Goal: Task Accomplishment & Management: Manage account settings

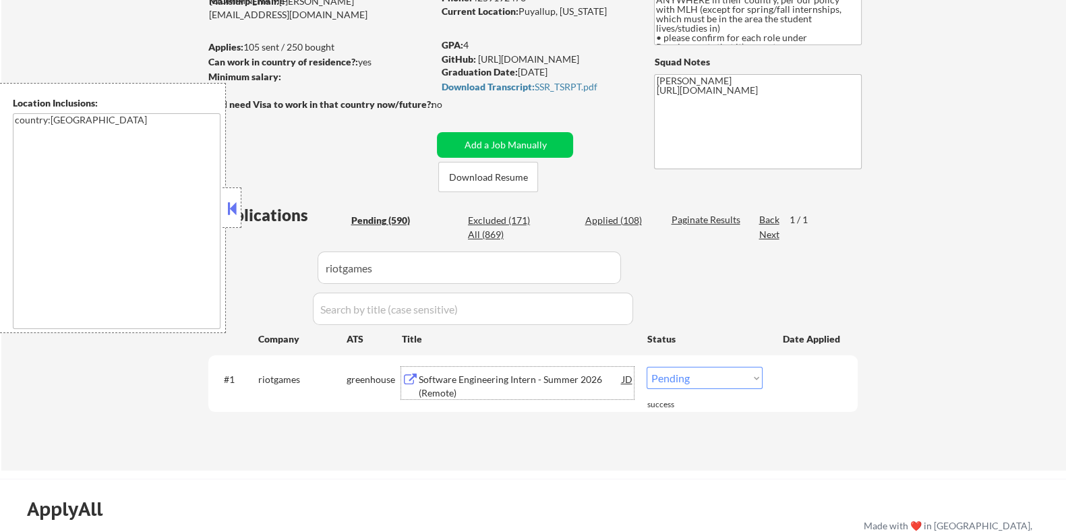
scroll to position [168, 0]
click at [476, 373] on div "Software Engineering Intern - Summer 2026 (Remote)" at bounding box center [520, 386] width 204 height 26
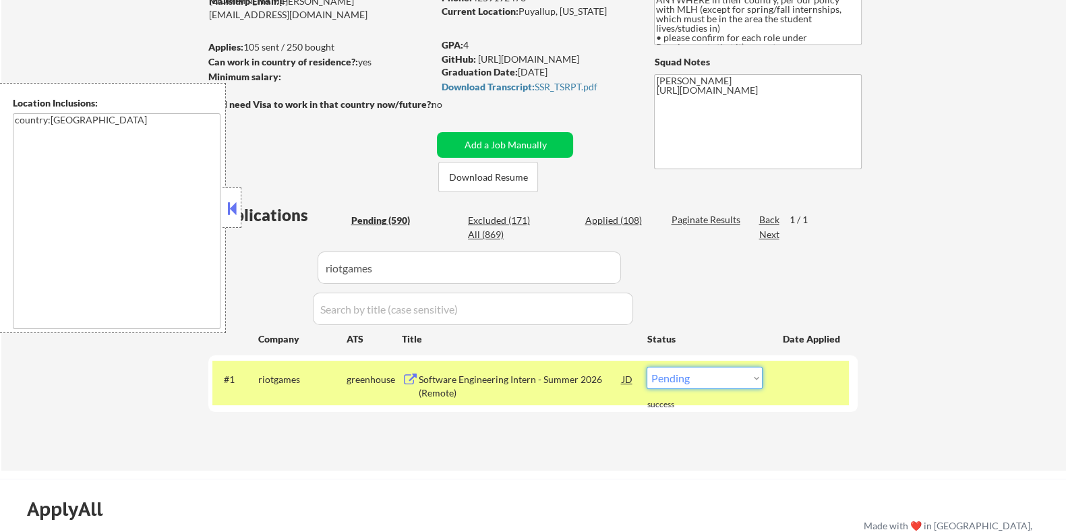
click at [703, 376] on select "Choose an option... Pending Applied Excluded (Questions) Excluded (Expired) Exc…" at bounding box center [705, 378] width 116 height 22
select select ""excluded__other_""
click at [647, 367] on select "Choose an option... Pending Applied Excluded (Questions) Excluded (Expired) Exc…" at bounding box center [705, 378] width 116 height 22
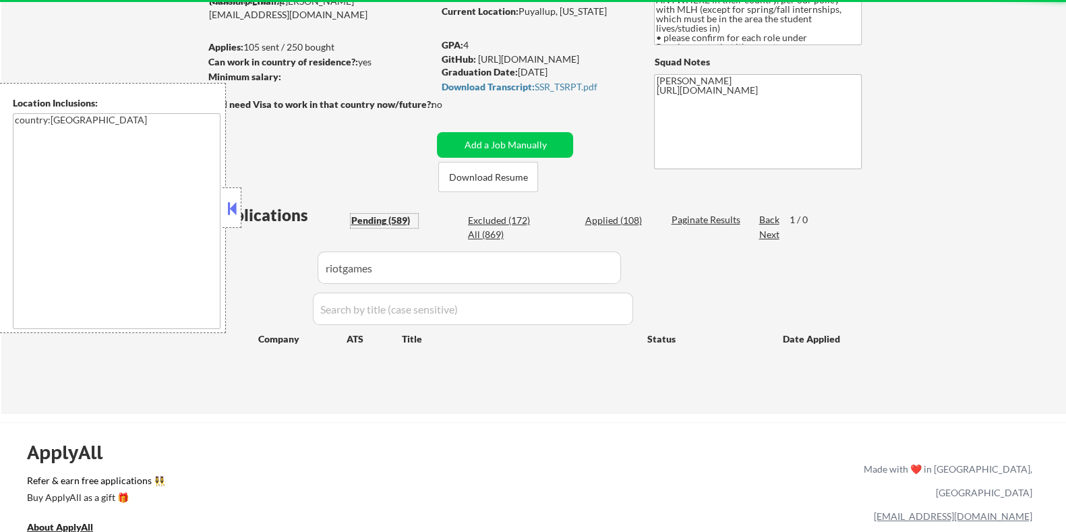
click at [393, 215] on div "Pending (589)" at bounding box center [384, 220] width 67 height 13
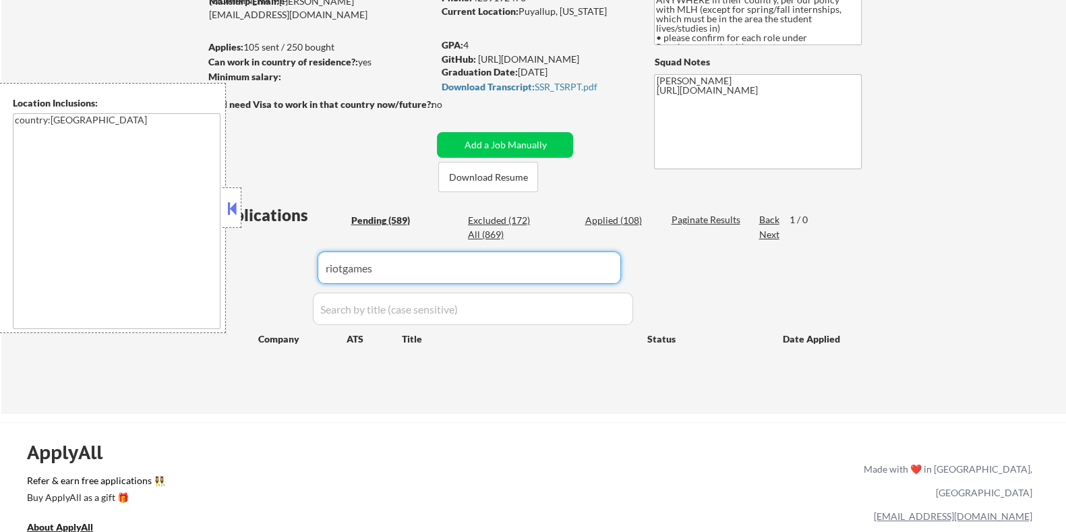
drag, startPoint x: 398, startPoint y: 275, endPoint x: 277, endPoint y: 270, distance: 120.8
click at [280, 270] on div "Applications Pending (589) Excluded (172) Applied (108) All (869) Paginate Resu…" at bounding box center [533, 296] width 650 height 185
click at [370, 214] on div "Pending (589)" at bounding box center [384, 220] width 67 height 13
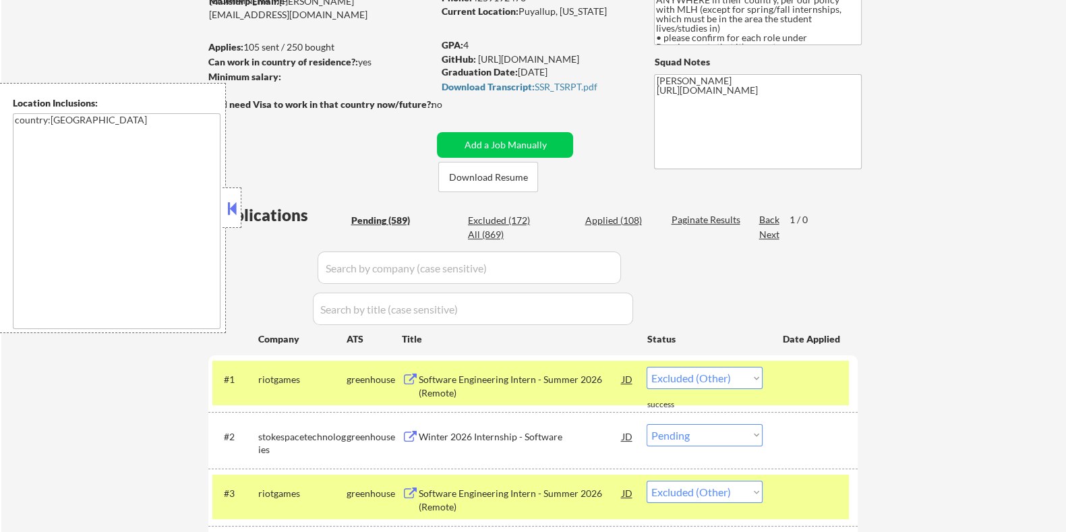
select select ""pending""
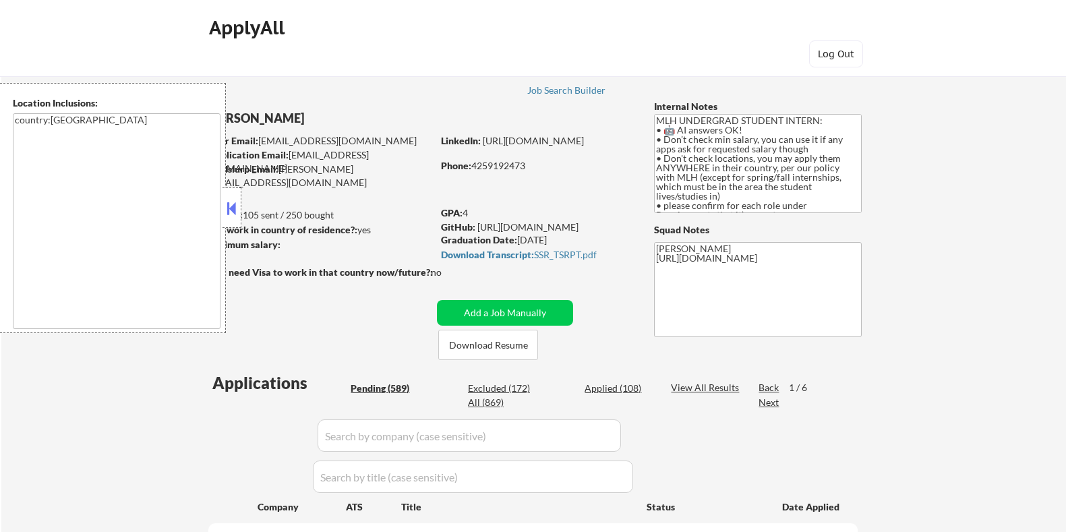
select select ""pending""
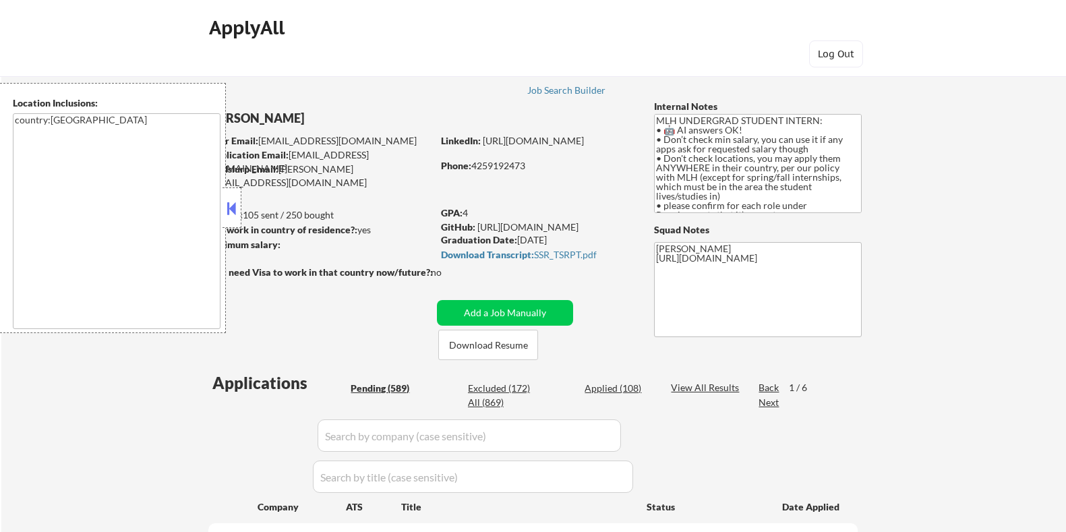
select select ""pending""
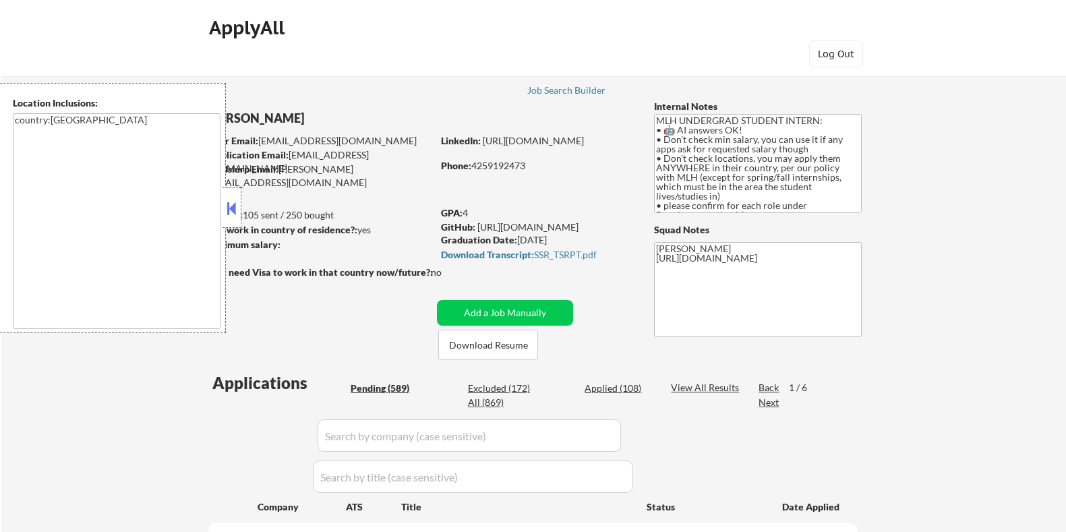
select select ""pending""
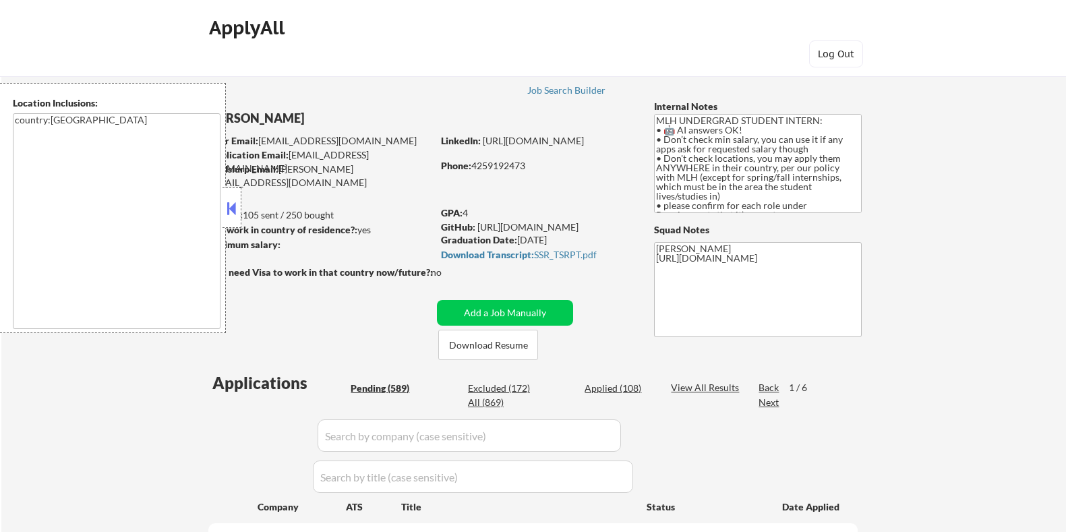
select select ""pending""
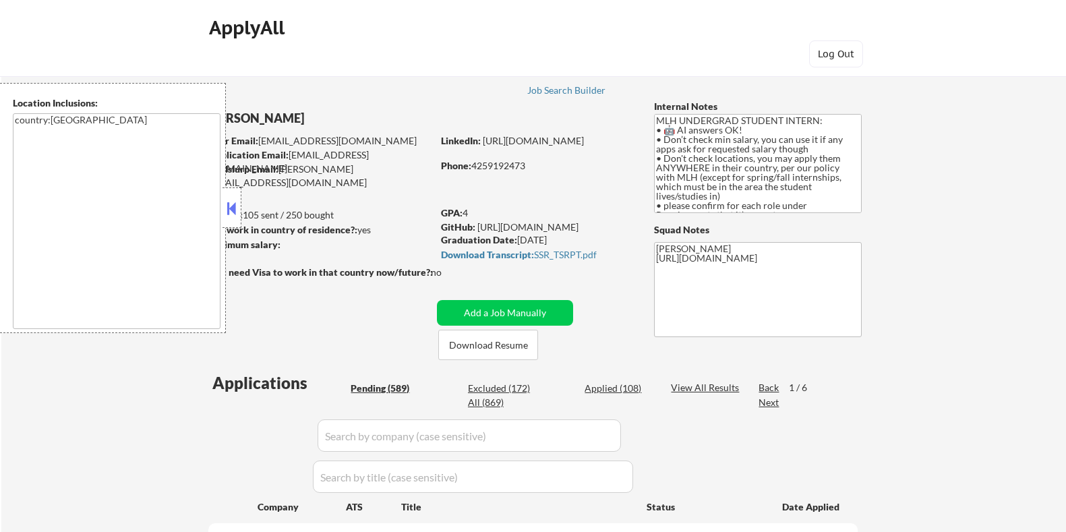
select select ""pending""
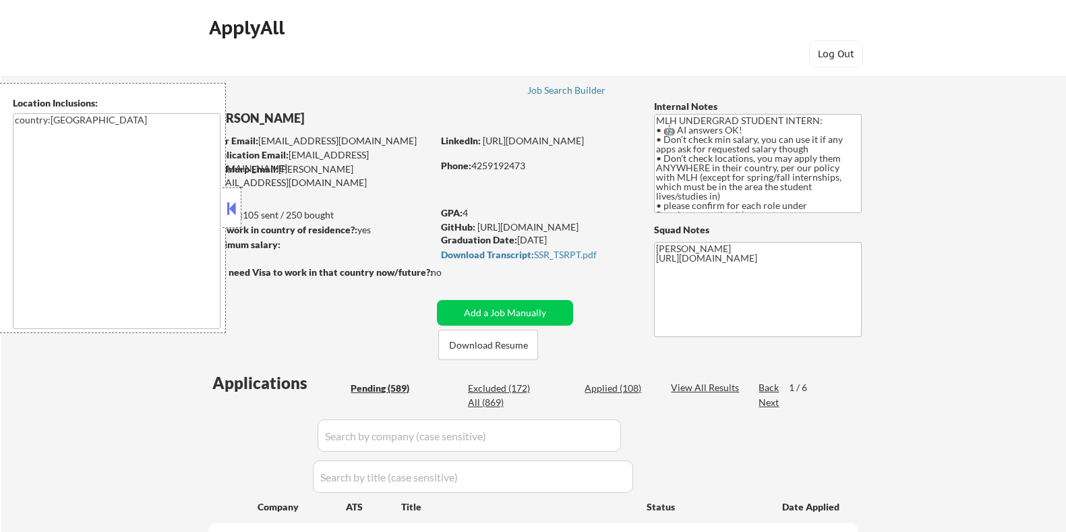
select select ""pending""
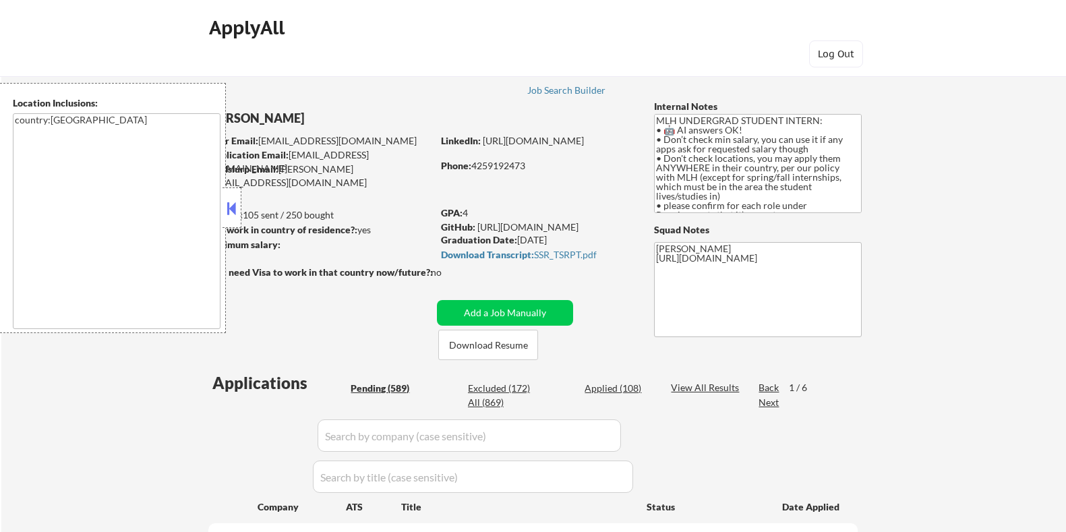
select select ""pending""
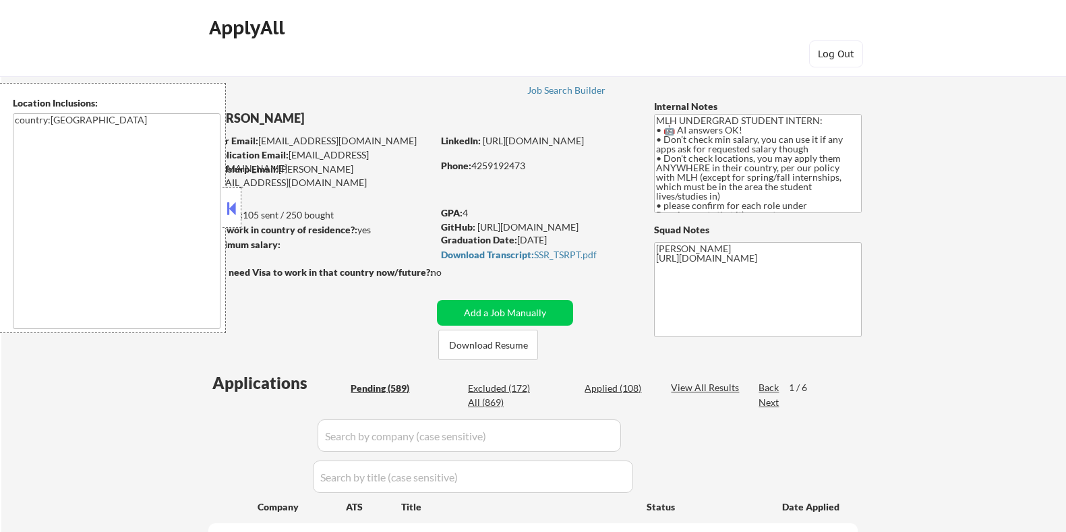
select select ""pending""
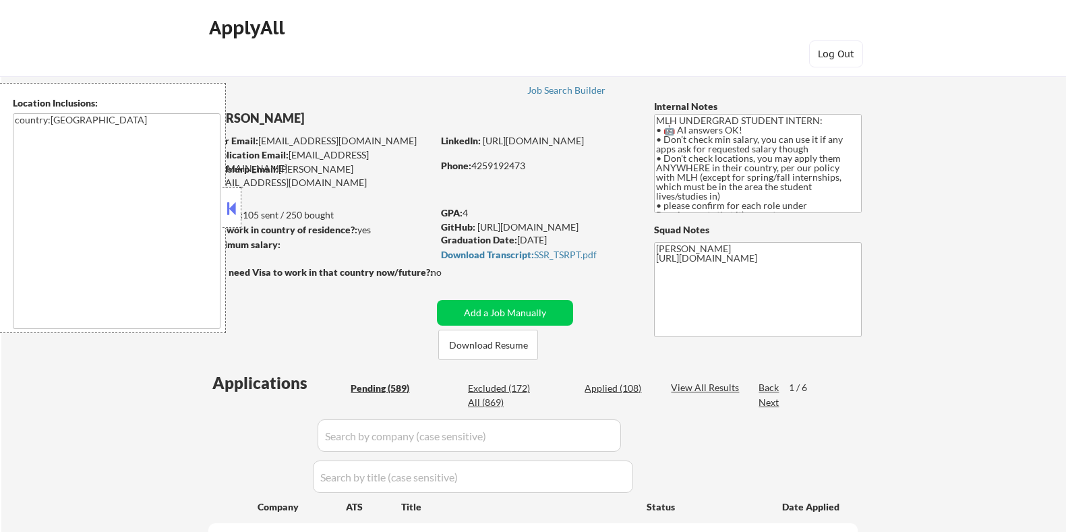
select select ""pending""
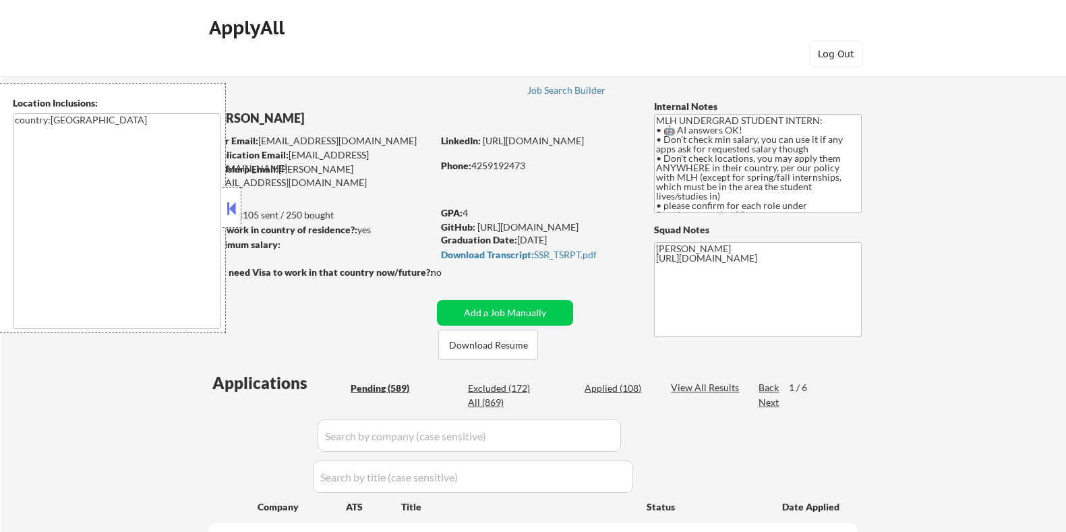
select select ""pending""
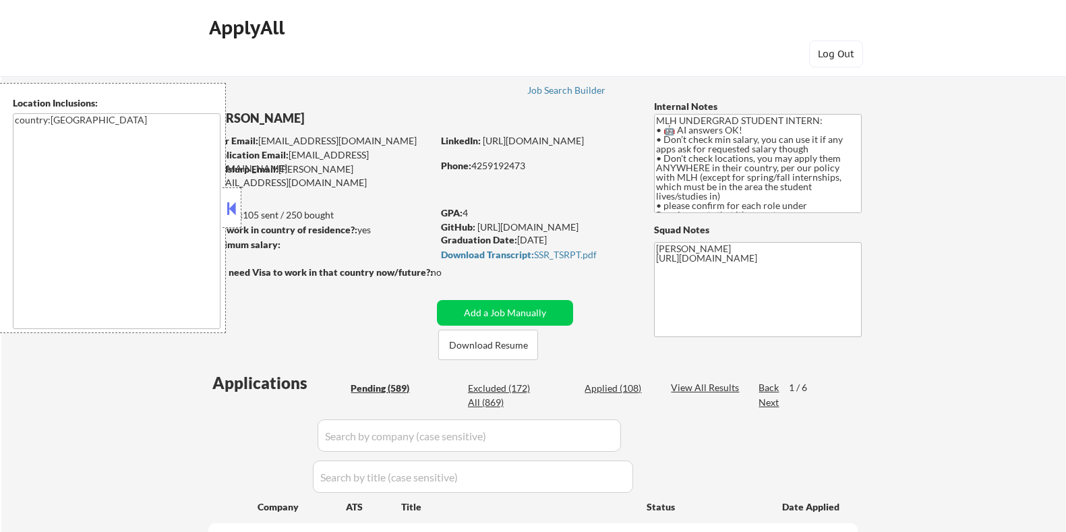
select select ""pending""
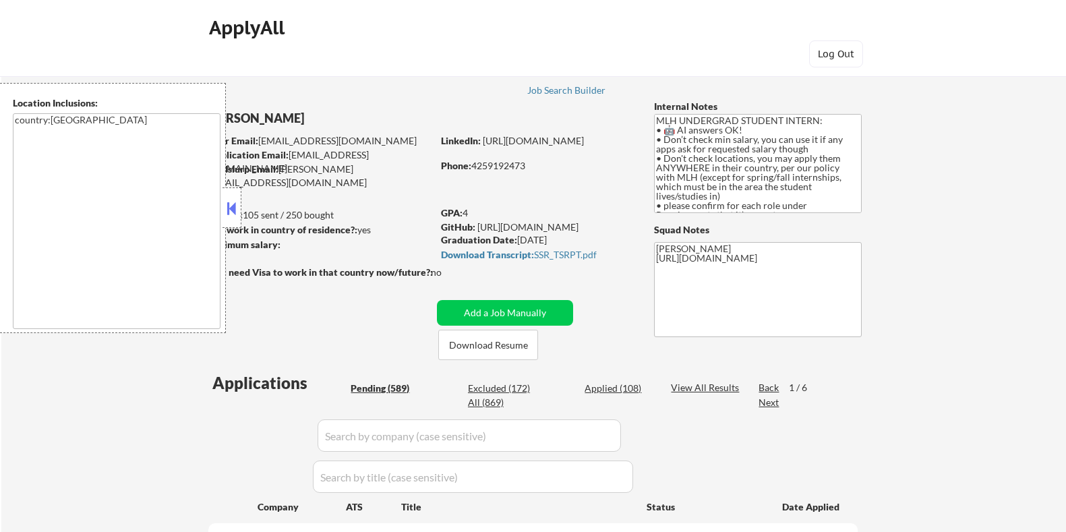
select select ""pending""
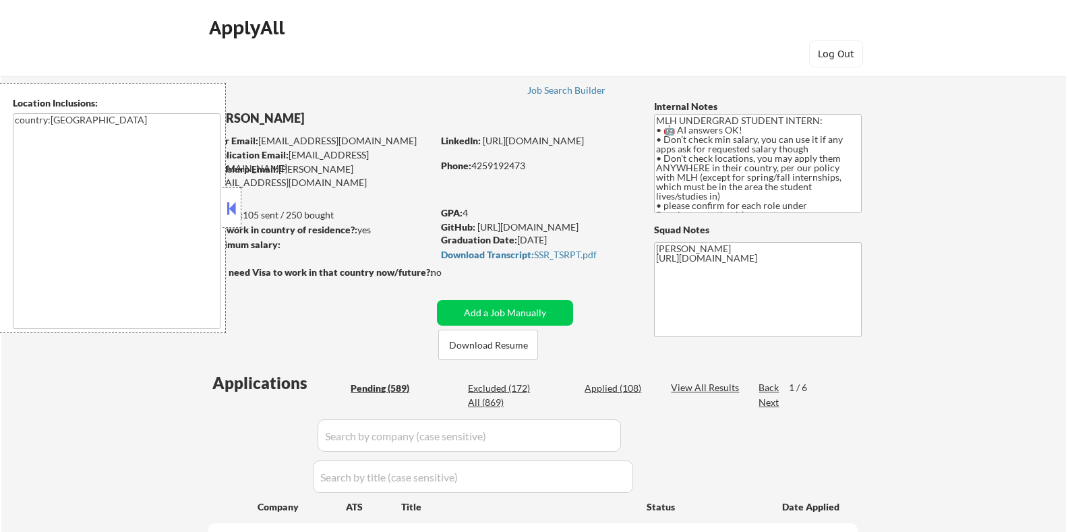
select select ""pending""
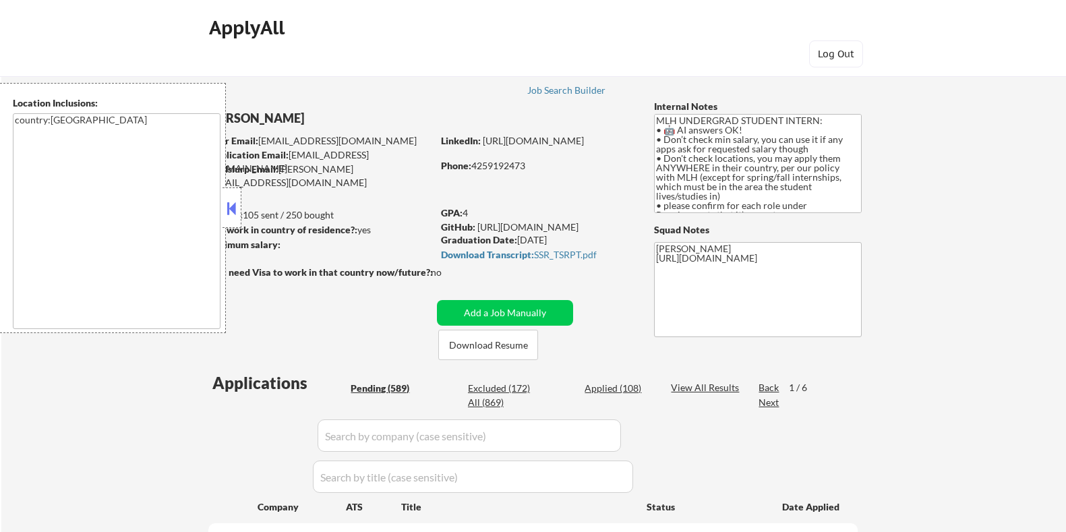
select select ""pending""
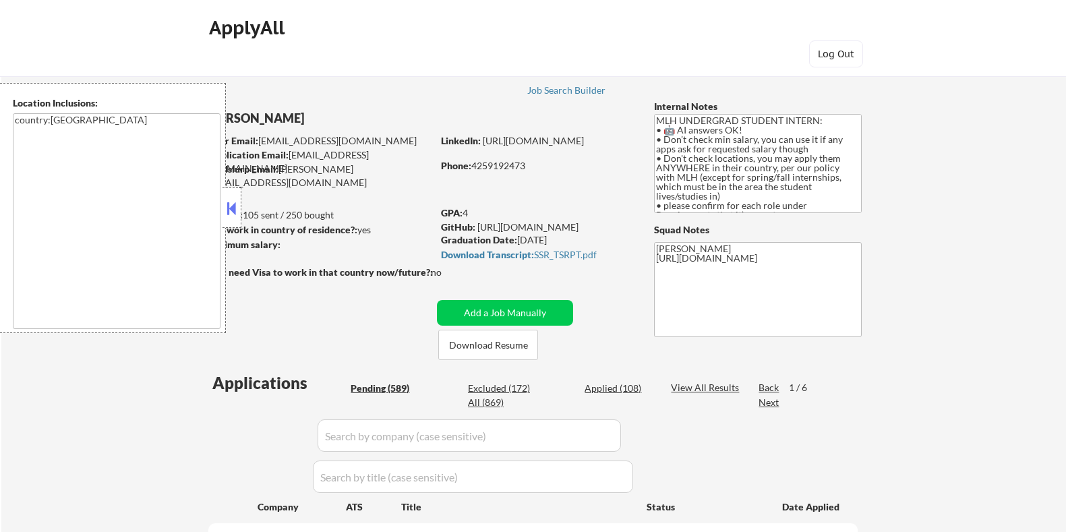
select select ""pending""
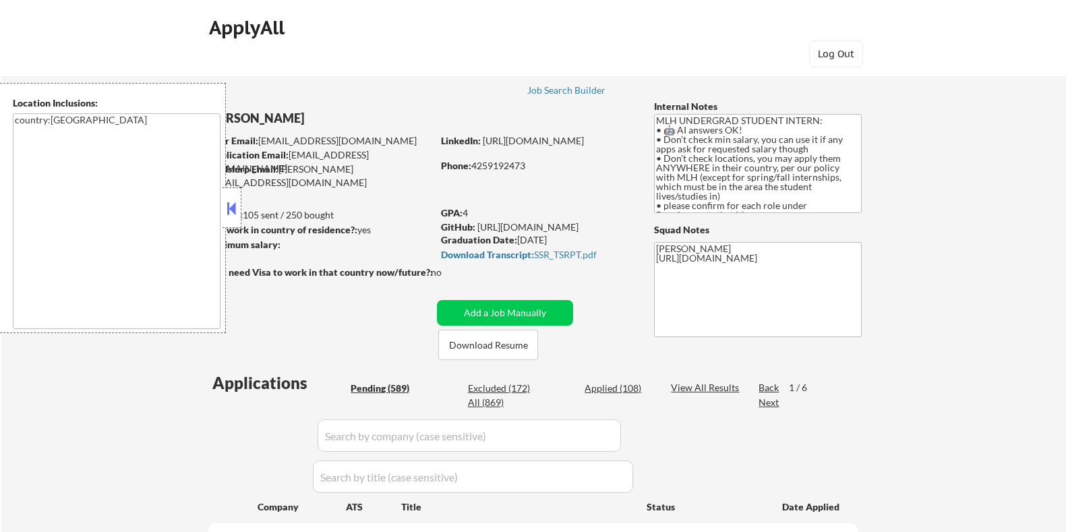
select select ""pending""
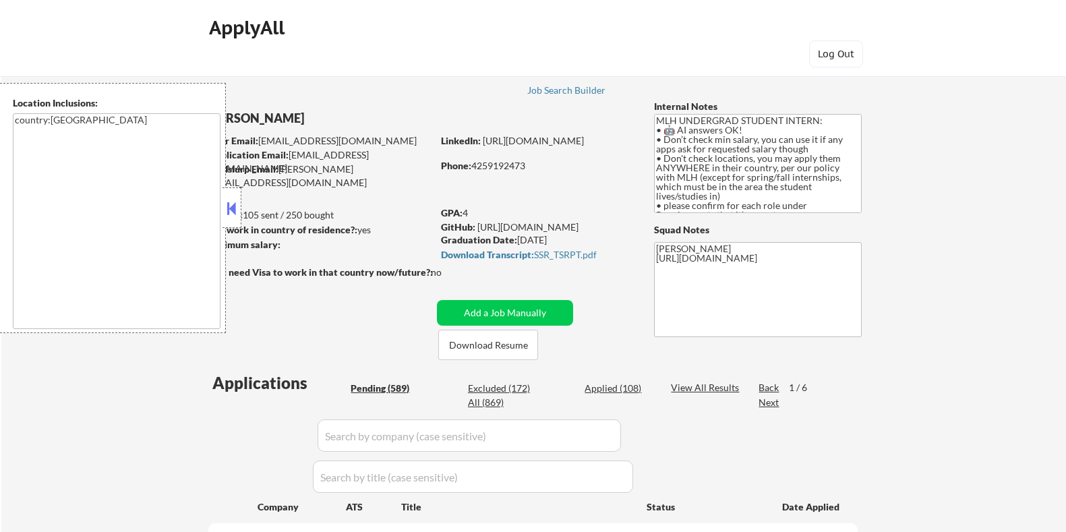
select select ""pending""
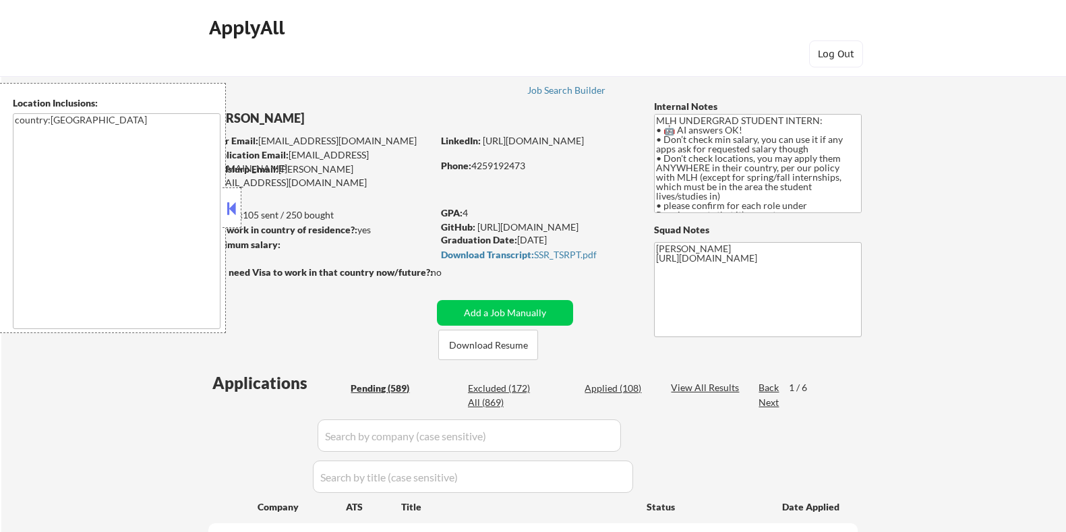
select select ""pending""
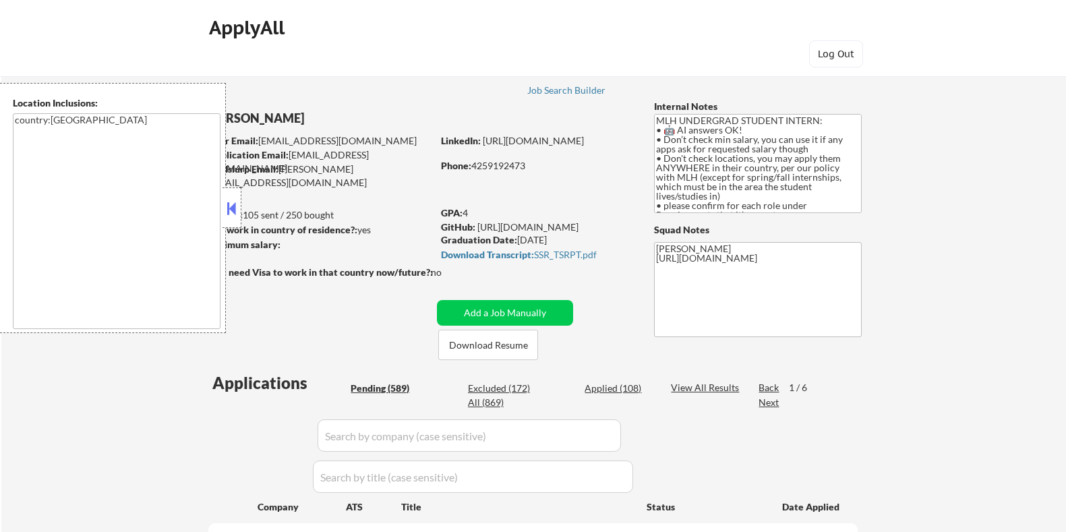
select select ""pending""
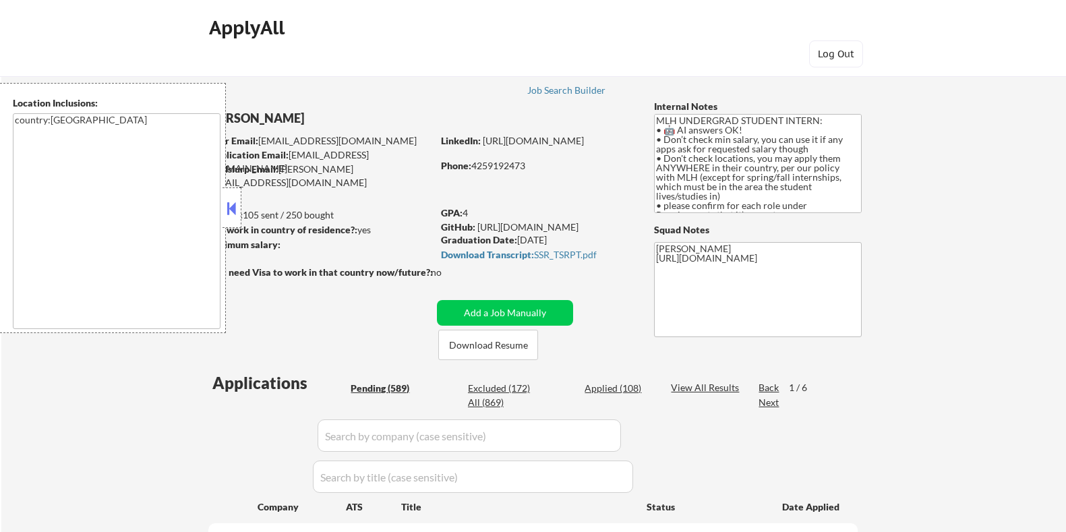
select select ""pending""
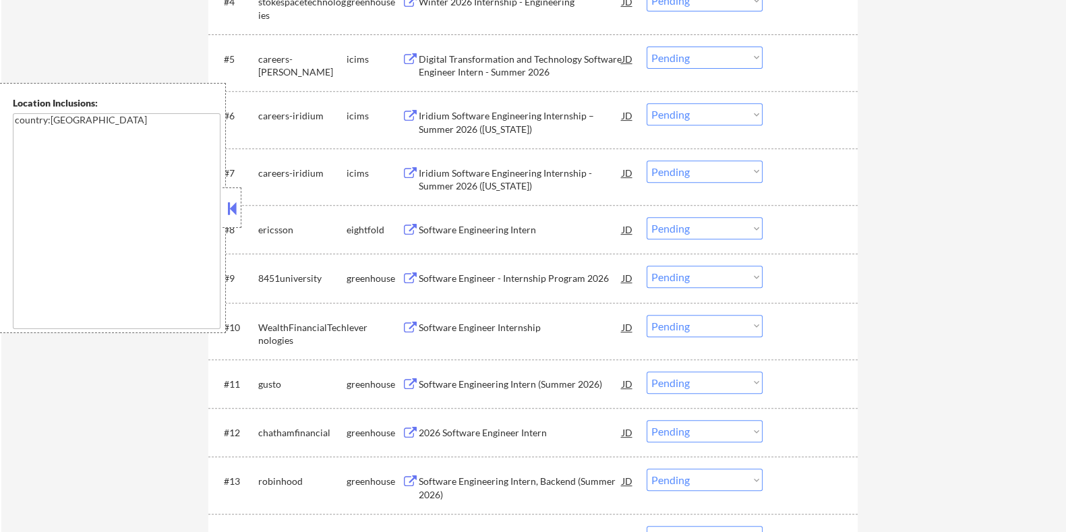
scroll to position [813, 0]
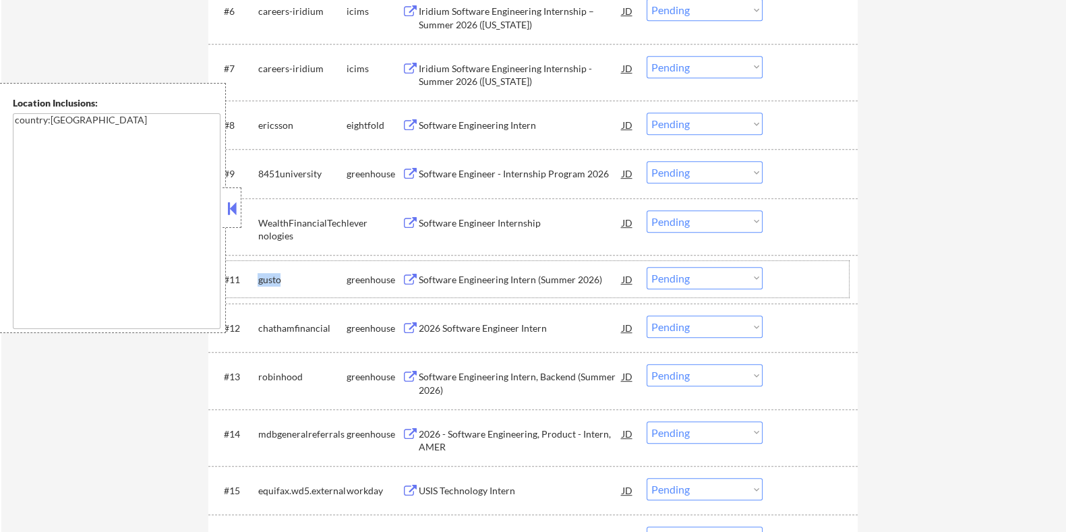
drag, startPoint x: 285, startPoint y: 278, endPoint x: 254, endPoint y: 275, distance: 31.9
click at [254, 275] on div "#11 gusto greenhouse Software Engineering Intern (Summer 2026) JD Choose an opt…" at bounding box center [530, 279] width 637 height 36
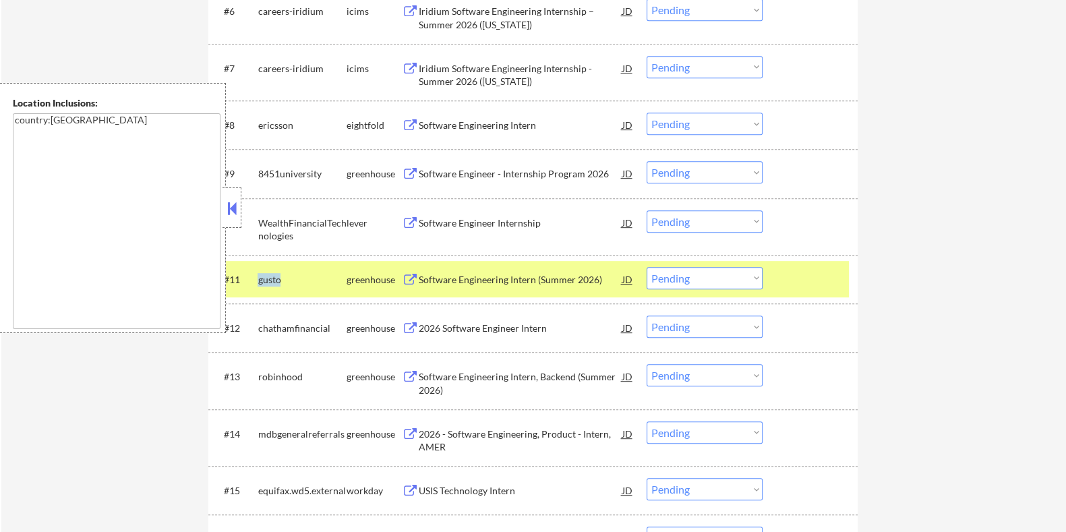
copy div "gusto"
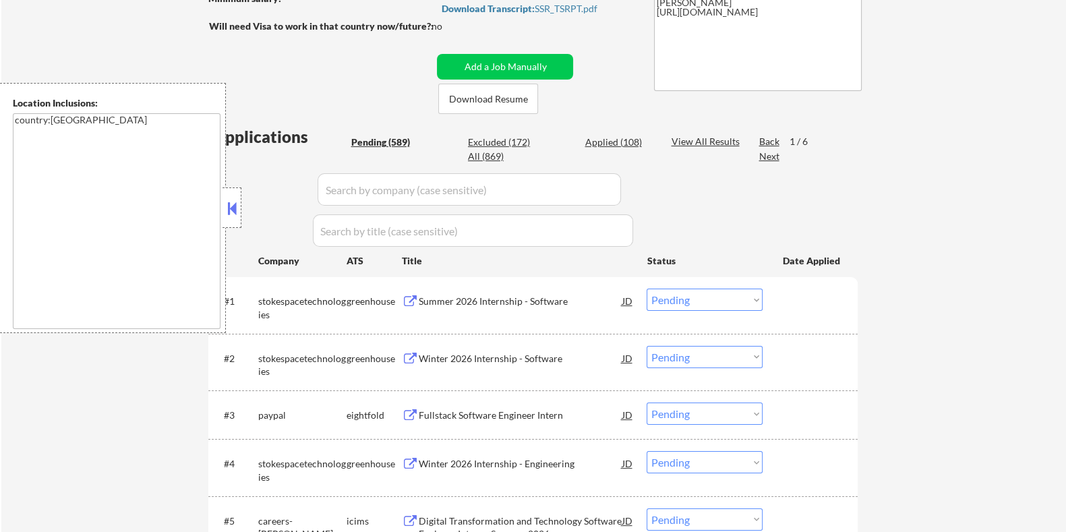
scroll to position [223, 0]
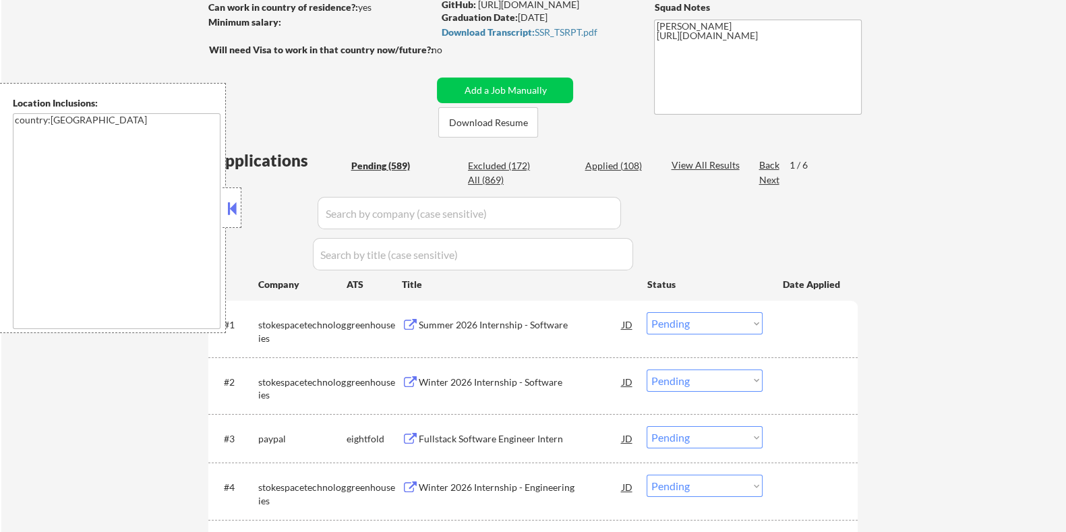
click at [398, 217] on input "input" at bounding box center [470, 213] width 304 height 32
paste input "gusto"
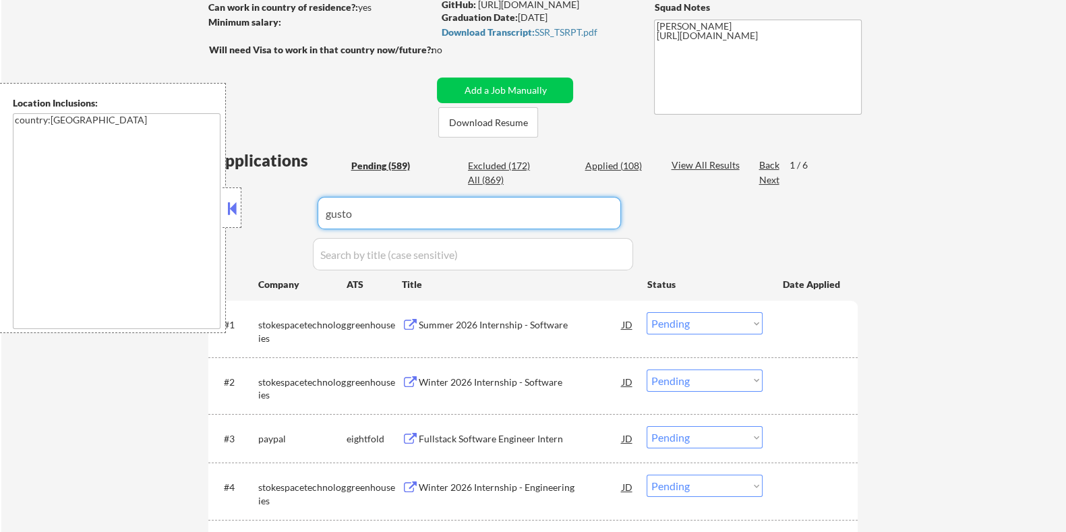
type input "gusto"
click at [617, 162] on div "Applied (108)" at bounding box center [618, 165] width 67 height 13
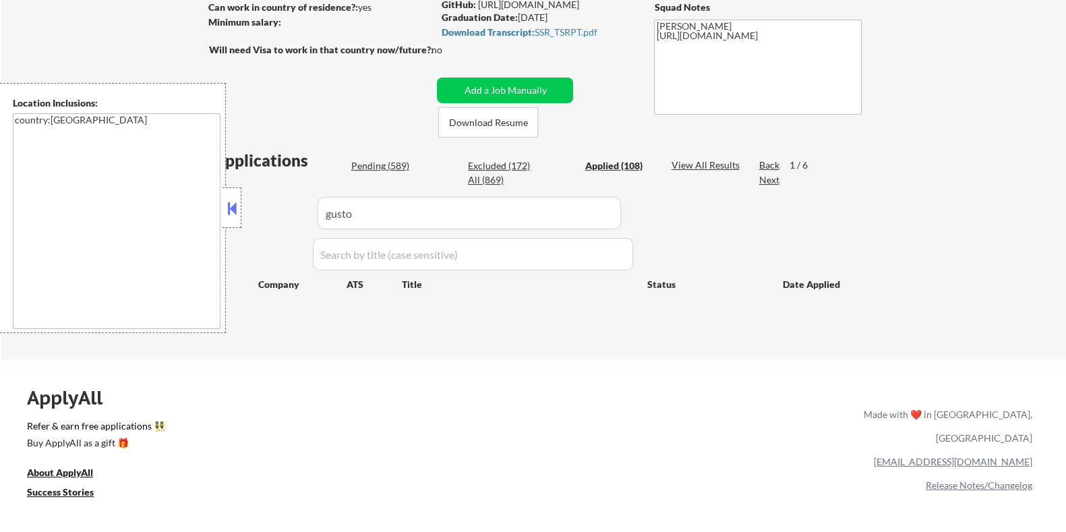
click at [693, 166] on div "View All Results" at bounding box center [707, 165] width 72 height 13
click at [399, 208] on input "input" at bounding box center [470, 213] width 304 height 32
click at [702, 156] on div "Applications Pending (589) Excluded (172) Applied (108) All (869) Paginate Resu…" at bounding box center [533, 241] width 650 height 185
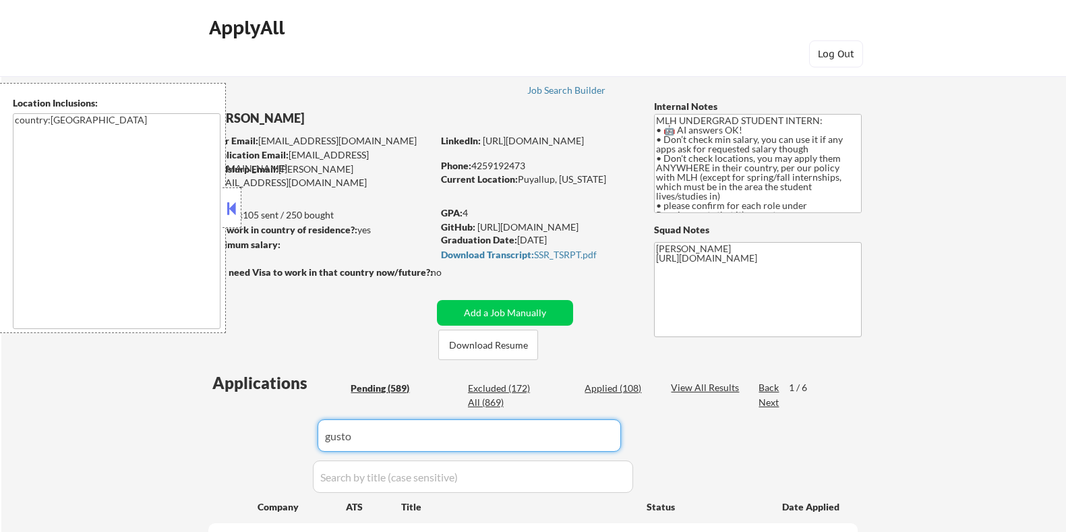
select select ""pending""
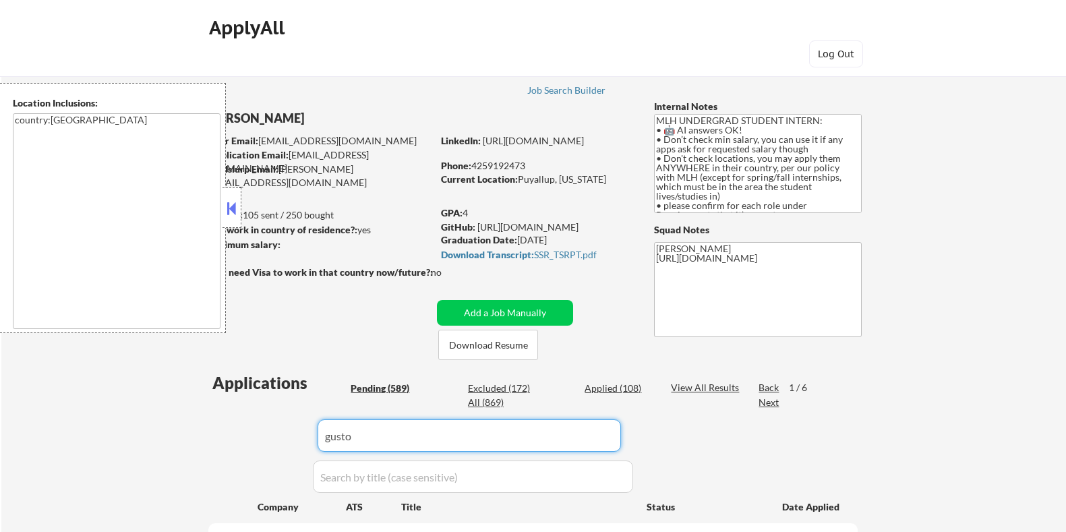
select select ""pending""
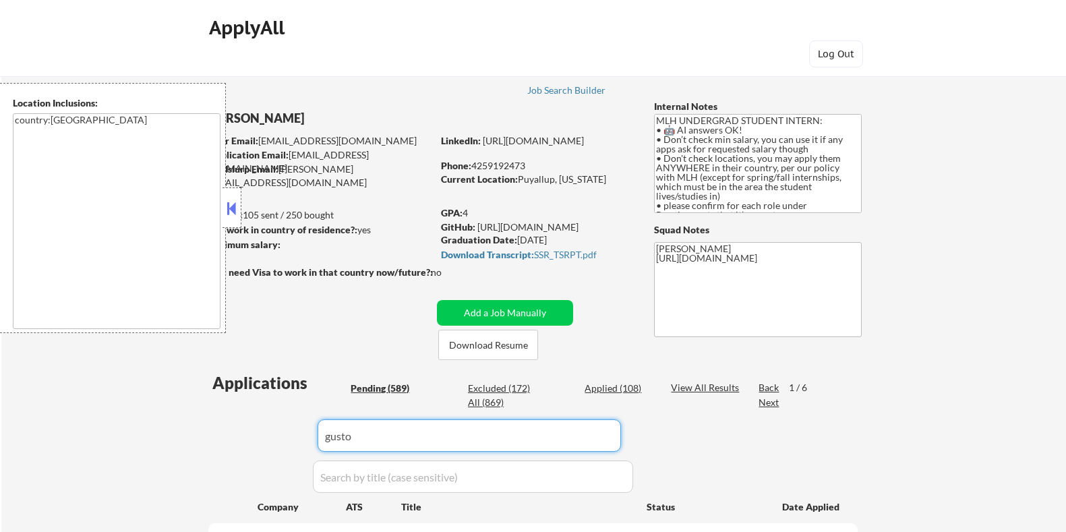
select select ""pending""
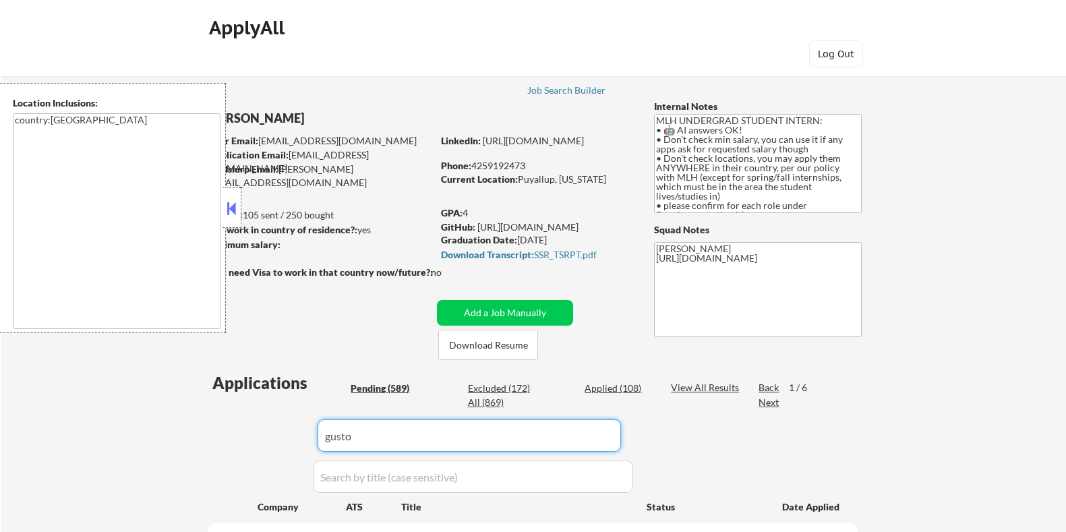
select select ""pending""
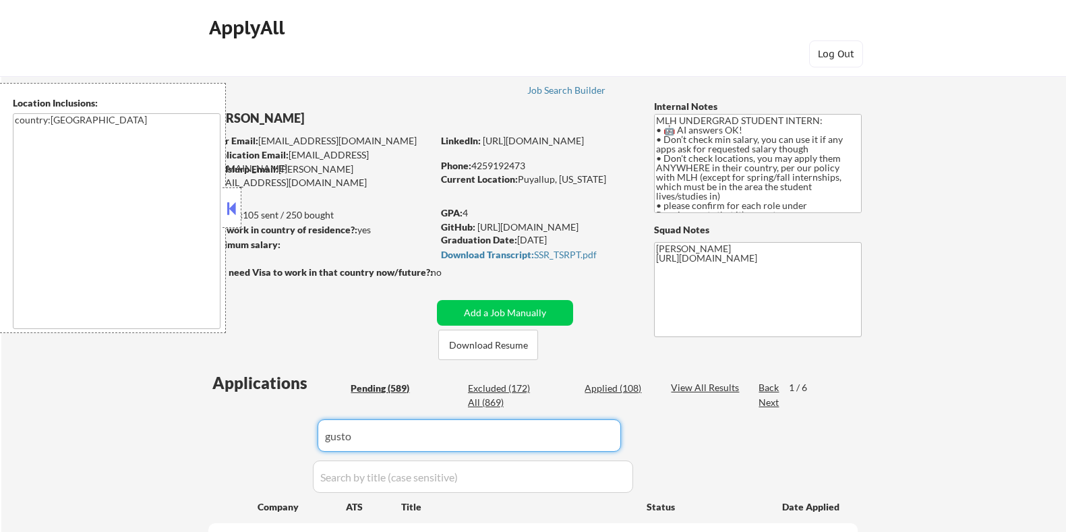
select select ""pending""
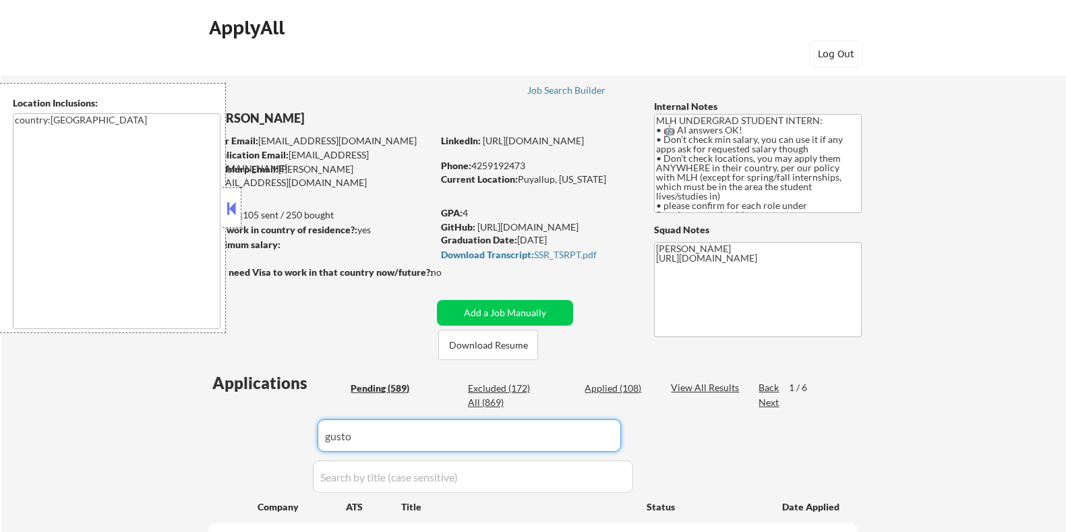
select select ""pending""
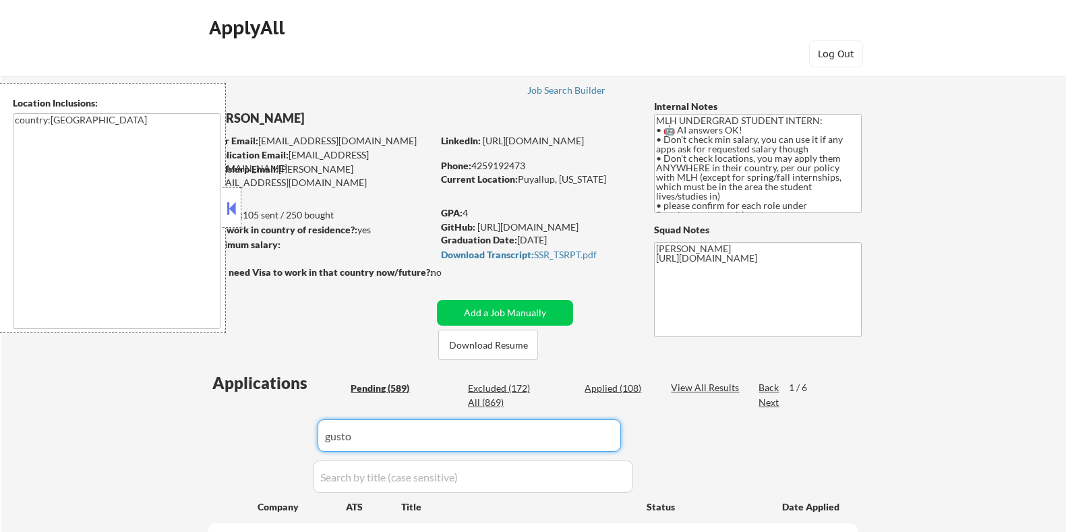
select select ""pending""
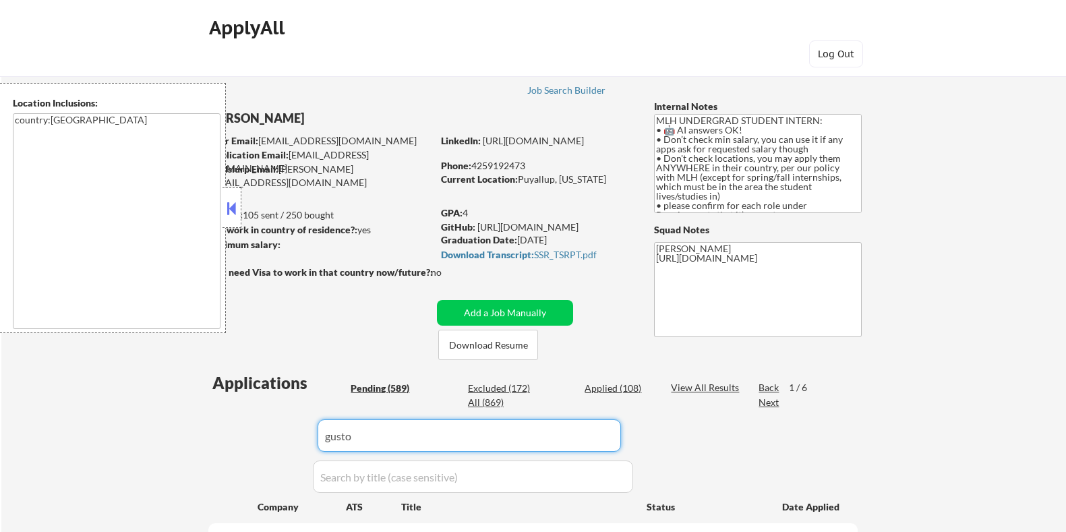
select select ""pending""
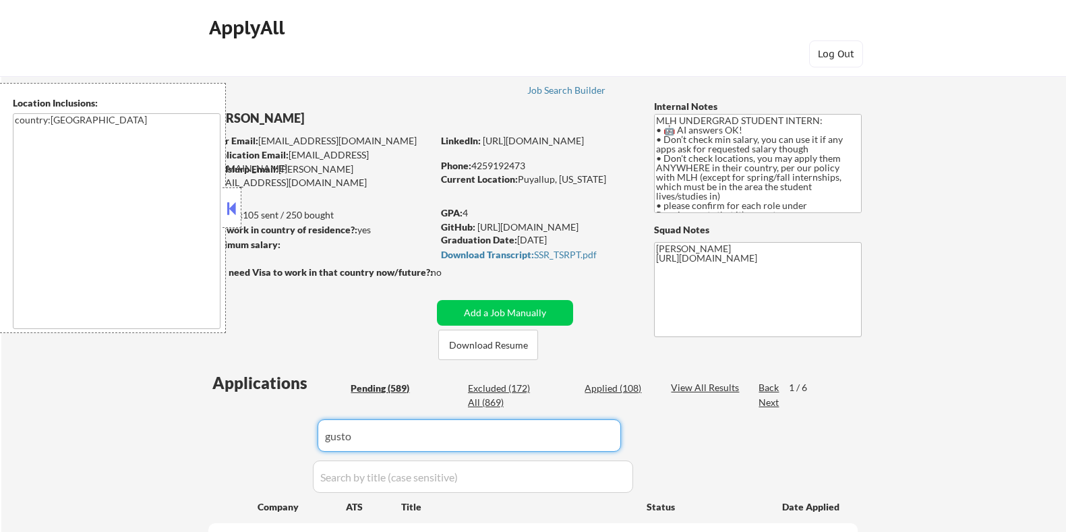
select select ""pending""
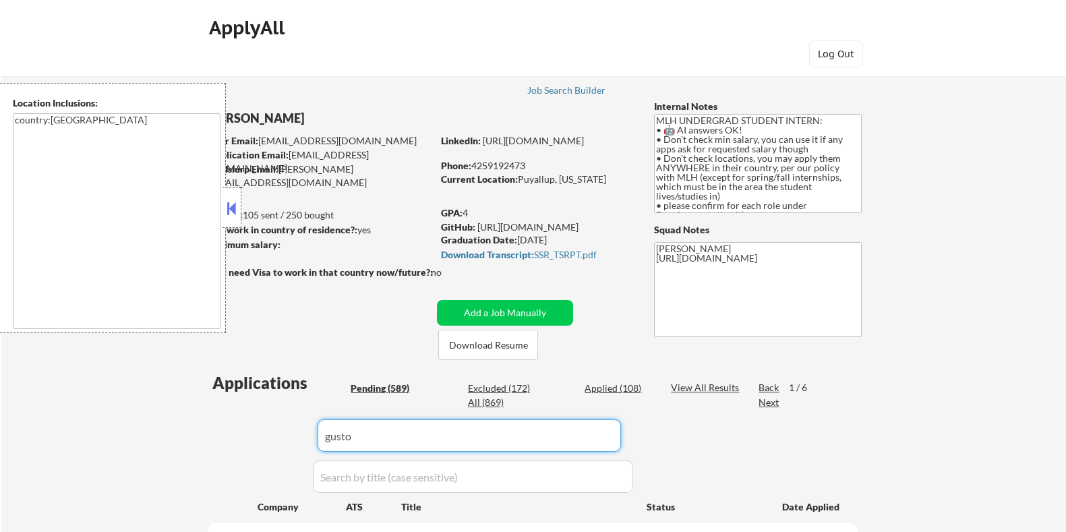
select select ""pending""
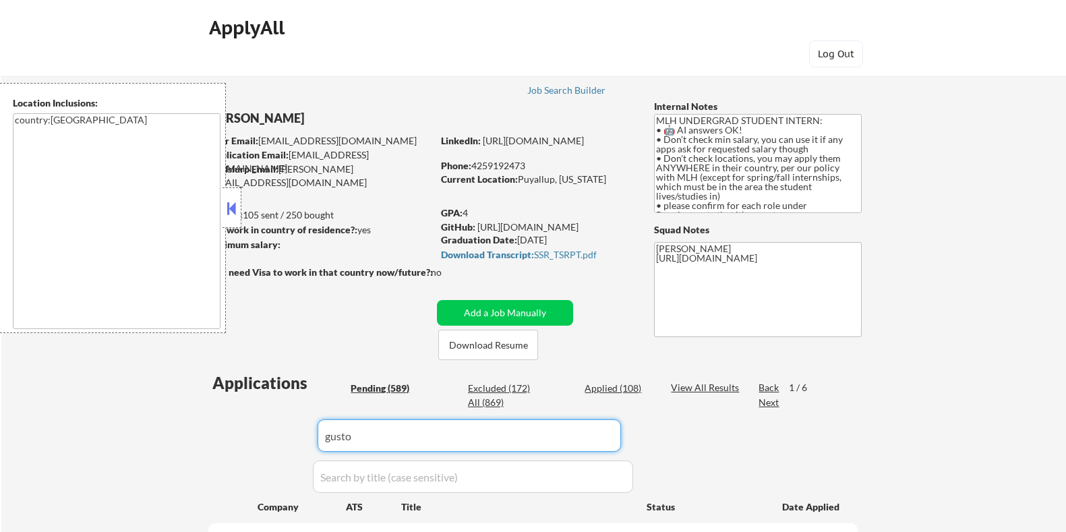
select select ""pending""
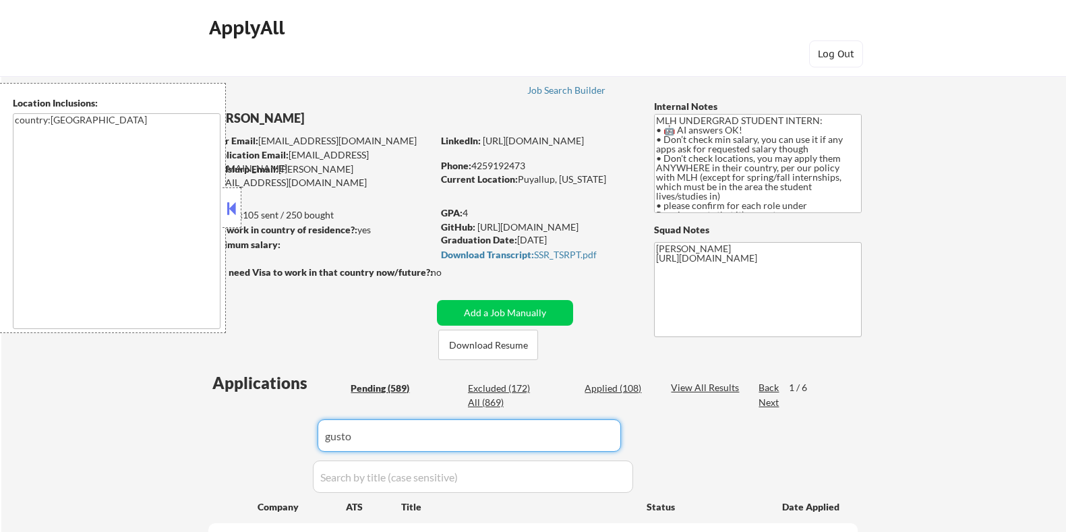
select select ""pending""
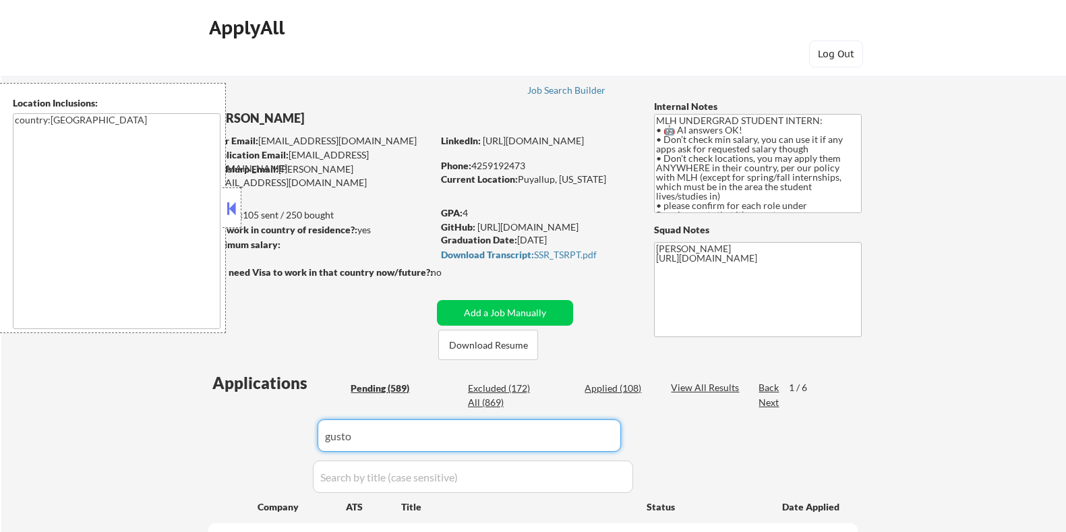
select select ""pending""
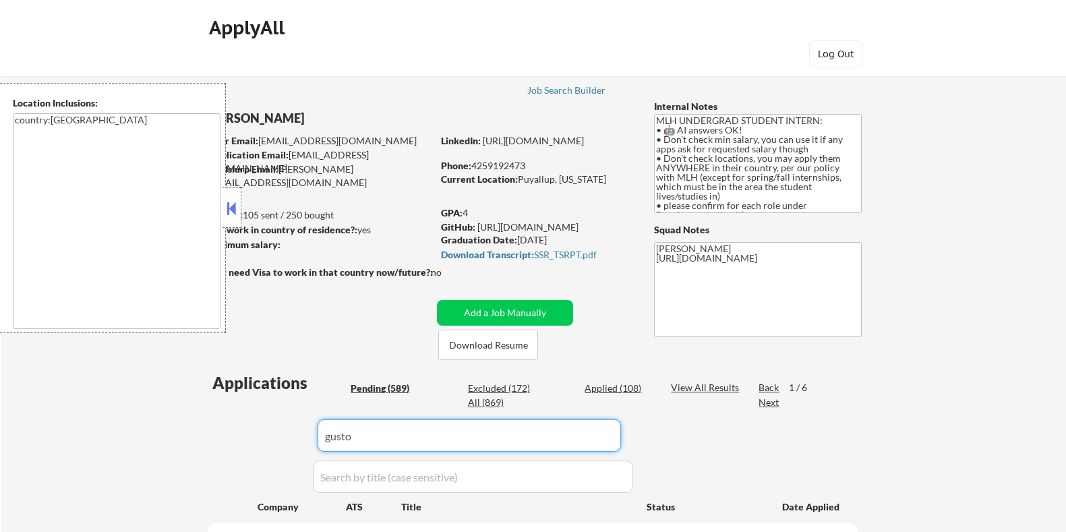
select select ""pending""
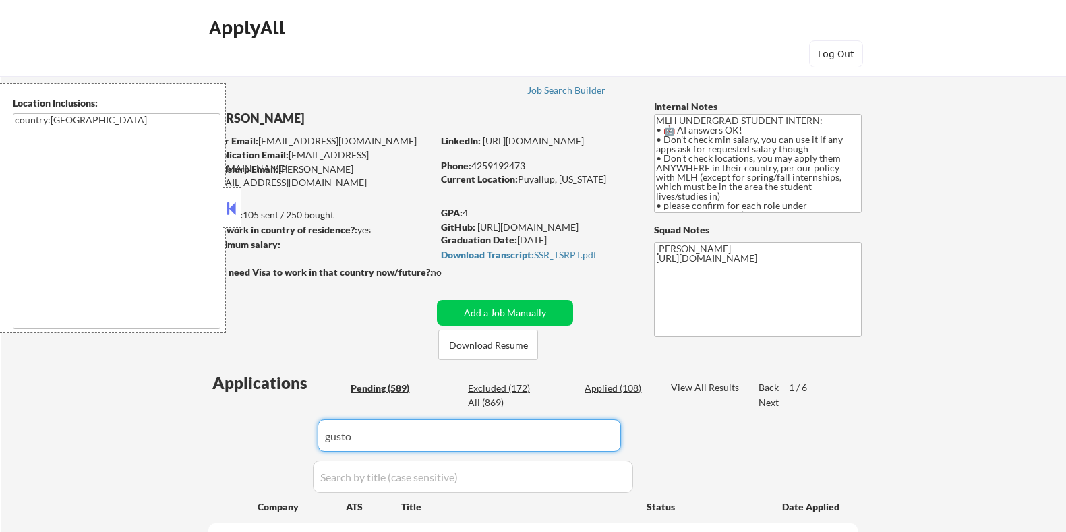
select select ""pending""
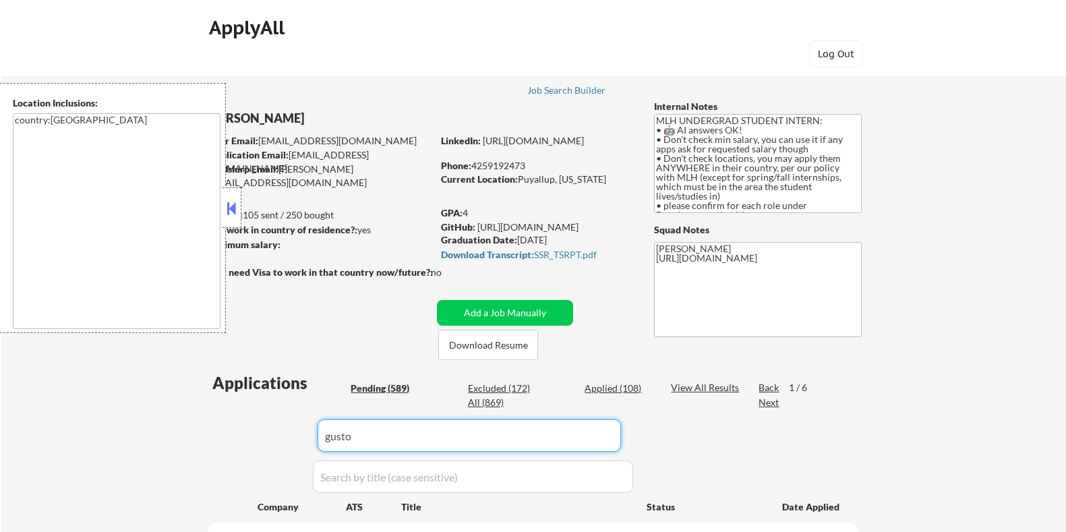
select select ""pending""
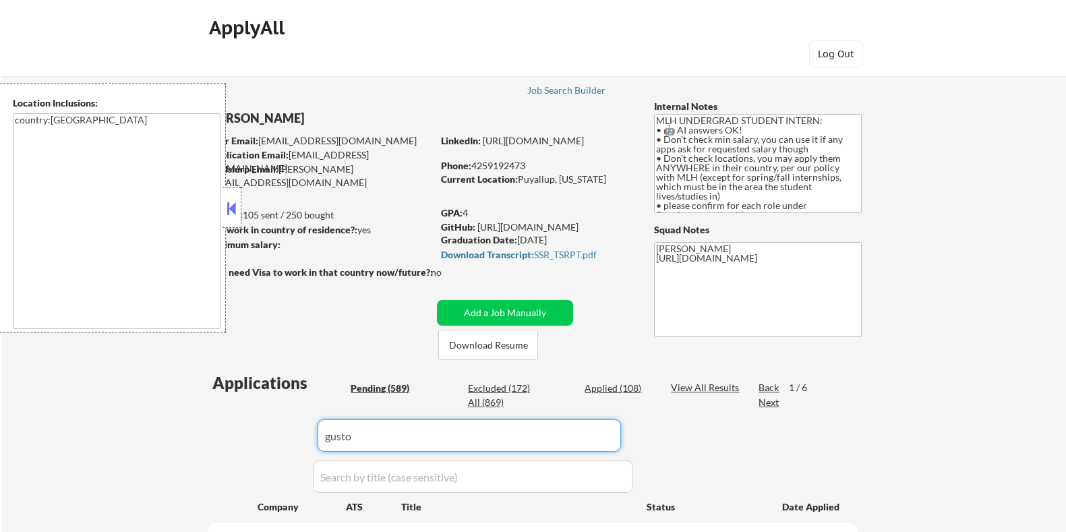
select select ""pending""
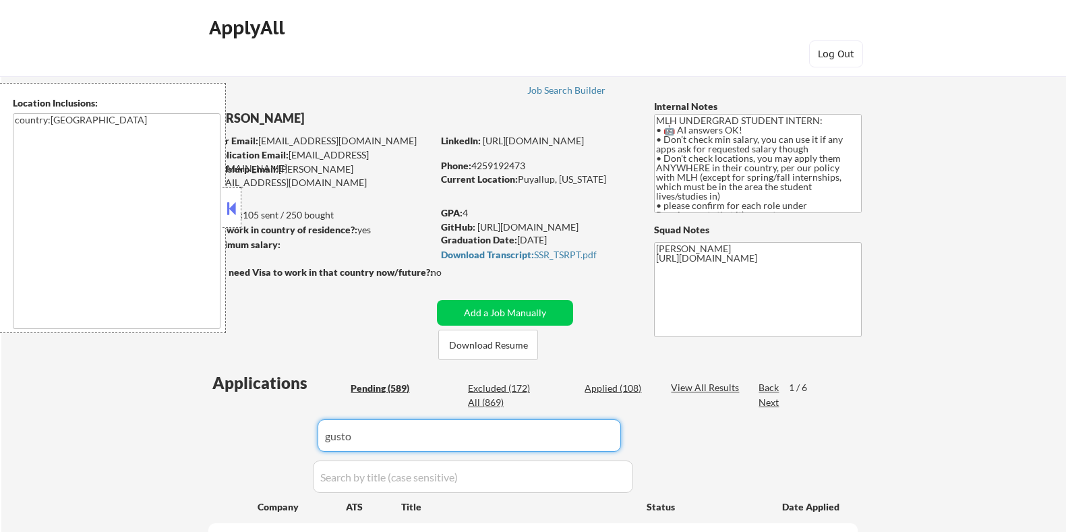
select select ""pending""
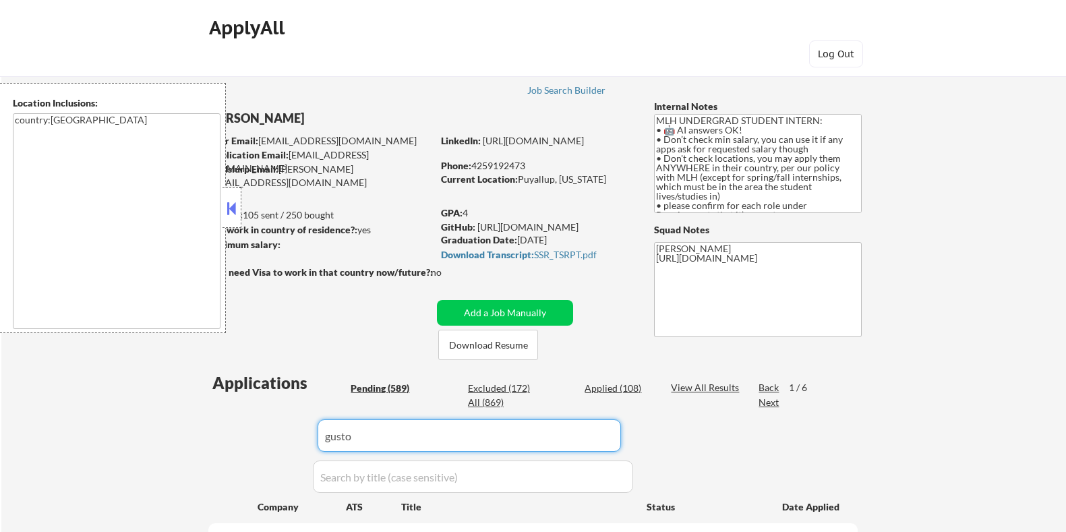
select select ""pending""
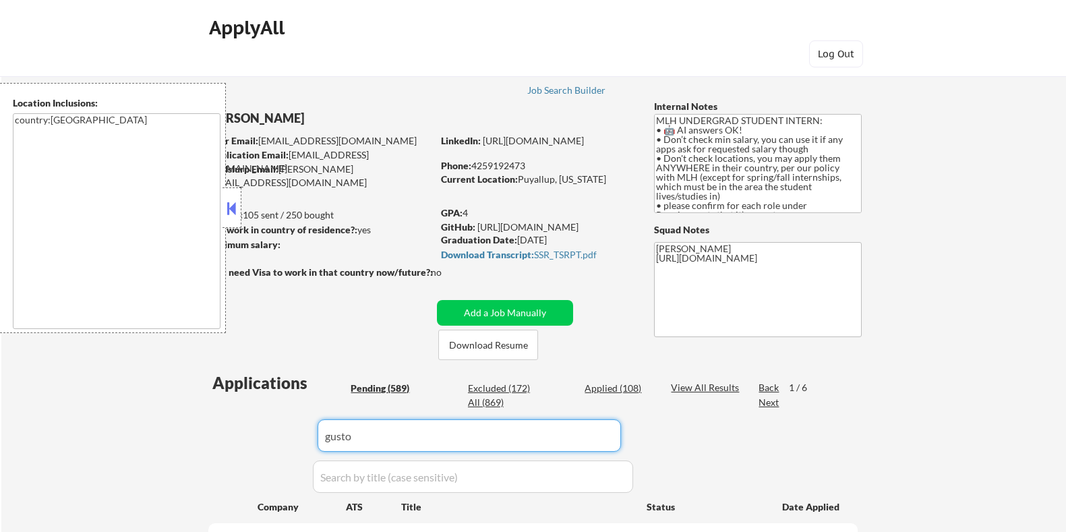
select select ""pending""
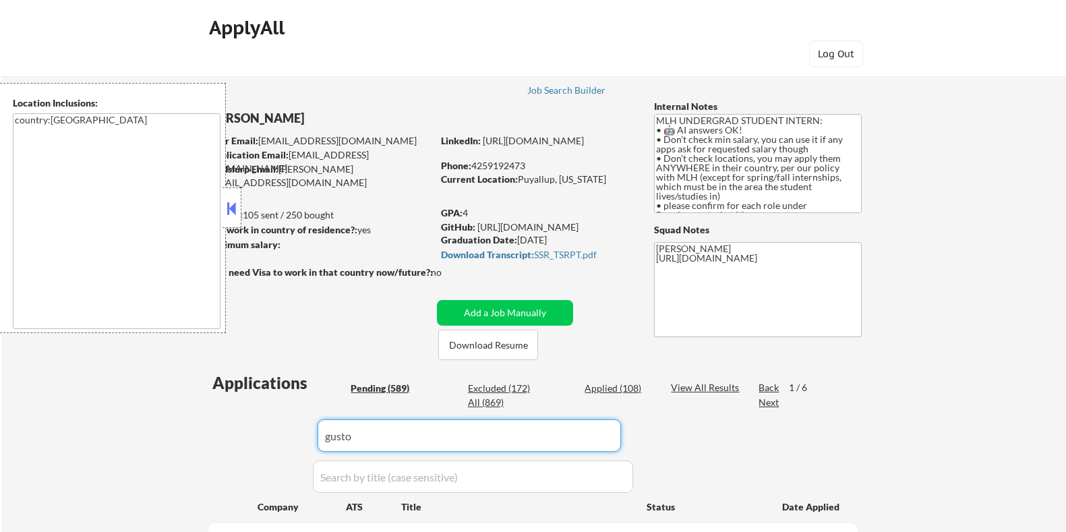
scroll to position [192, 0]
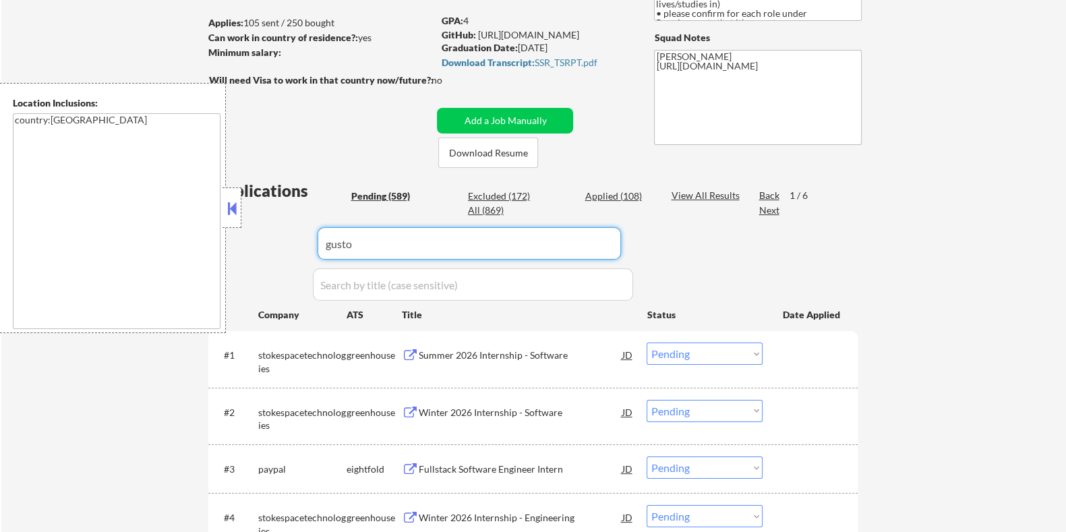
type input "gusto"
click at [695, 190] on div "View All Results" at bounding box center [707, 195] width 72 height 13
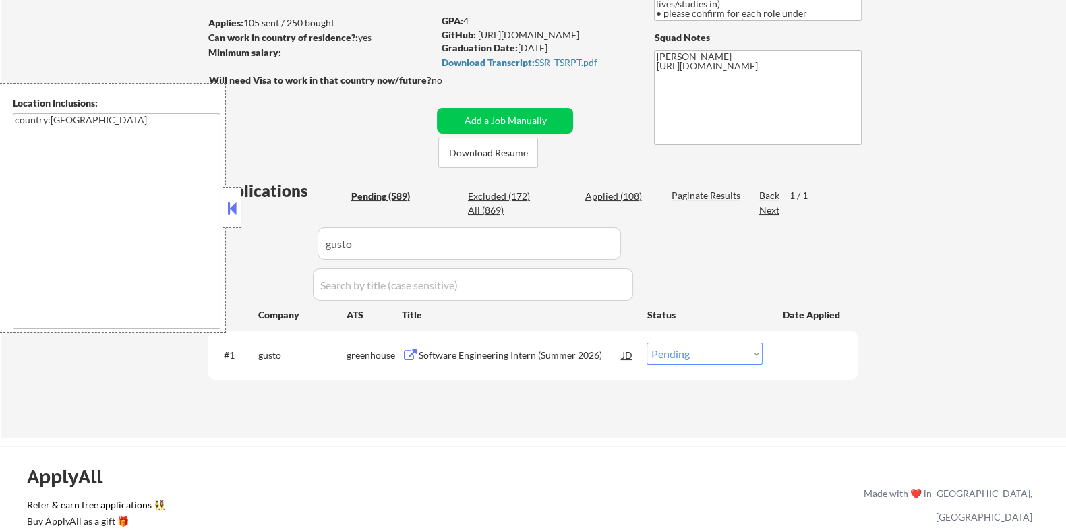
click at [467, 355] on div "Software Engineering Intern (Summer 2026)" at bounding box center [520, 355] width 204 height 13
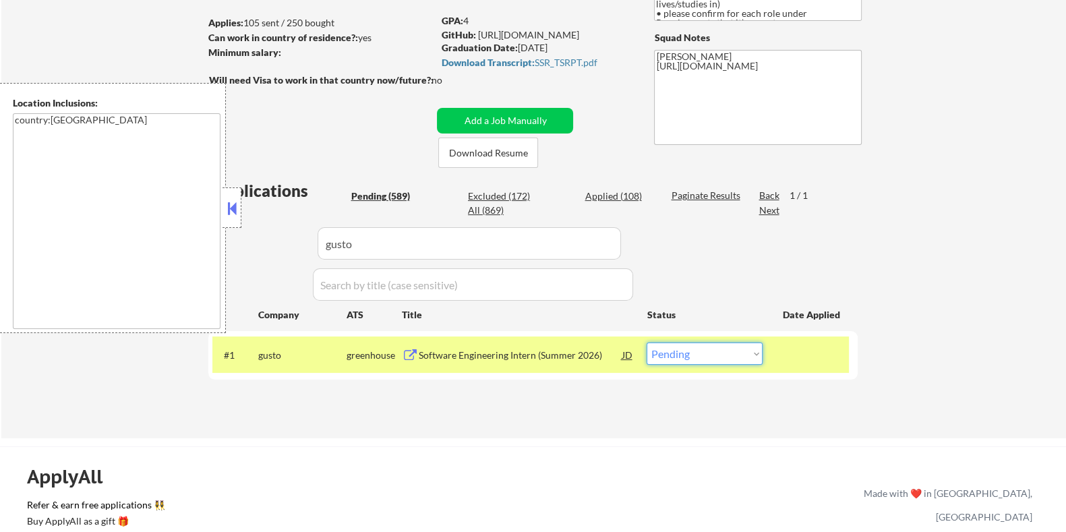
click at [705, 351] on select "Choose an option... Pending Applied Excluded (Questions) Excluded (Expired) Exc…" at bounding box center [705, 354] width 116 height 22
select select ""excluded__expired_""
click at [647, 343] on select "Choose an option... Pending Applied Excluded (Questions) Excluded (Expired) Exc…" at bounding box center [705, 354] width 116 height 22
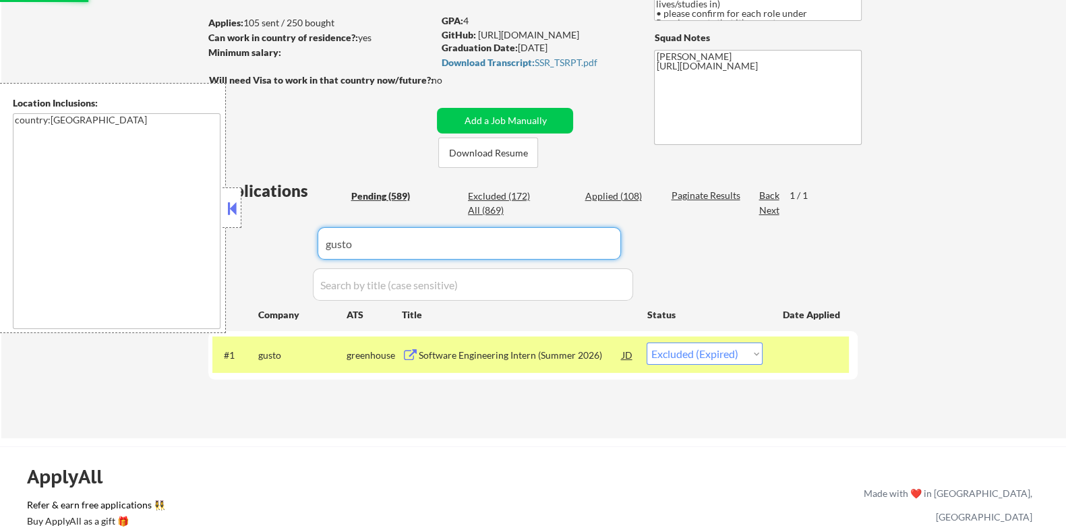
drag, startPoint x: 401, startPoint y: 251, endPoint x: 273, endPoint y: 251, distance: 128.2
click at [273, 251] on div "Applications Pending (589) Excluded (172) Applied (108) All (869) Paginate Resu…" at bounding box center [533, 295] width 650 height 233
select select ""pending""
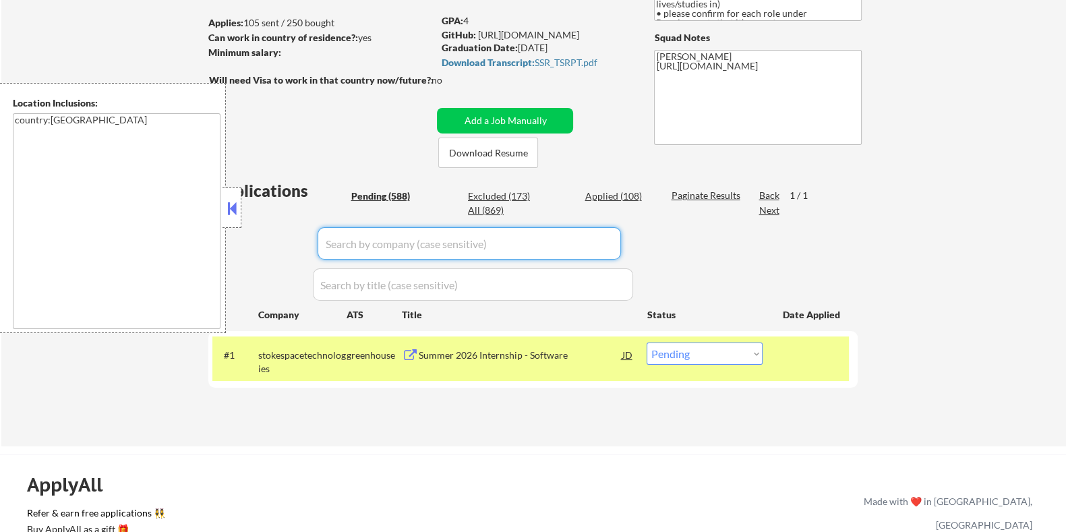
click at [384, 196] on div "Pending (588)" at bounding box center [384, 196] width 67 height 13
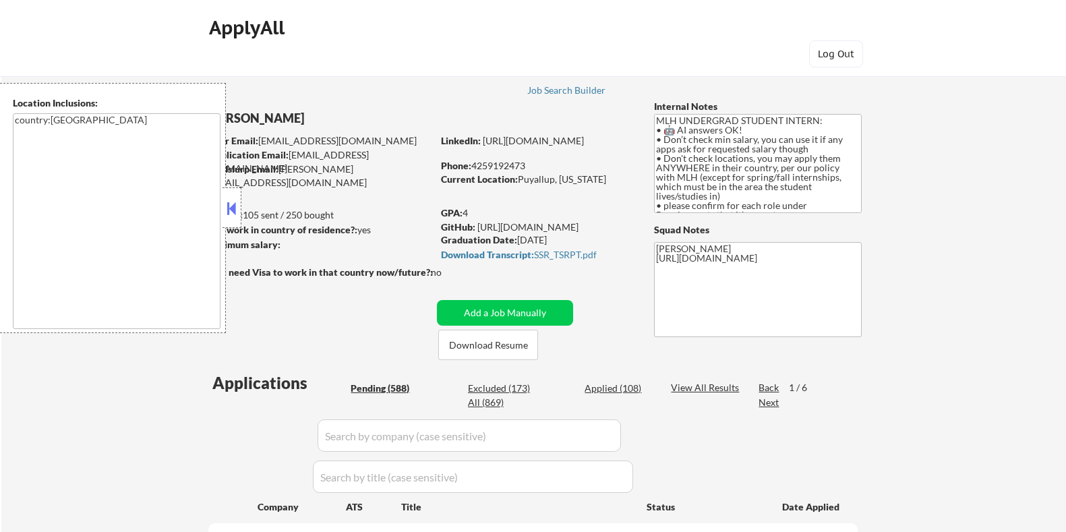
select select ""pending""
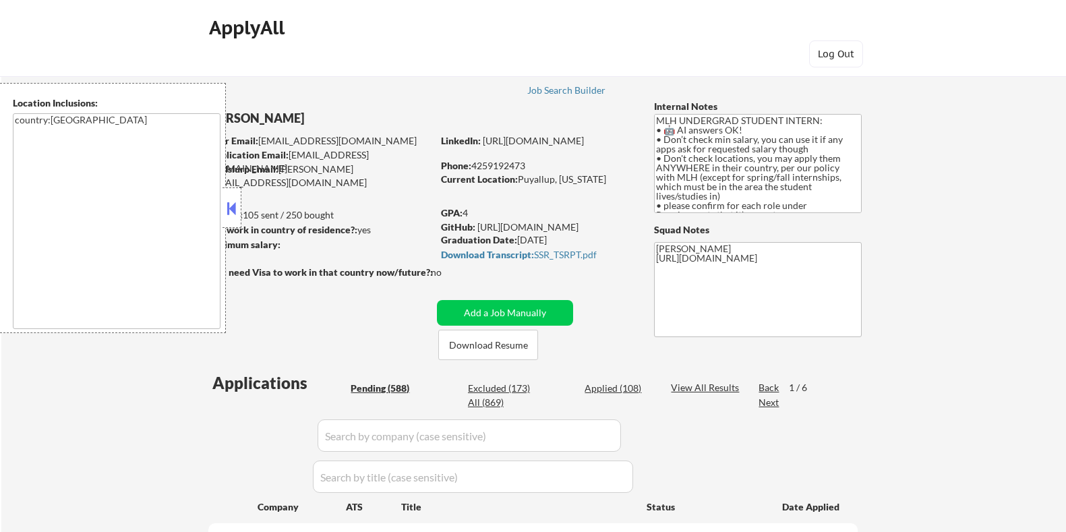
select select ""pending""
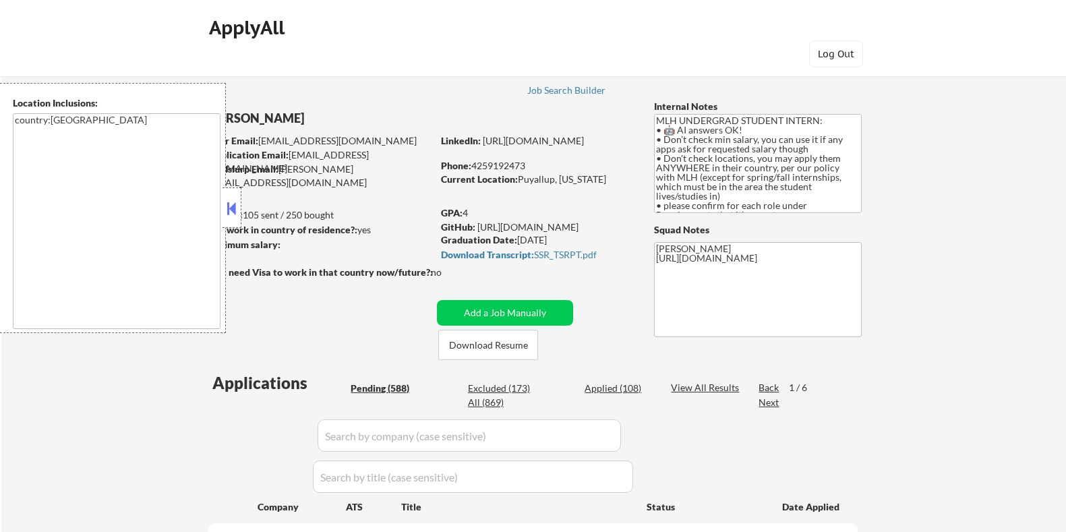
select select ""pending""
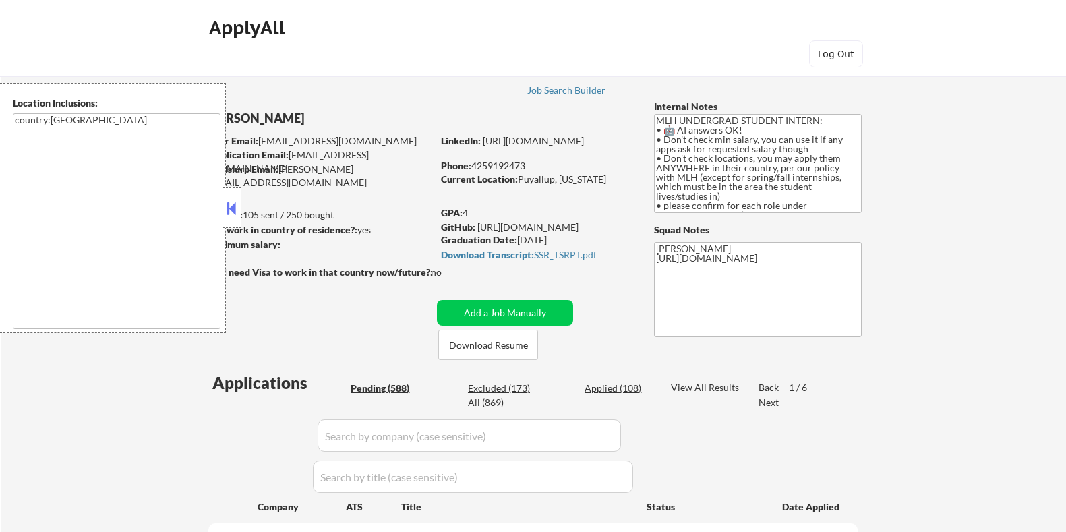
select select ""pending""
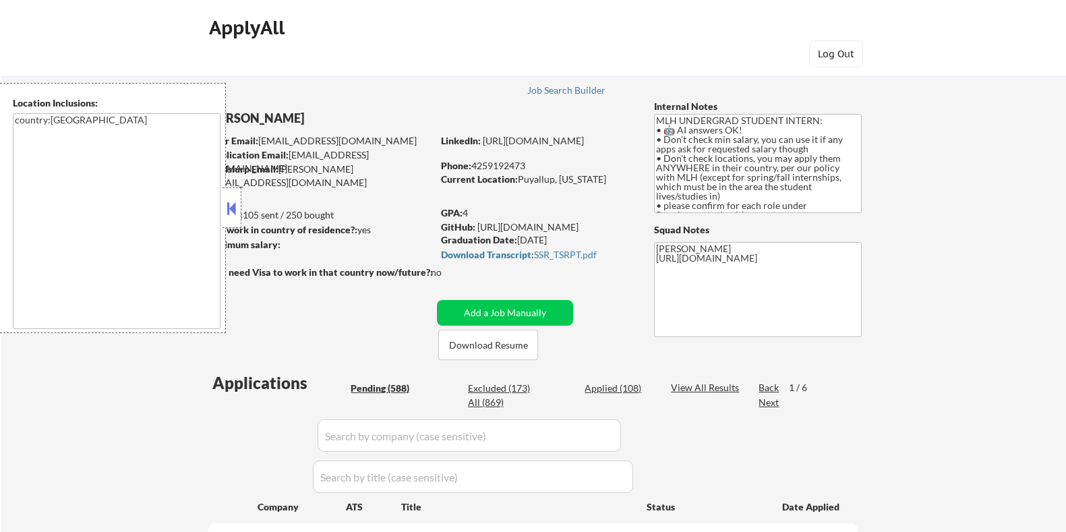
select select ""pending""
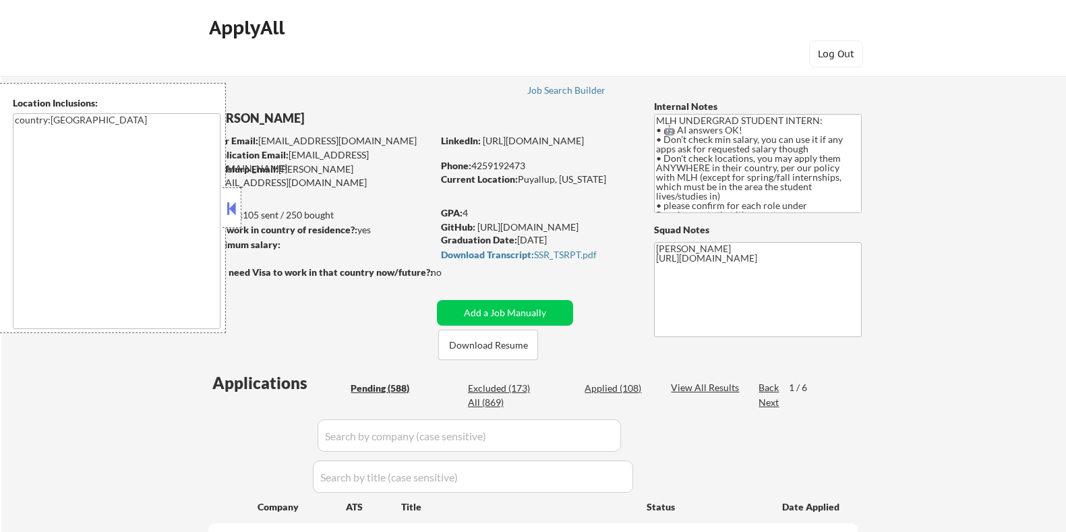
select select ""pending""
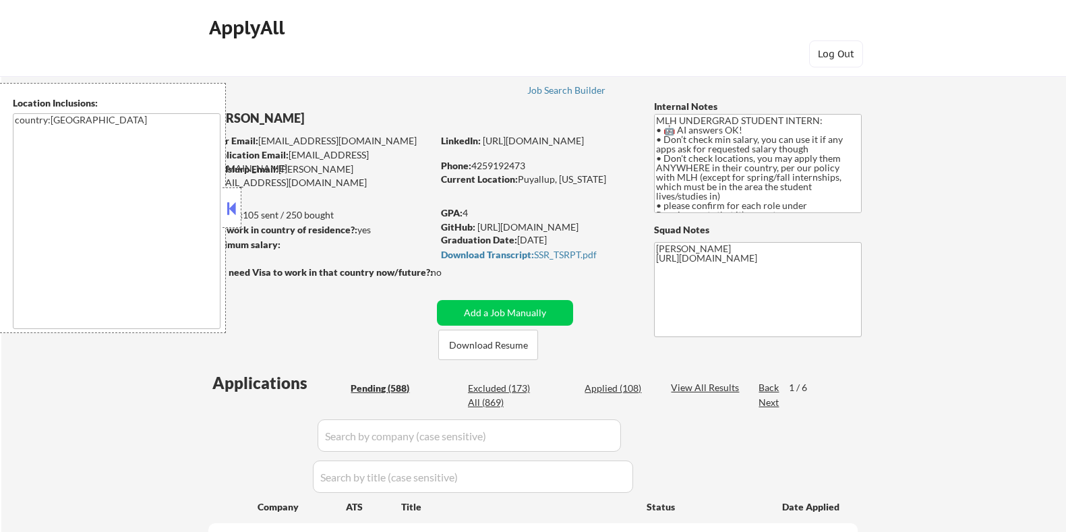
select select ""pending""
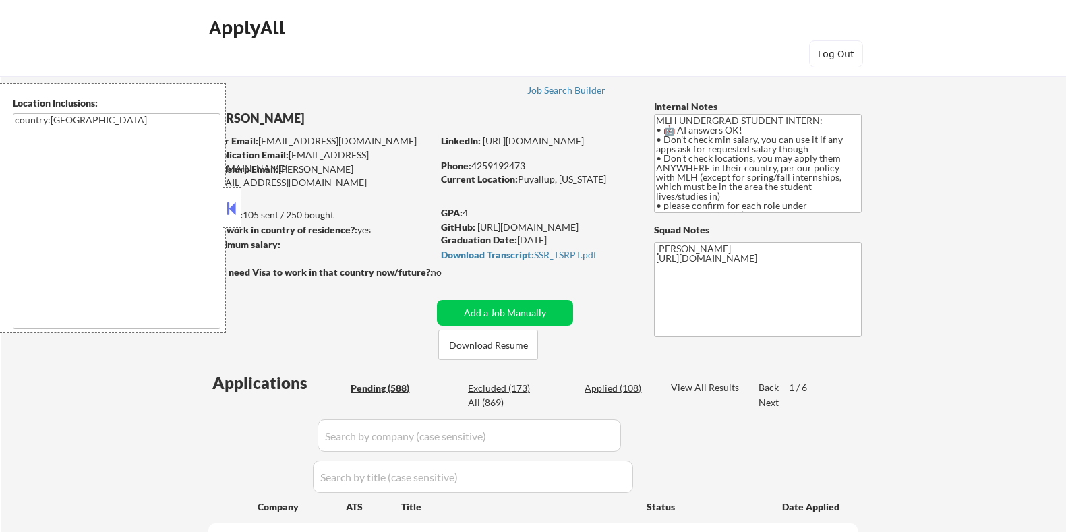
select select ""pending""
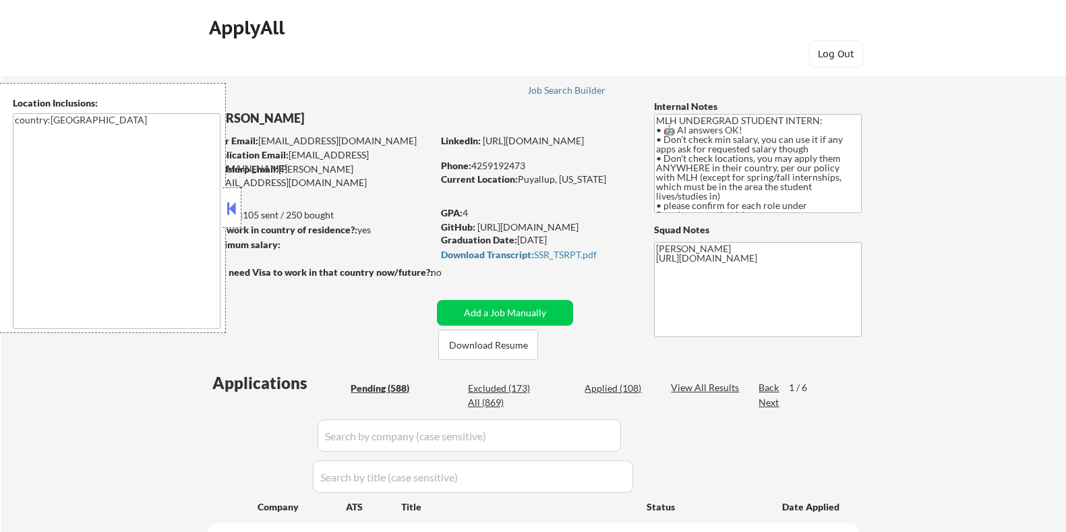
select select ""pending""
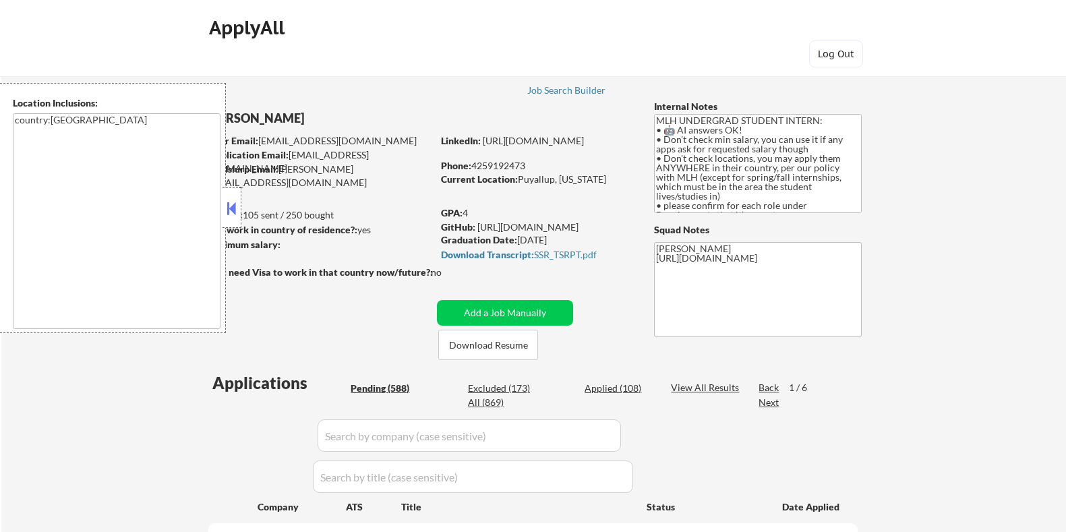
select select ""pending""
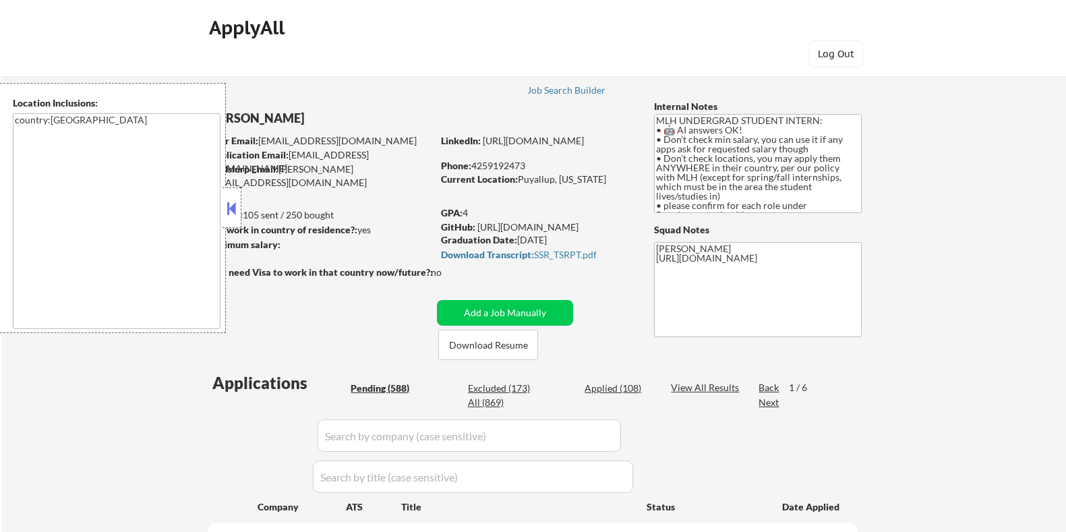
select select ""pending""
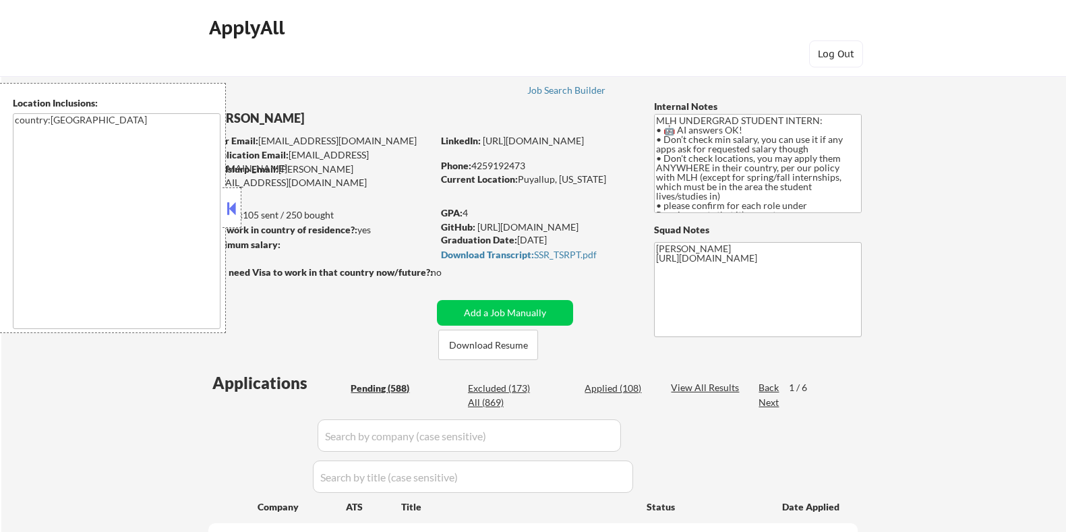
select select ""pending""
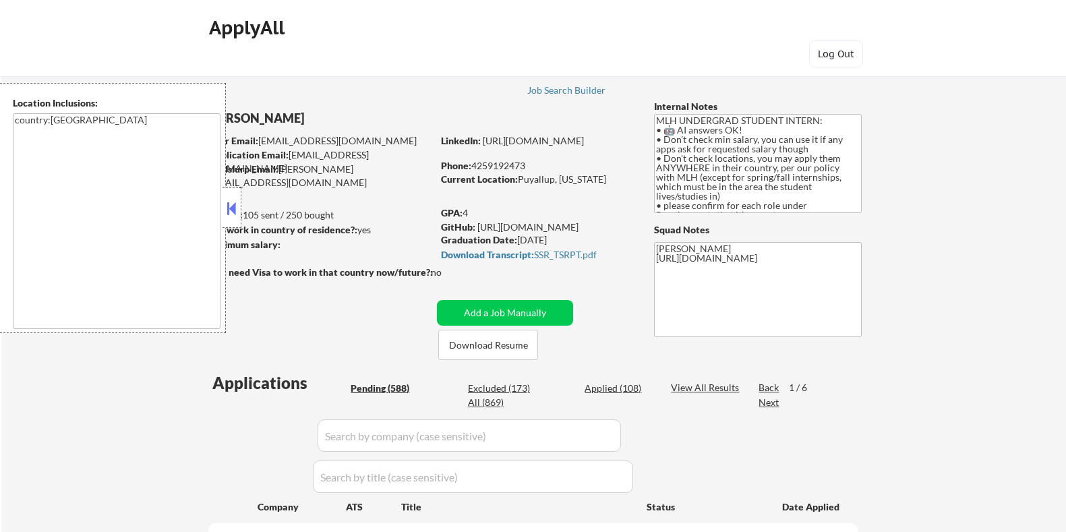
select select ""pending""
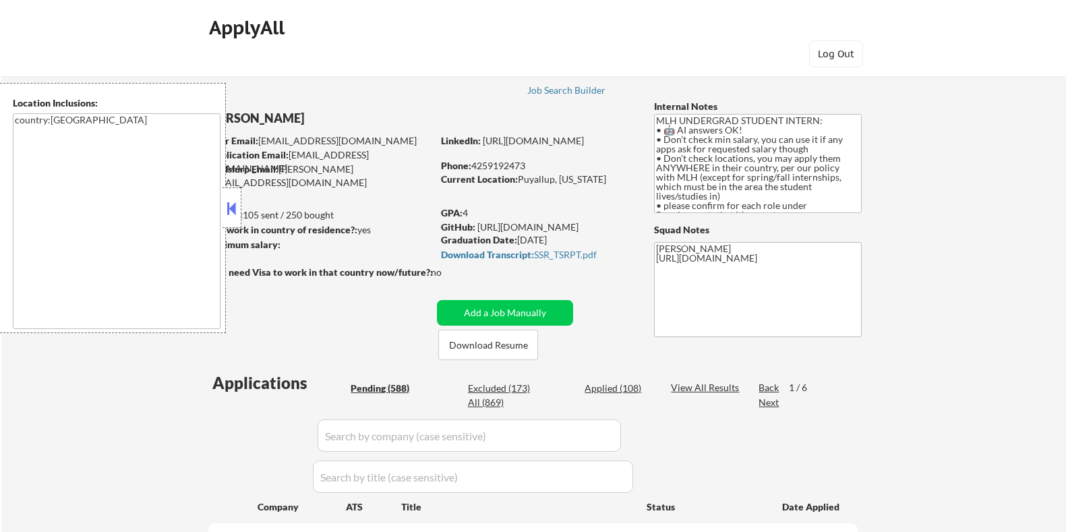
select select ""pending""
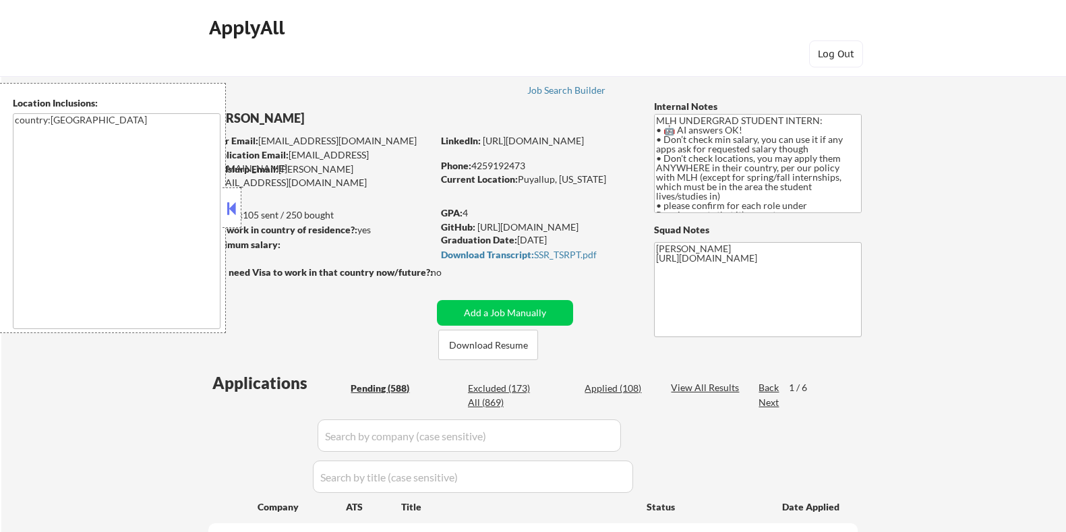
select select ""pending""
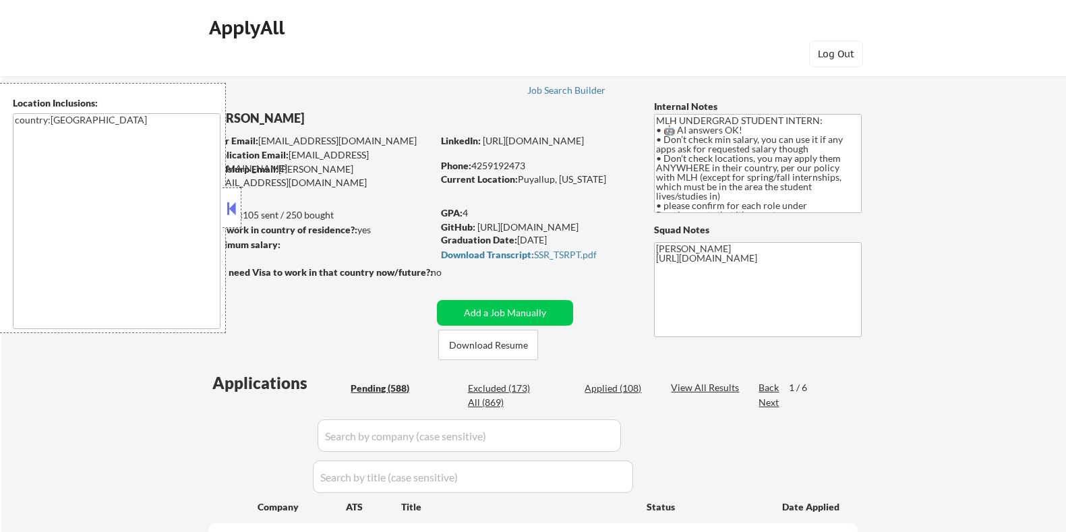
select select ""pending""
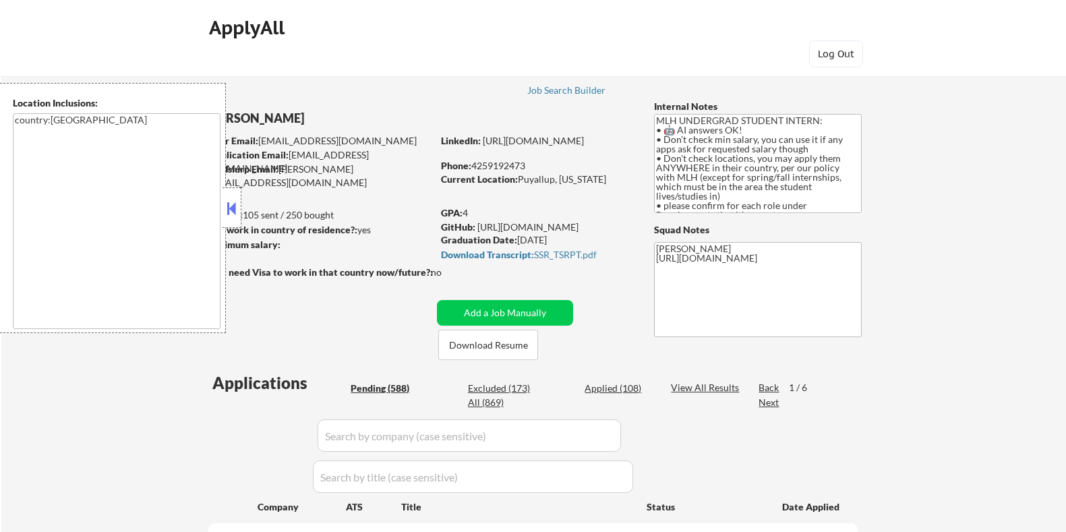
select select ""pending""
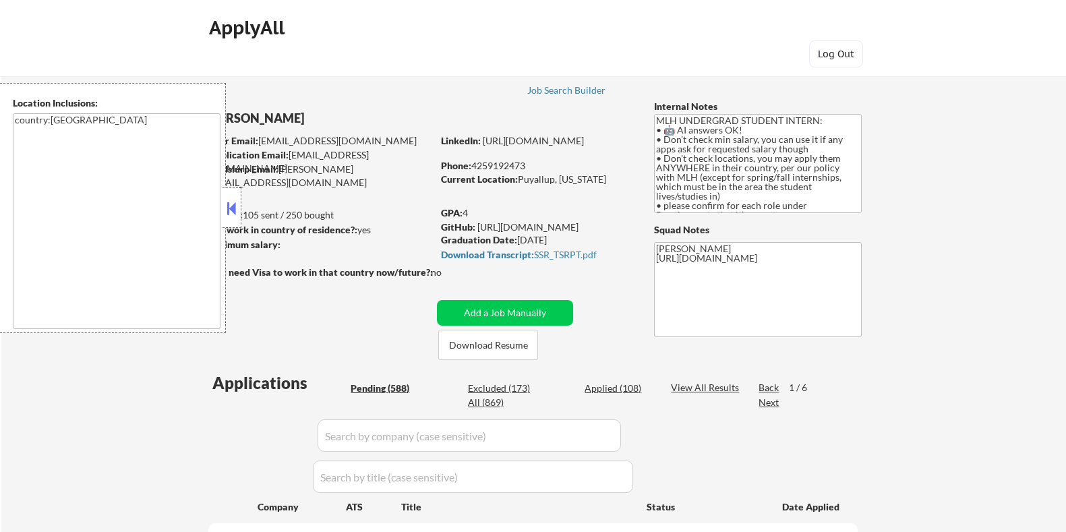
select select ""pending""
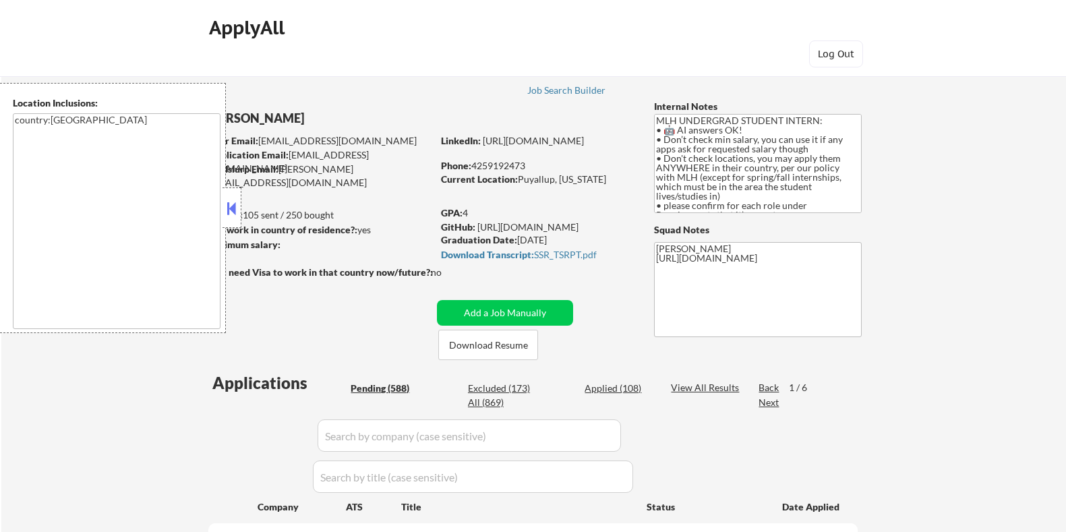
select select ""pending""
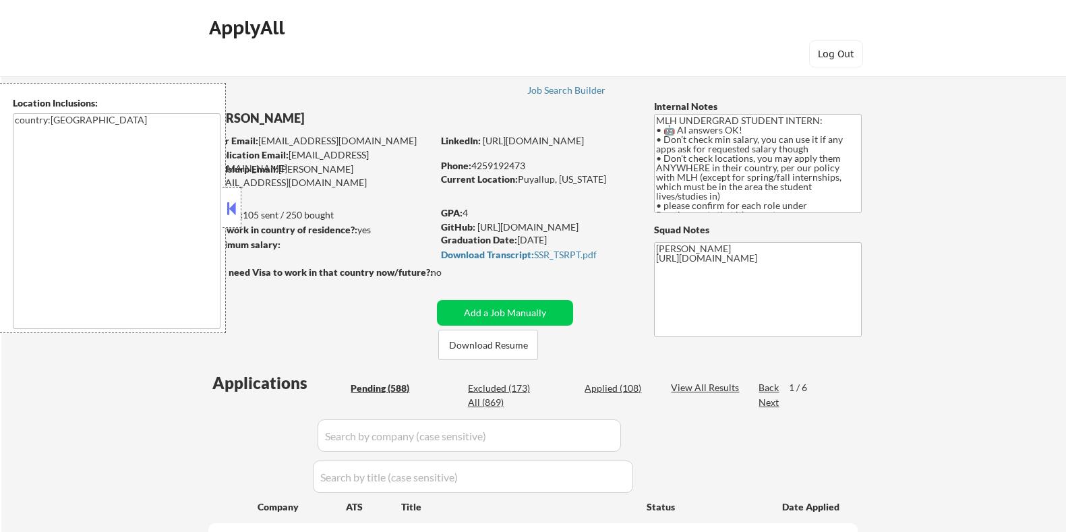
select select ""pending""
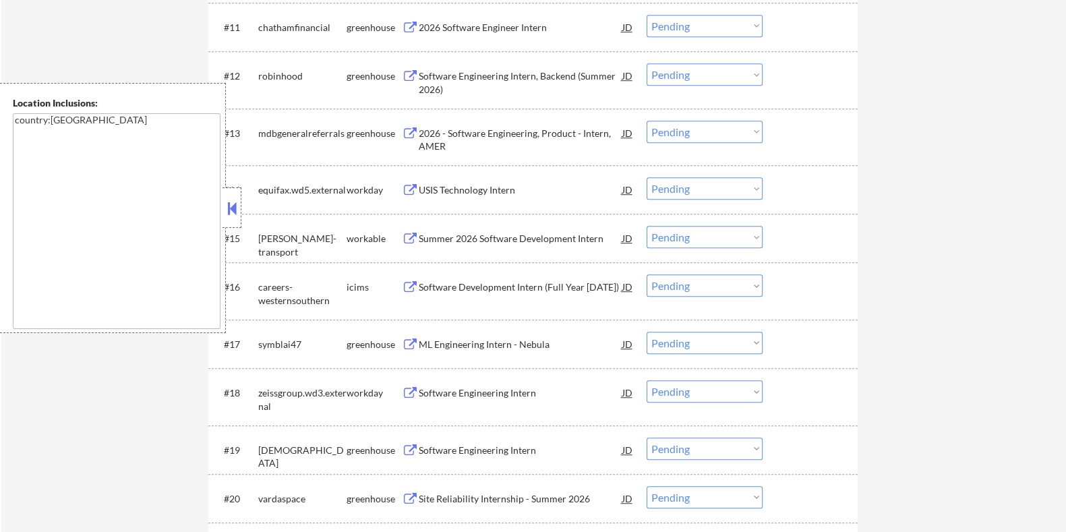
scroll to position [1119, 0]
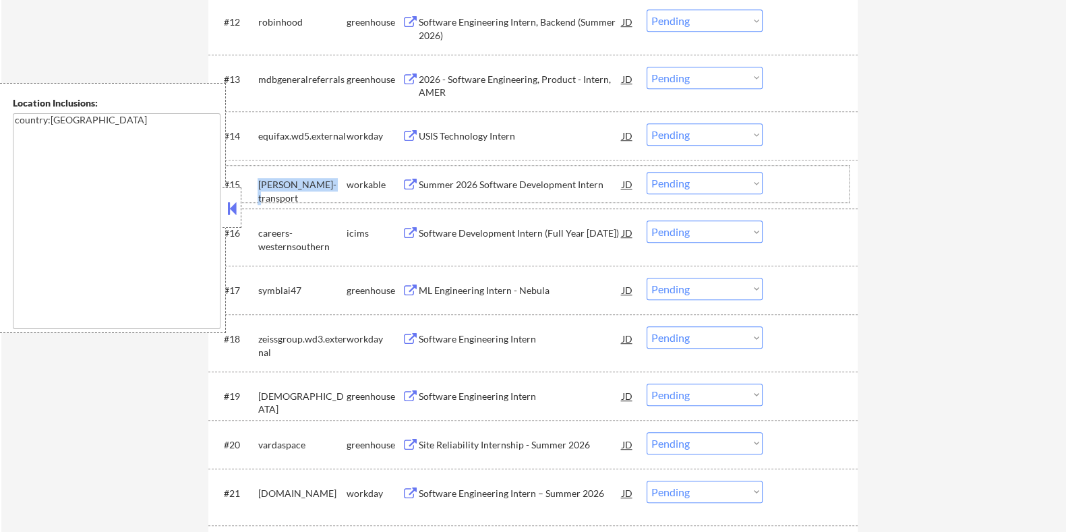
drag, startPoint x: 324, startPoint y: 178, endPoint x: 253, endPoint y: 177, distance: 71.5
click at [253, 177] on div "#15 altom-transport workable Summer 2026 Software Development Intern JD Choose …" at bounding box center [530, 184] width 637 height 36
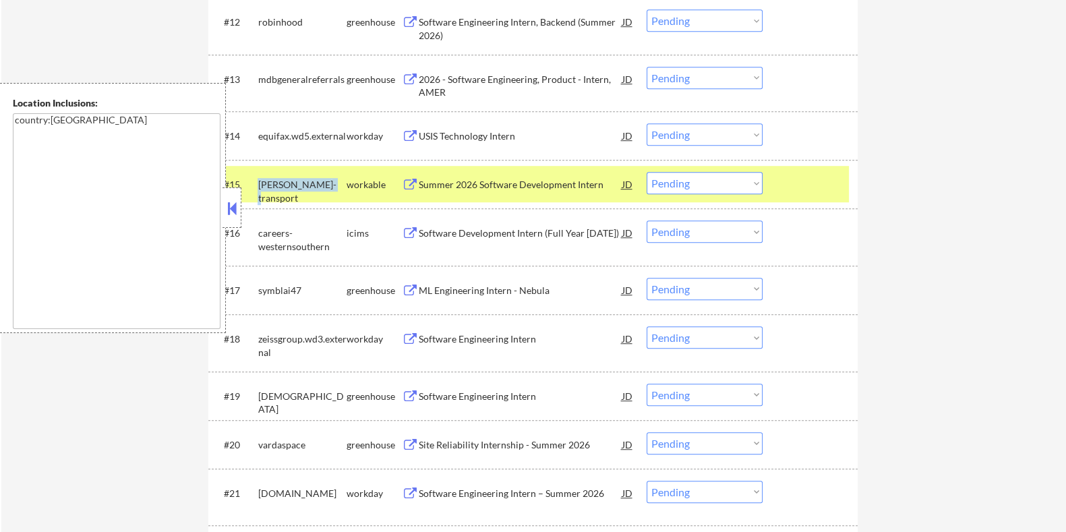
copy div "[PERSON_NAME]-transport"
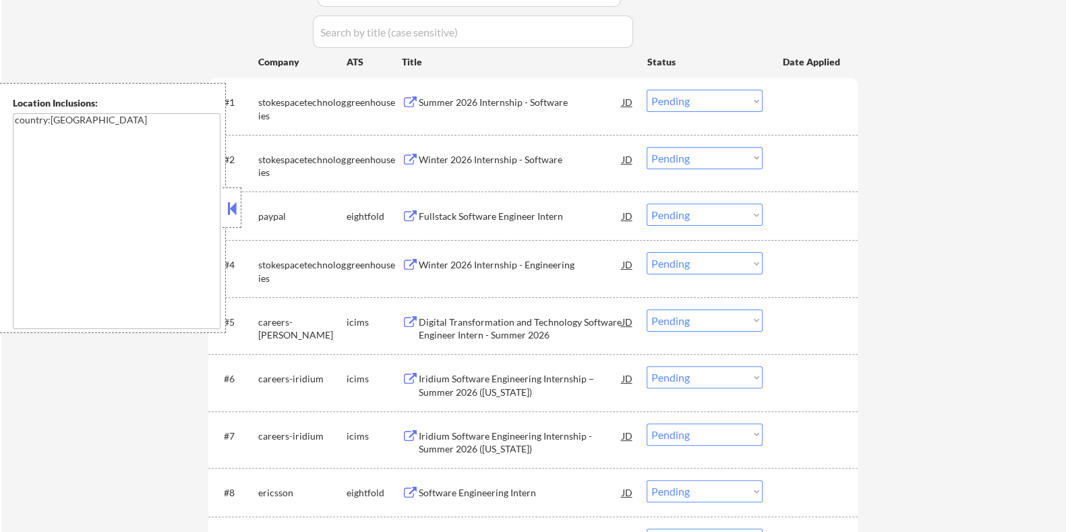
scroll to position [276, 0]
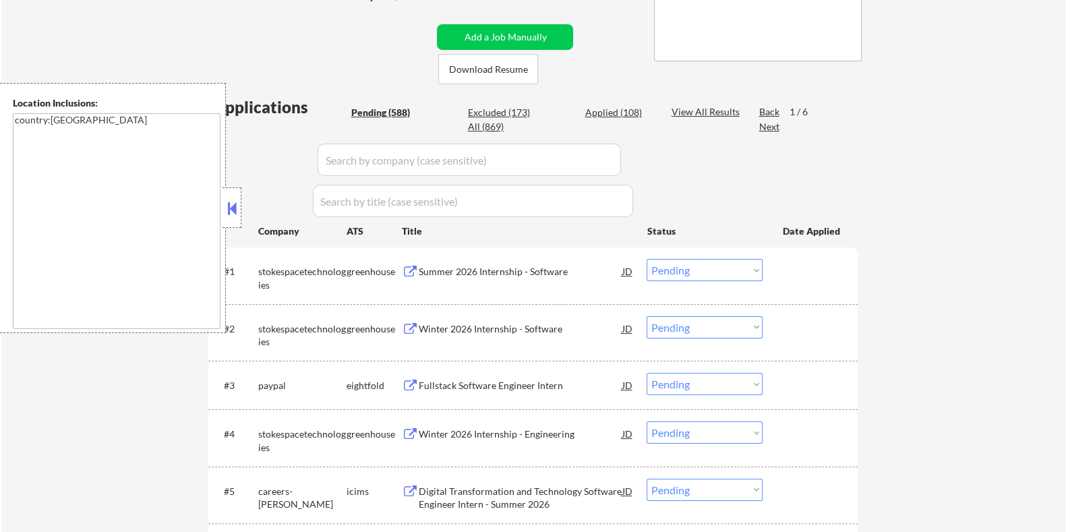
click at [349, 155] on input "input" at bounding box center [470, 160] width 304 height 32
paste input "[PERSON_NAME]-transport"
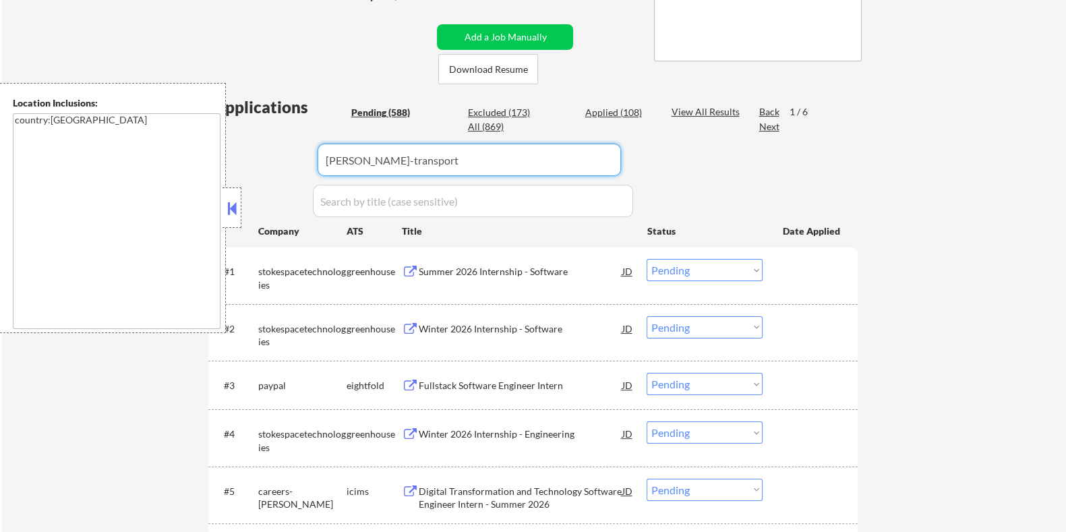
type input "[PERSON_NAME]-transport"
click at [697, 107] on div "View All Results" at bounding box center [707, 111] width 72 height 13
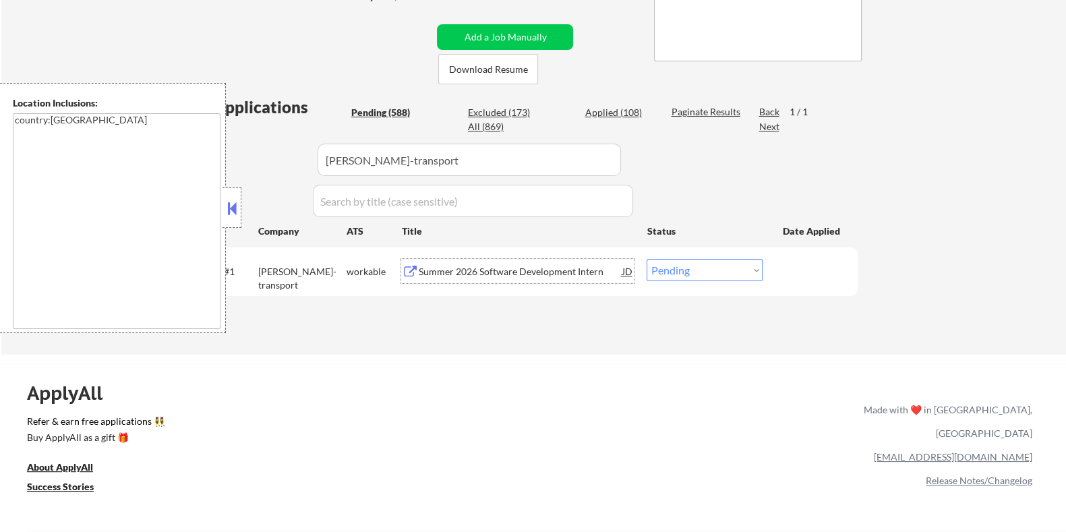
click at [448, 271] on div "Summer 2026 Software Development Intern" at bounding box center [520, 271] width 204 height 13
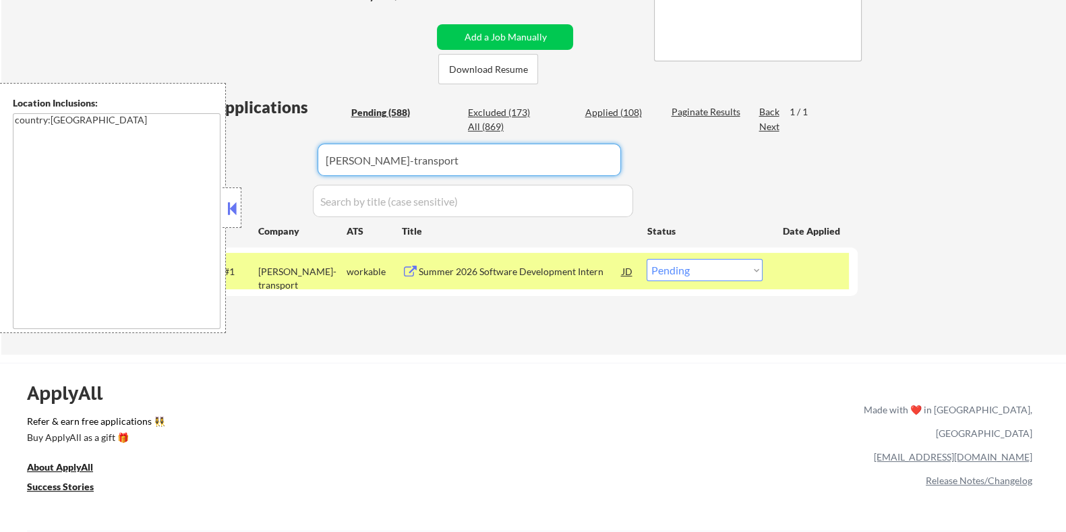
drag, startPoint x: 411, startPoint y: 157, endPoint x: 299, endPoint y: 160, distance: 112.7
click at [300, 160] on div "Applications Pending (588) Excluded (173) Applied (108) All (869) Paginate Resu…" at bounding box center [533, 212] width 650 height 233
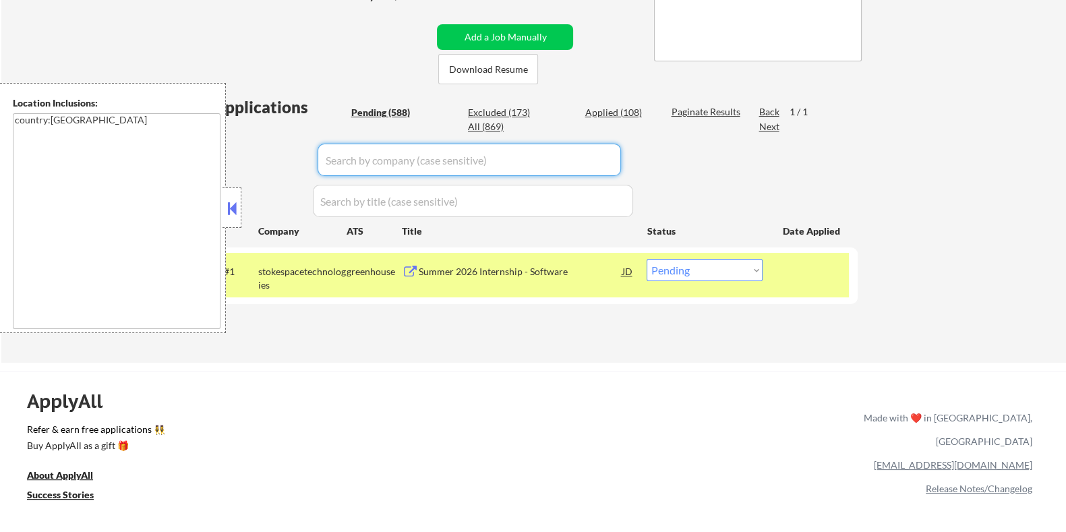
click at [376, 109] on div "Pending (588)" at bounding box center [384, 112] width 67 height 13
click at [231, 204] on button at bounding box center [232, 208] width 15 height 20
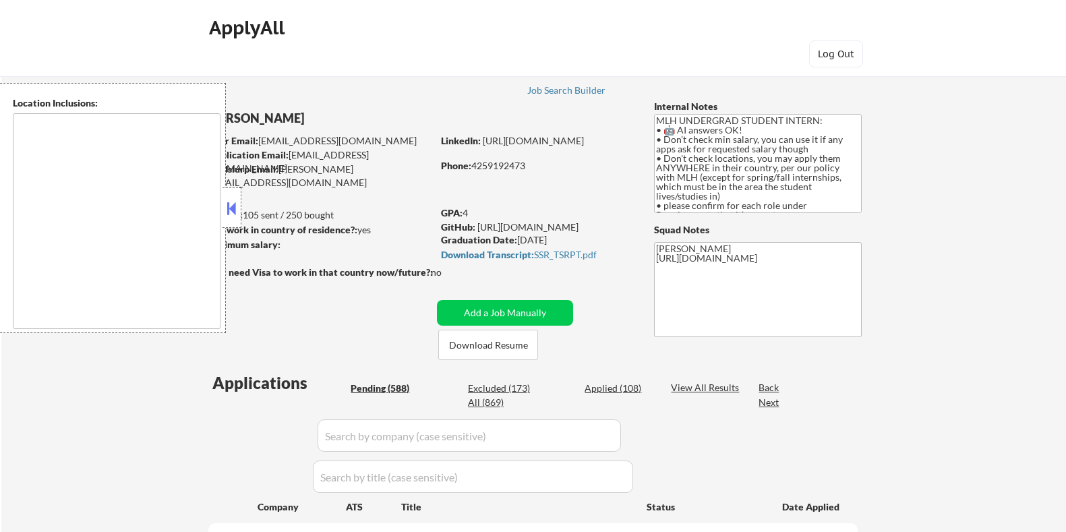
type textarea "country:[GEOGRAPHIC_DATA]"
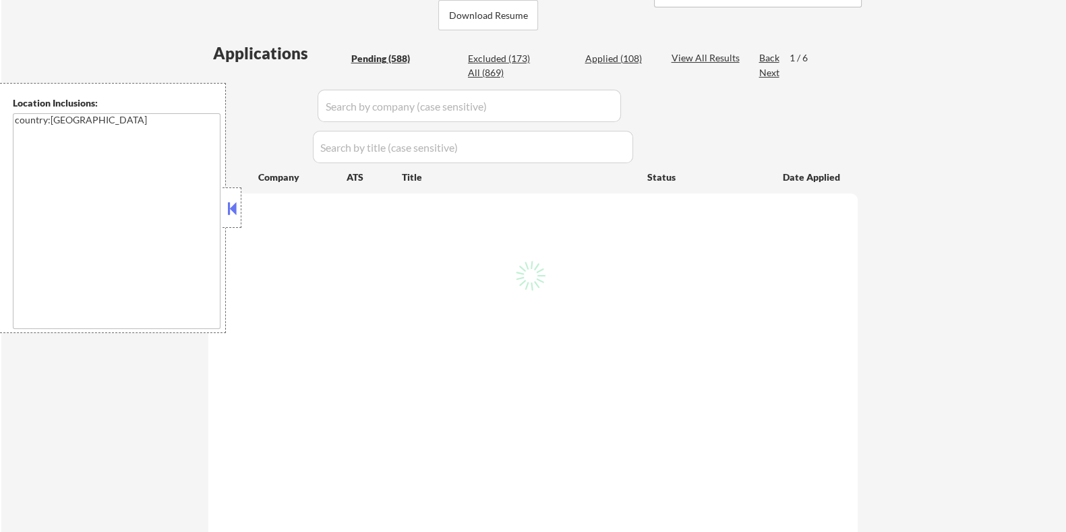
select select ""pending""
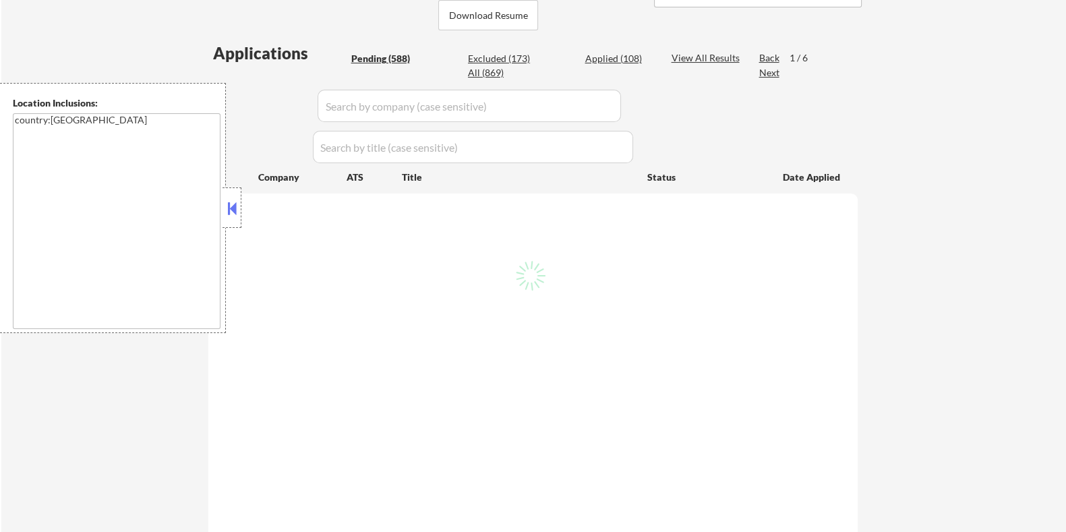
select select ""pending""
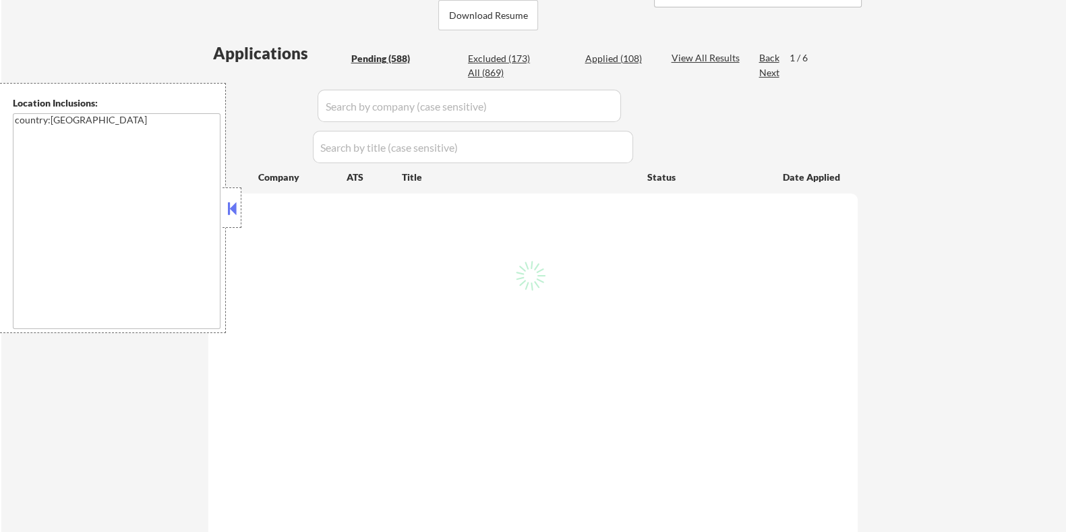
select select ""pending""
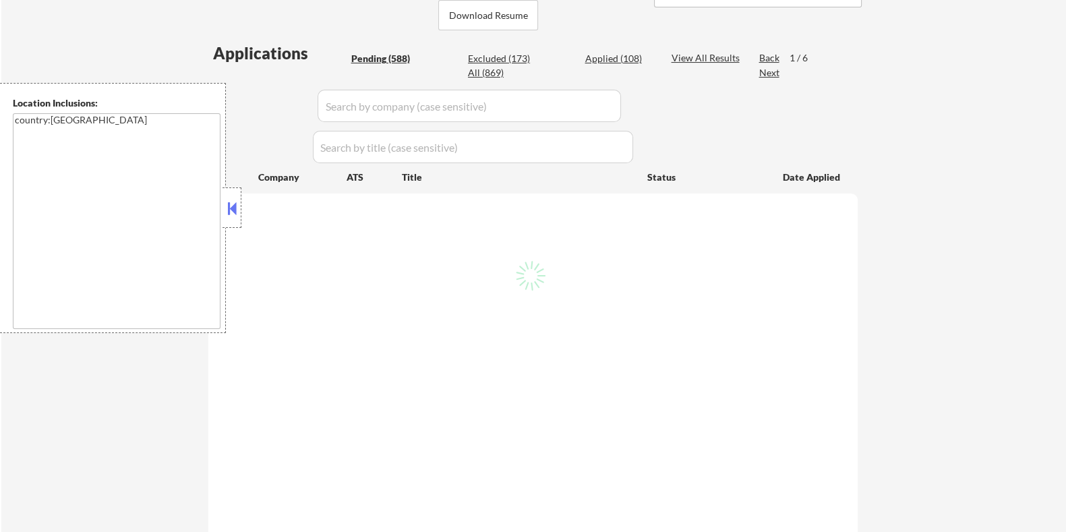
select select ""pending""
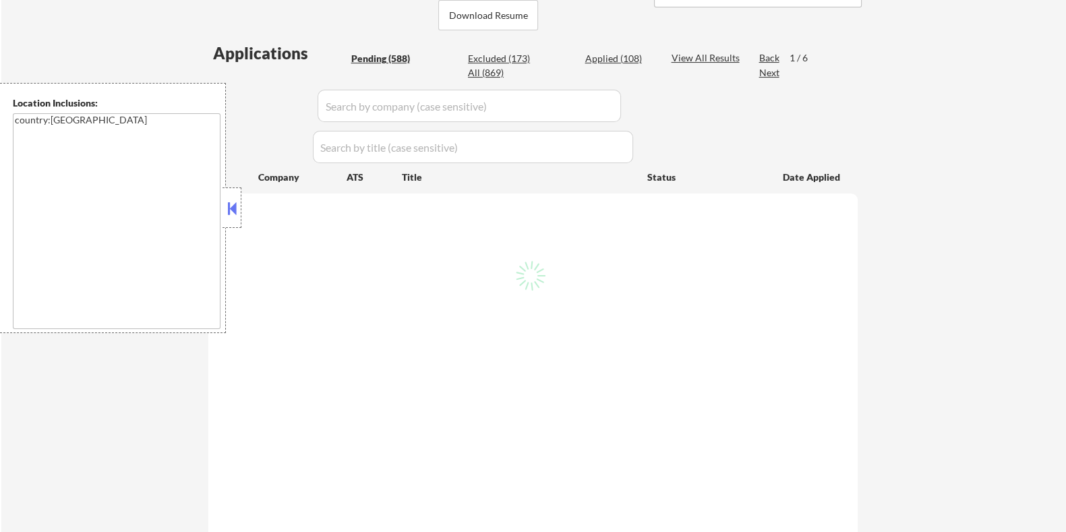
select select ""pending""
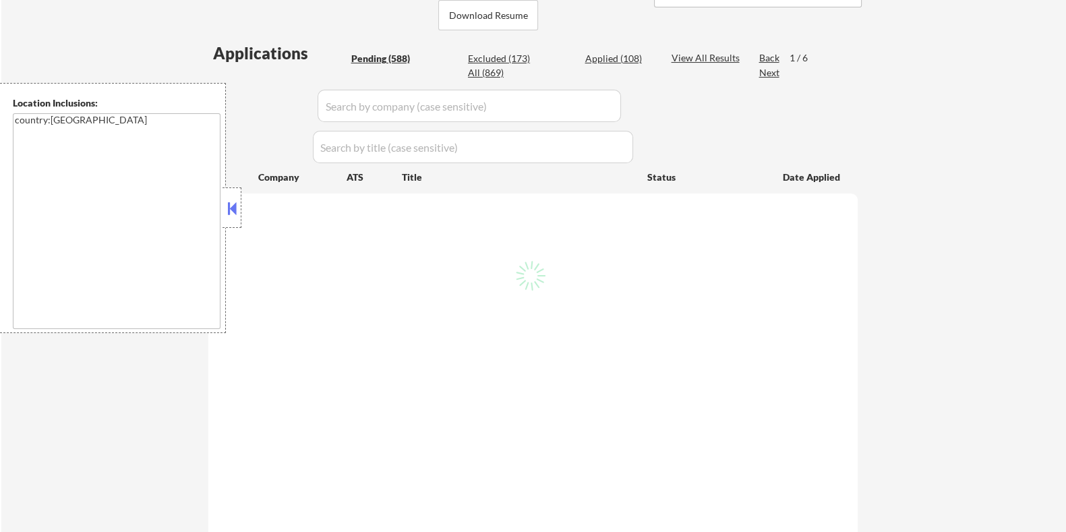
select select ""pending""
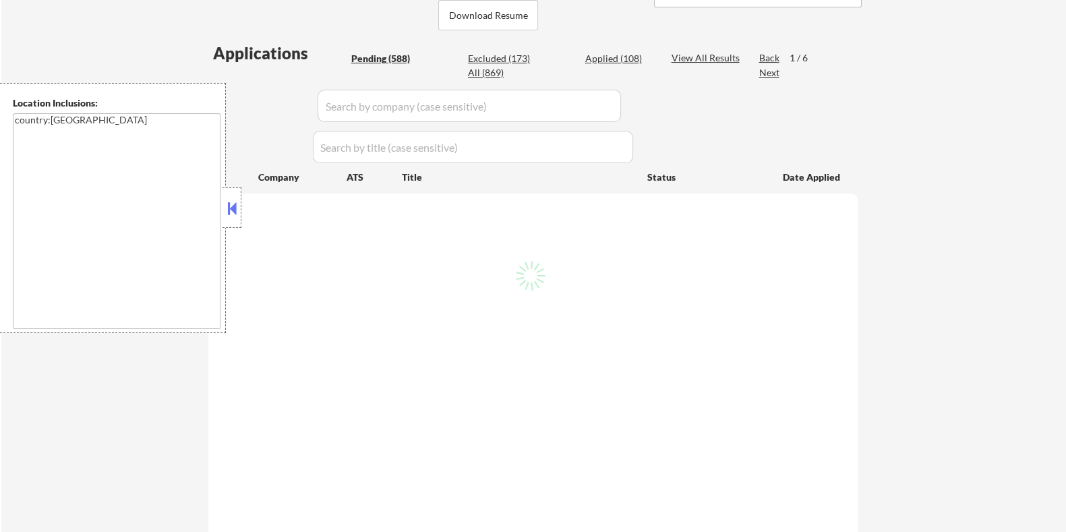
select select ""pending""
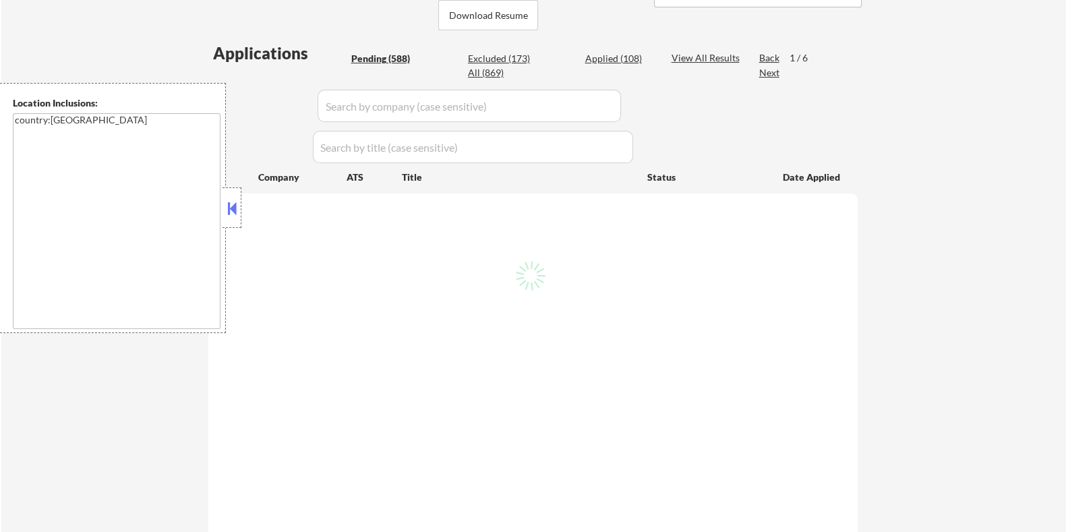
select select ""pending""
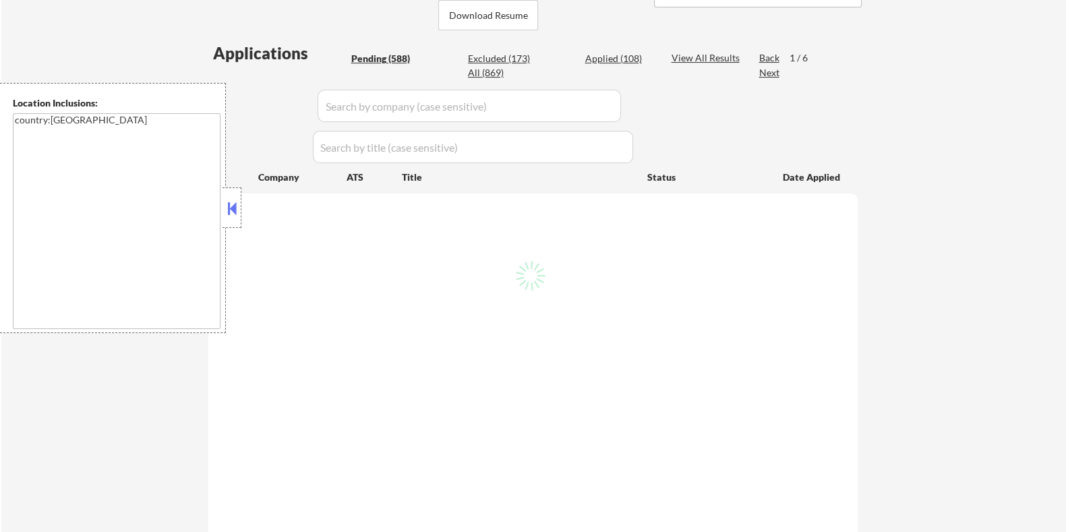
select select ""pending""
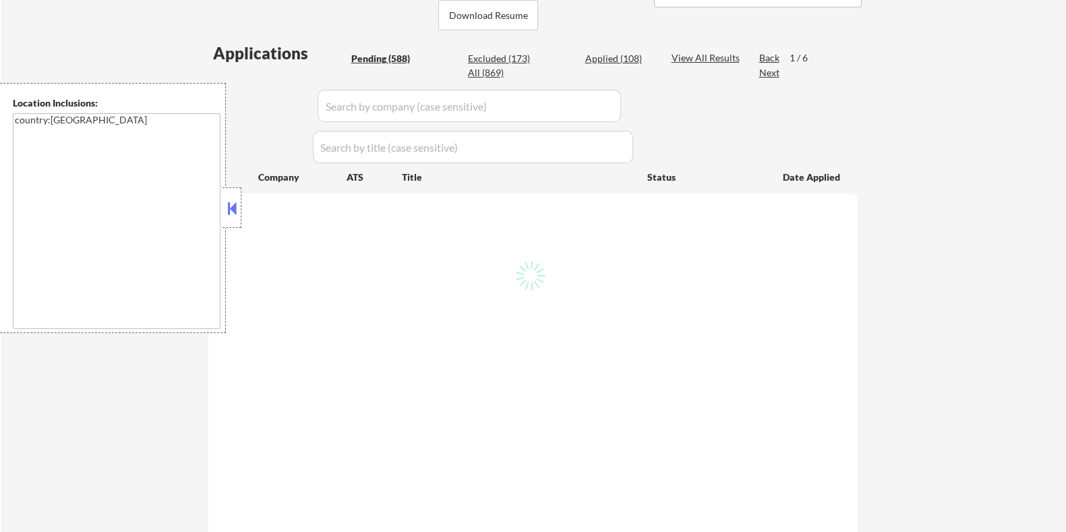
select select ""pending""
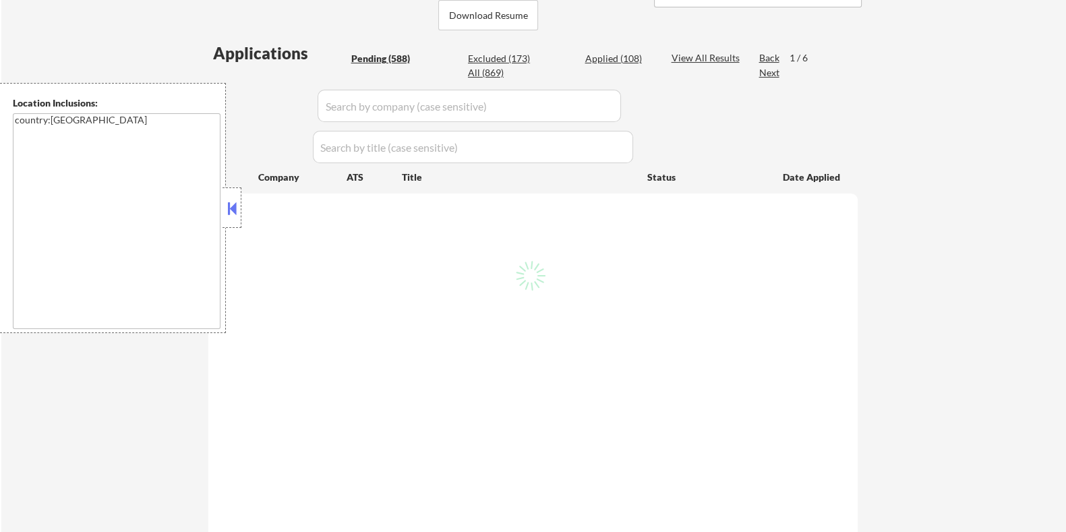
select select ""pending""
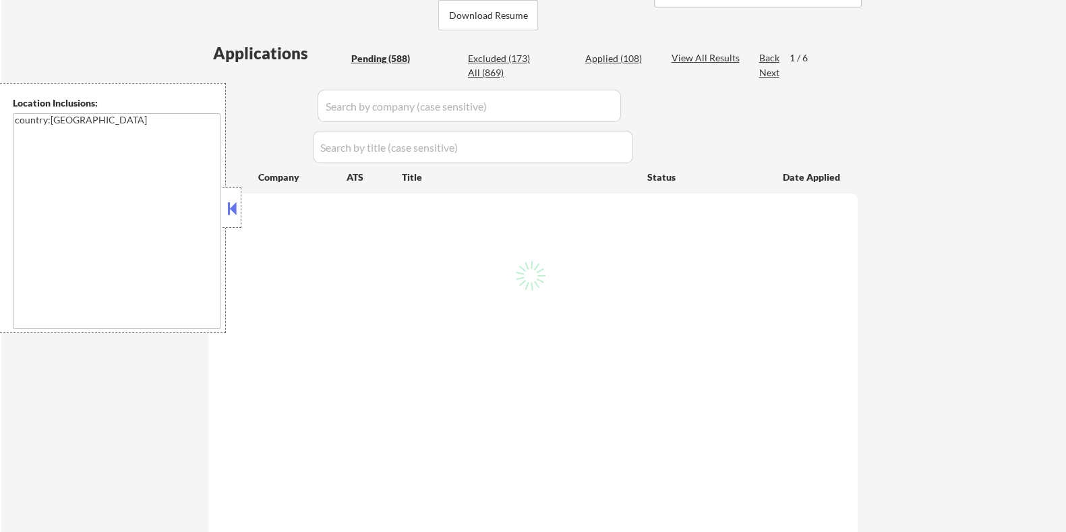
select select ""pending""
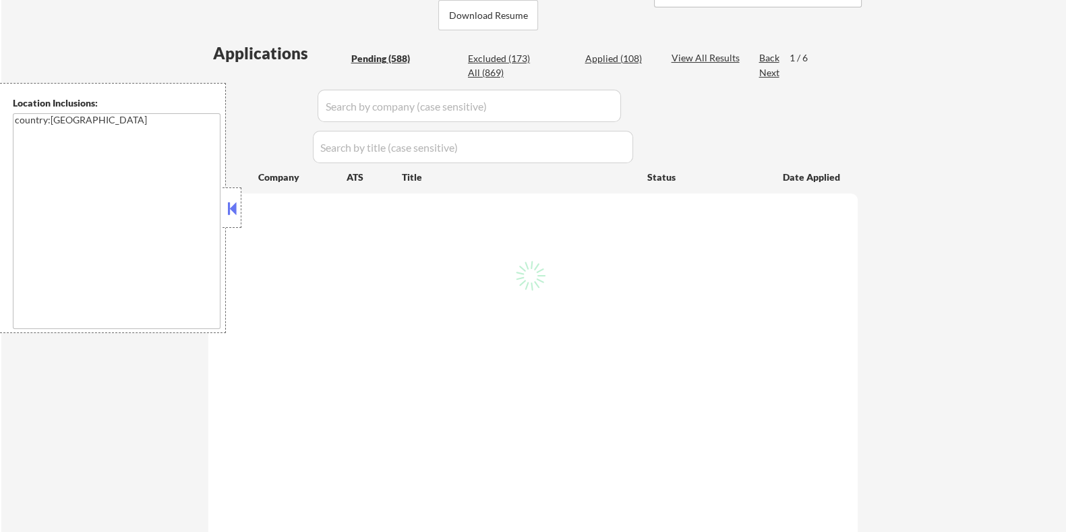
select select ""pending""
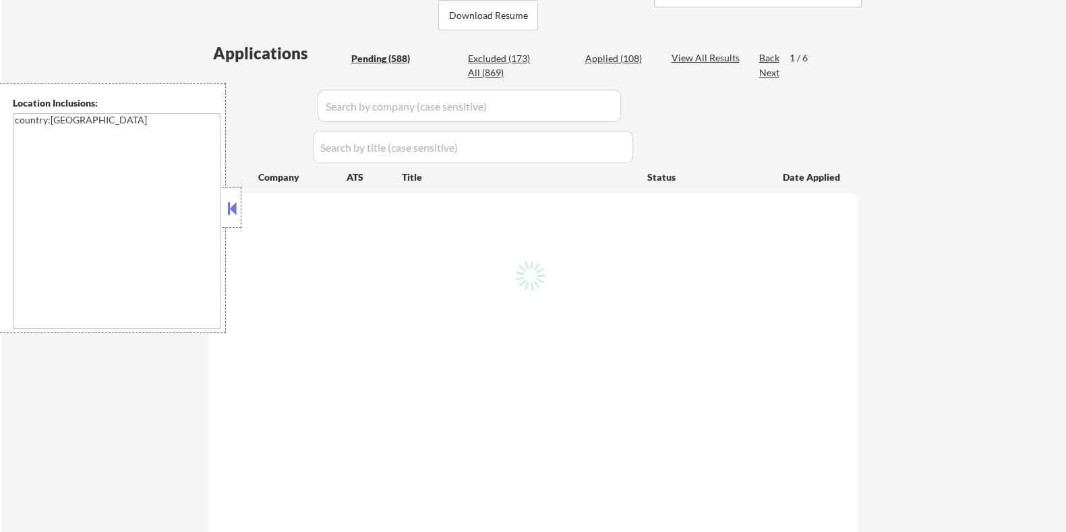
select select ""pending""
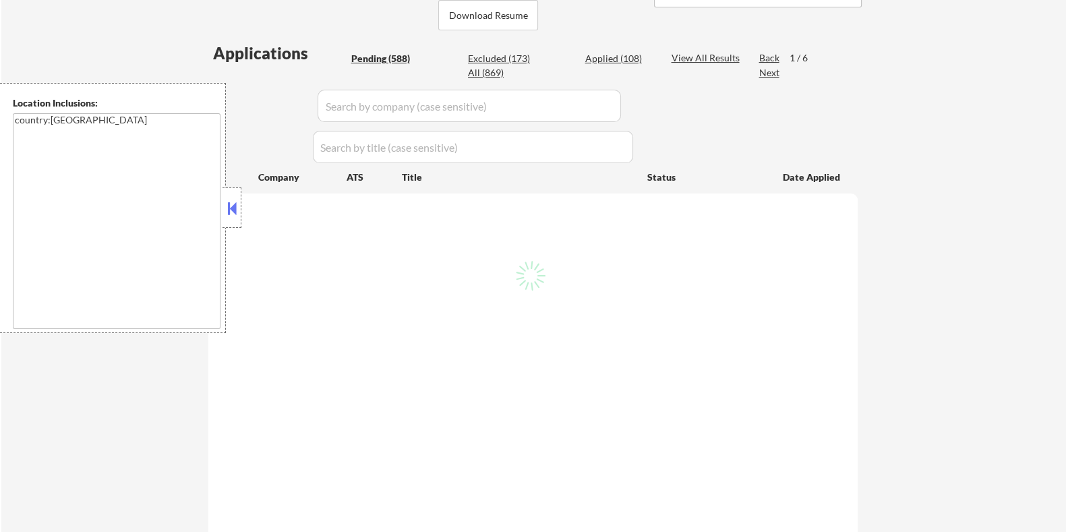
select select ""pending""
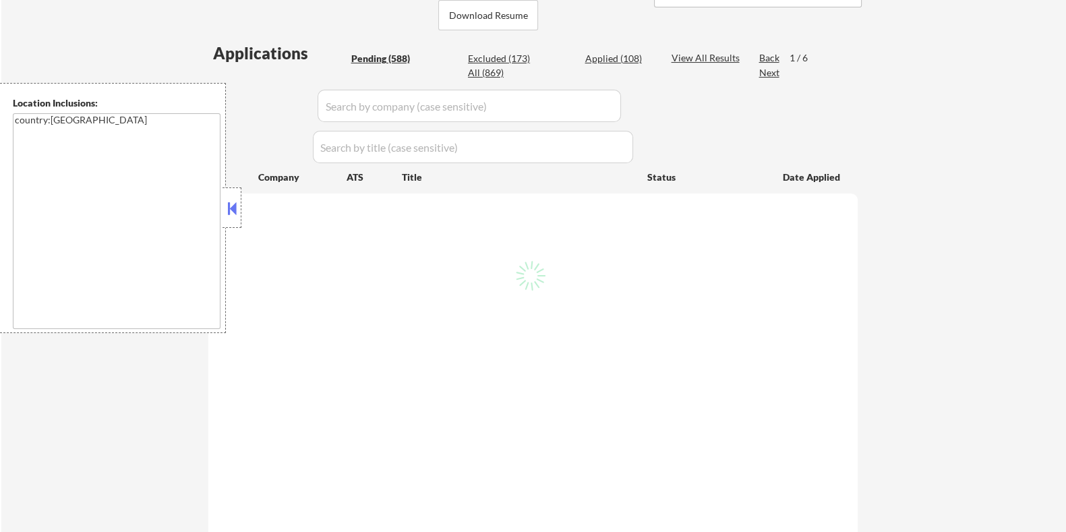
select select ""pending""
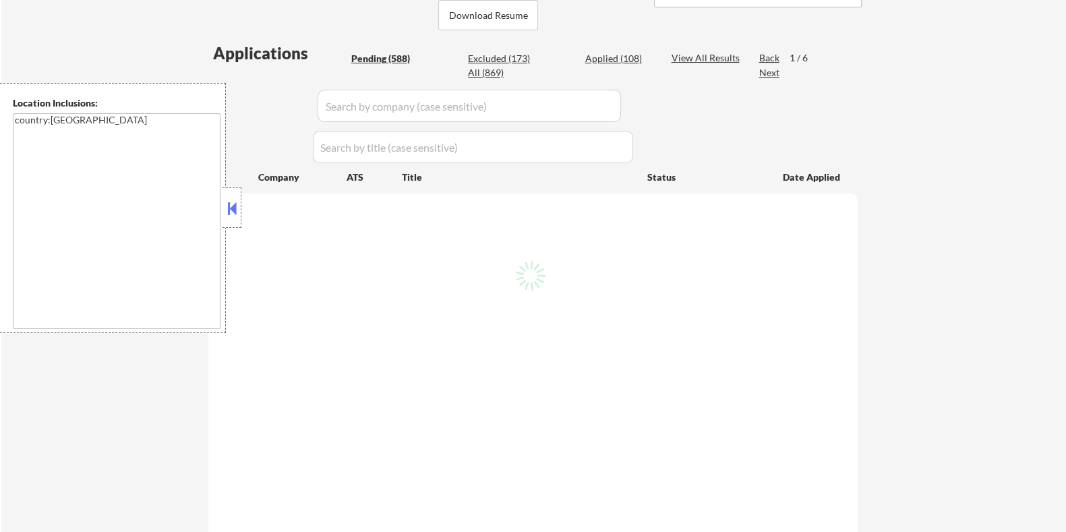
select select ""pending""
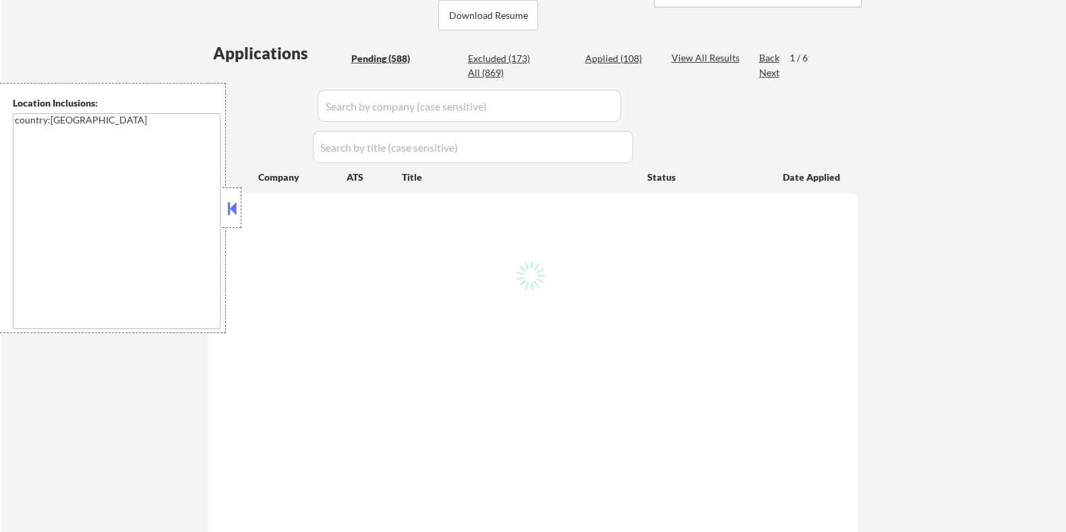
select select ""pending""
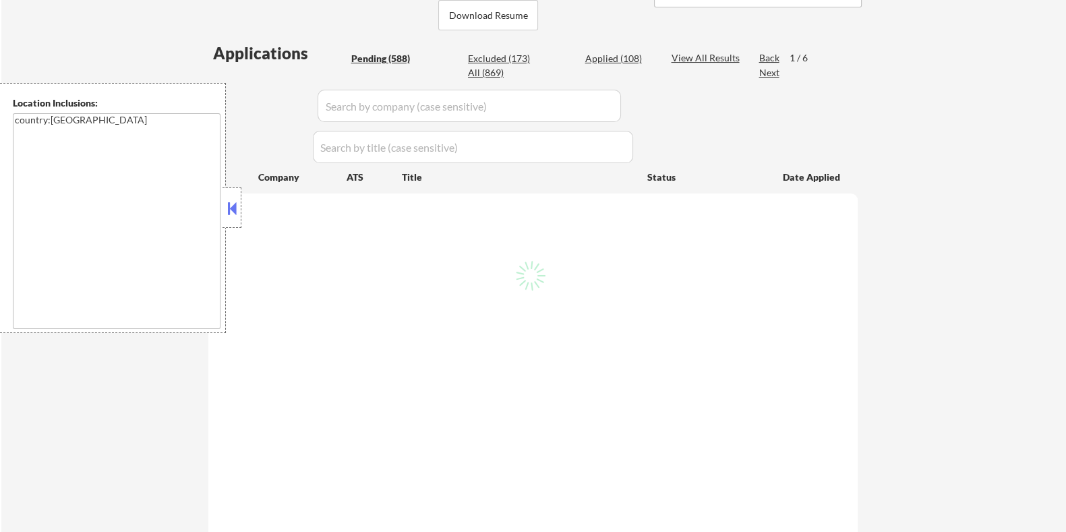
select select ""pending""
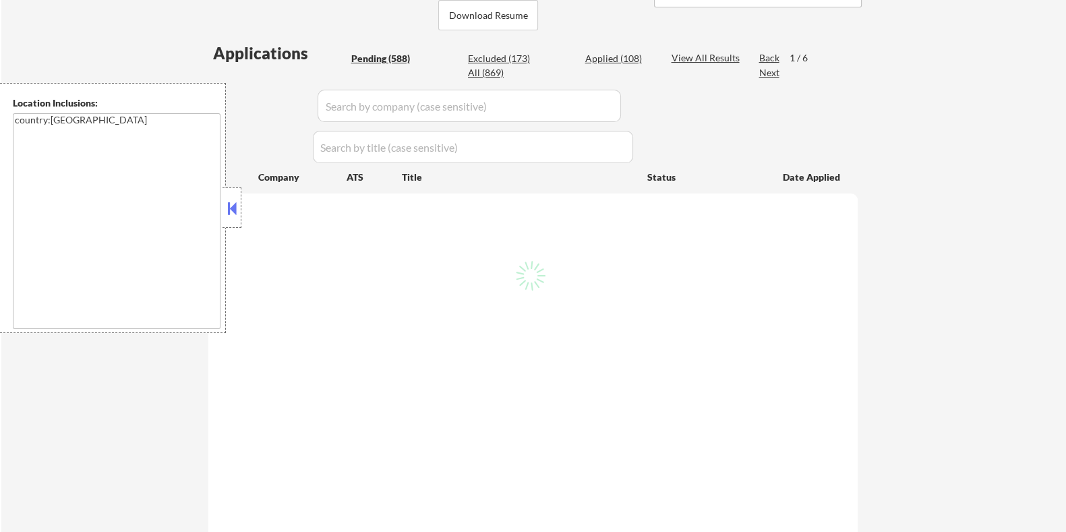
select select ""pending""
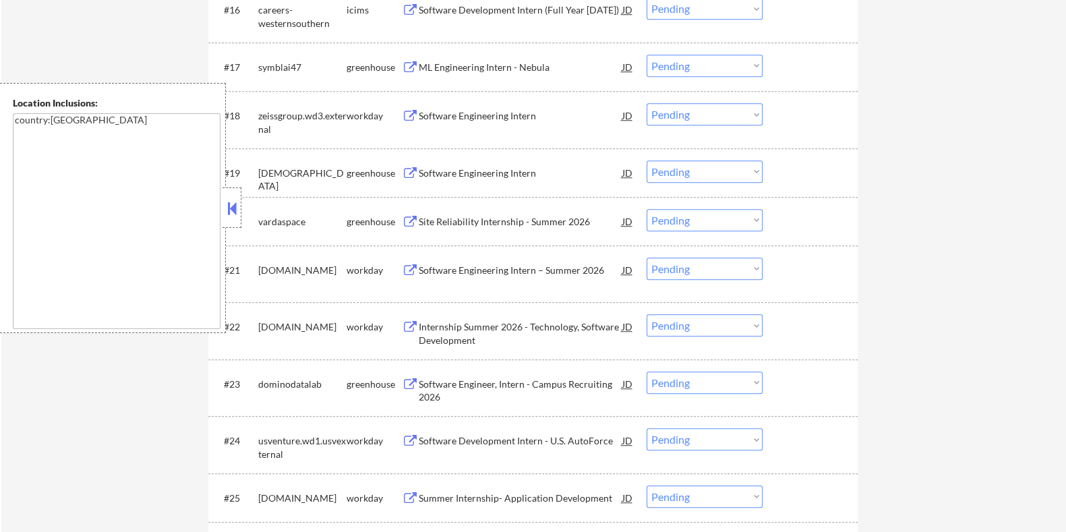
scroll to position [1372, 0]
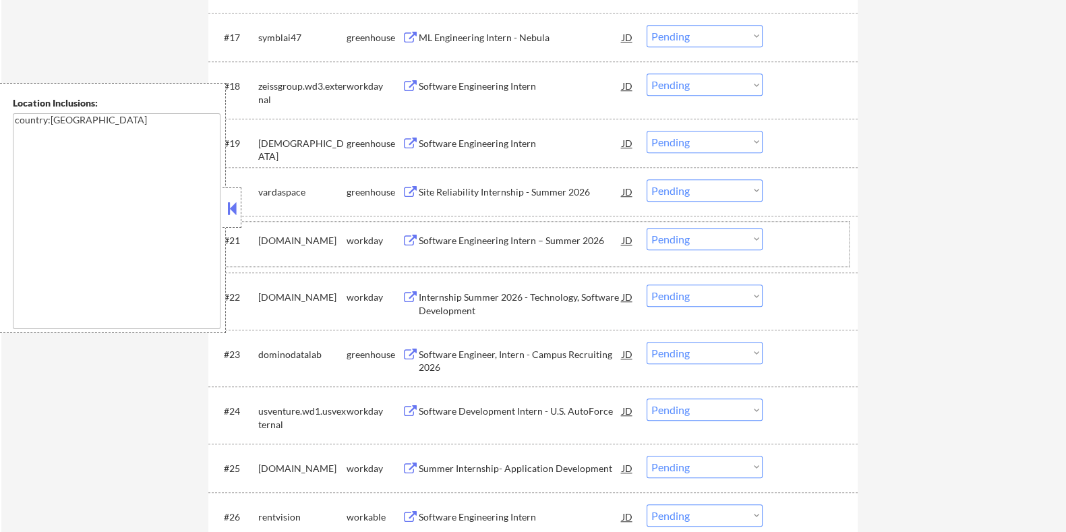
drag, startPoint x: 277, startPoint y: 252, endPoint x: 257, endPoint y: 243, distance: 22.3
click at [258, 243] on div "[DOMAIN_NAME]" at bounding box center [302, 240] width 88 height 13
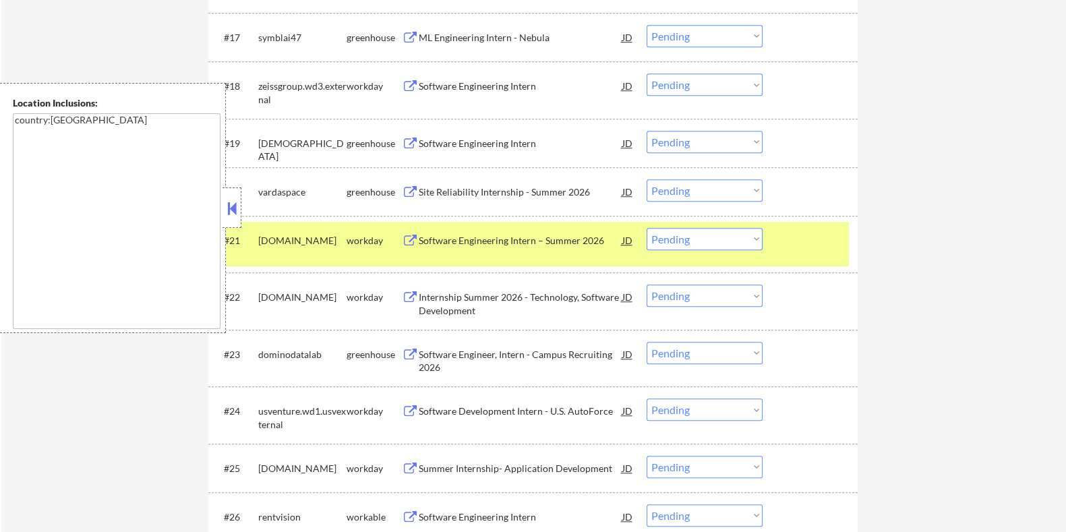
copy div "[DOMAIN_NAME]"
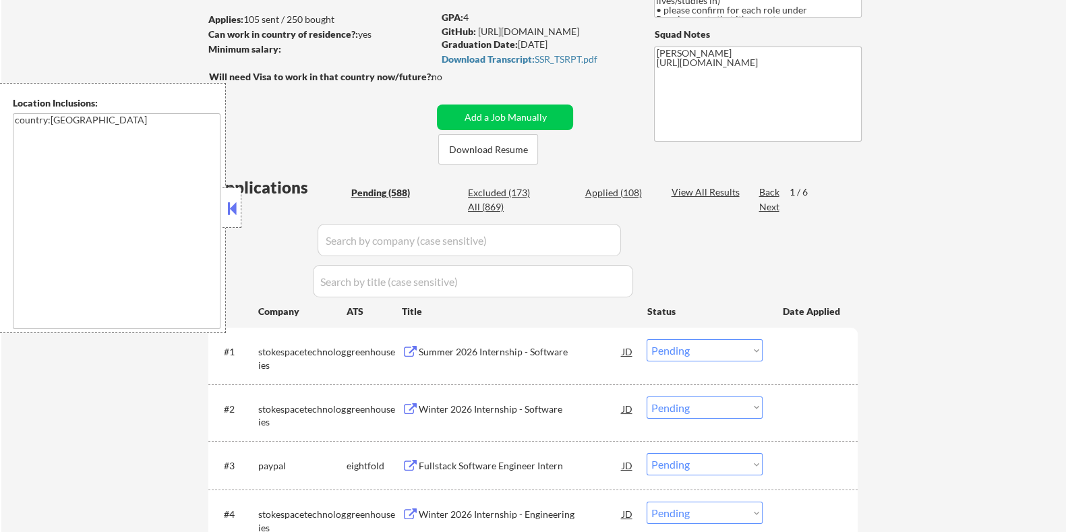
scroll to position [192, 0]
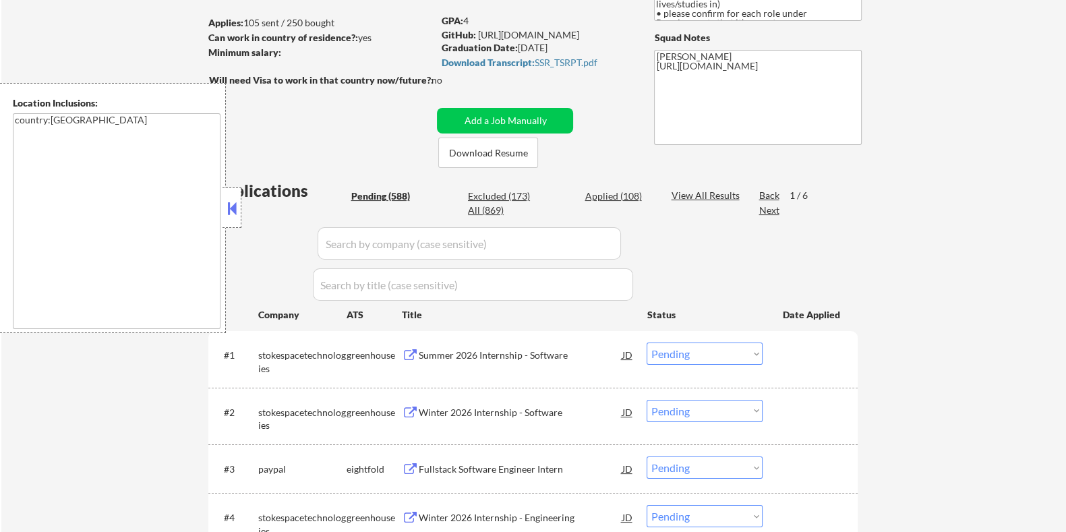
click at [364, 240] on input "input" at bounding box center [470, 243] width 304 height 32
paste input "[DOMAIN_NAME]"
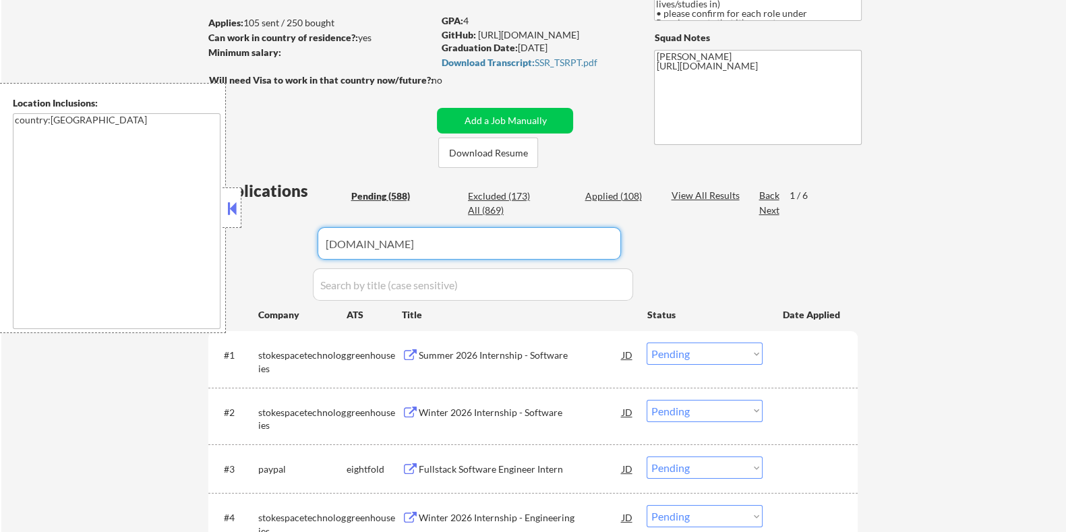
type input "[DOMAIN_NAME]"
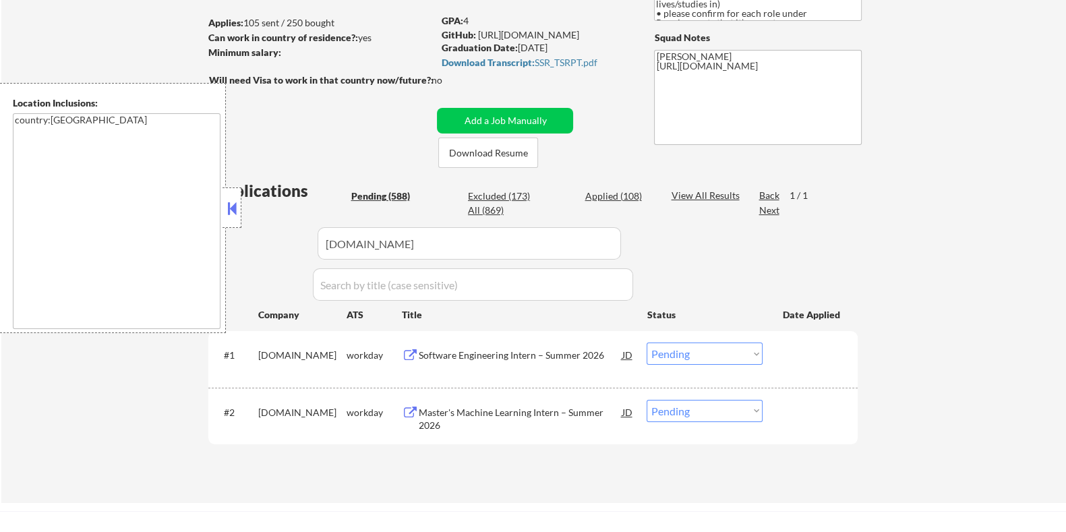
click at [535, 358] on div "Software Engineering Intern – Summer 2026" at bounding box center [520, 355] width 204 height 13
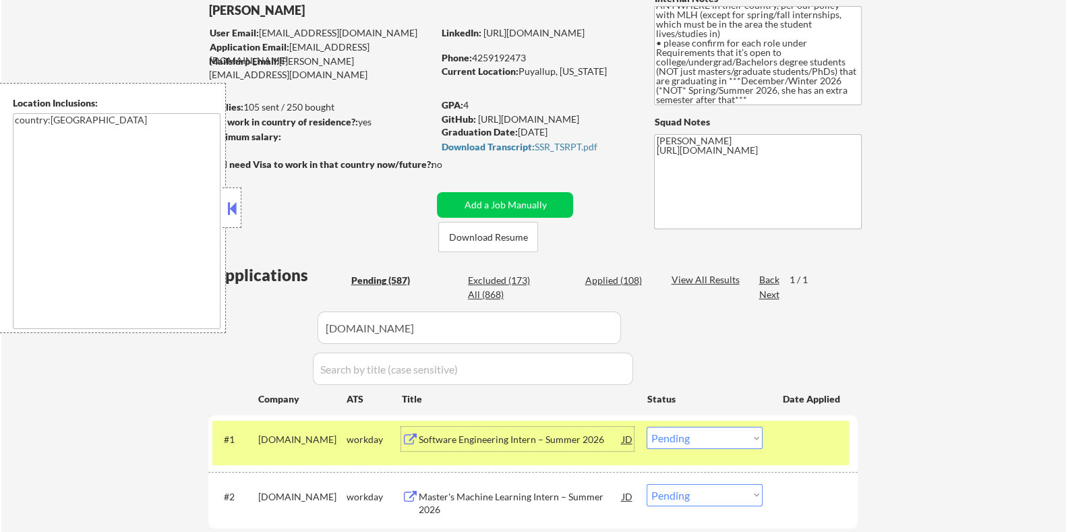
scroll to position [84, 0]
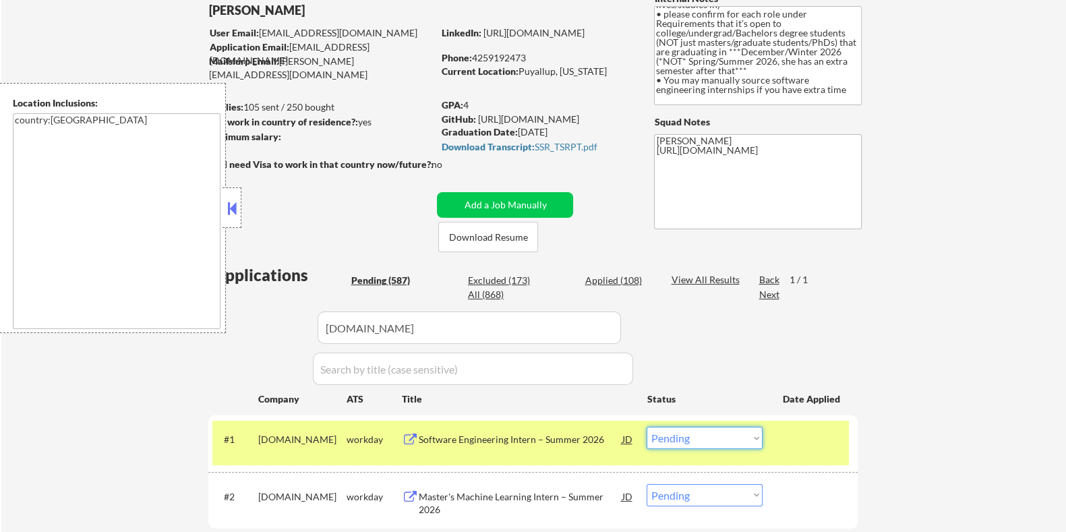
click at [712, 443] on select "Choose an option... Pending Applied Excluded (Questions) Excluded (Expired) Exc…" at bounding box center [705, 438] width 116 height 22
click at [647, 427] on select "Choose an option... Pending Applied Excluded (Questions) Excluded (Expired) Exc…" at bounding box center [705, 438] width 116 height 22
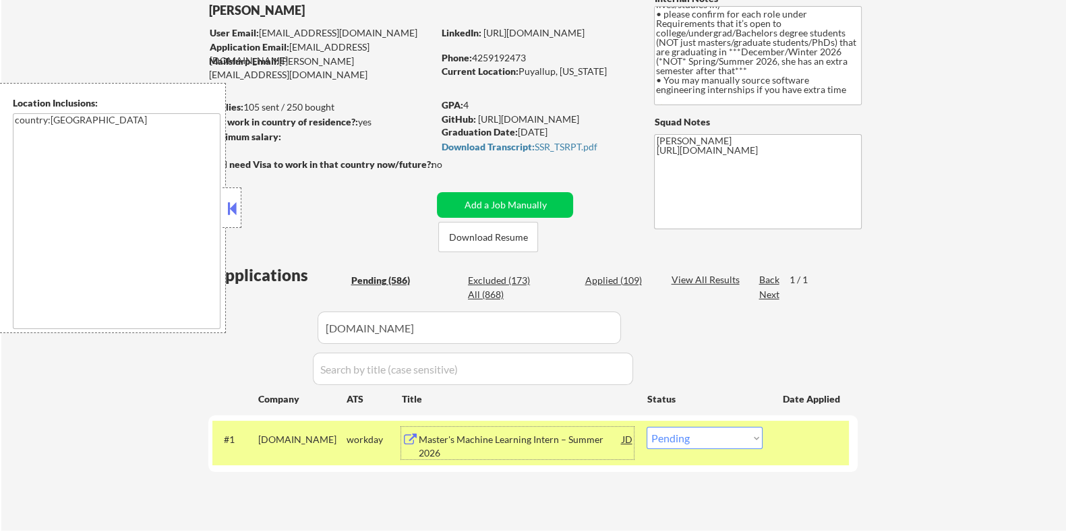
click at [504, 438] on div "Master's Machine Learning Intern – Summer 2026" at bounding box center [520, 446] width 204 height 26
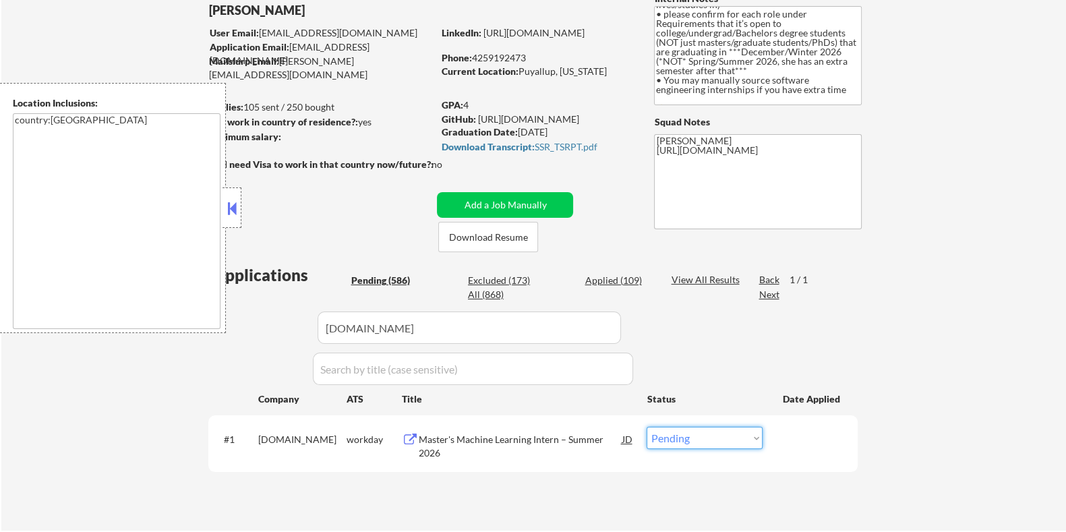
click at [697, 438] on select "Choose an option... Pending Applied Excluded (Questions) Excluded (Expired) Exc…" at bounding box center [705, 438] width 116 height 22
select select ""excluded__bad_match_""
click at [647, 427] on select "Choose an option... Pending Applied Excluded (Questions) Excluded (Expired) Exc…" at bounding box center [705, 438] width 116 height 22
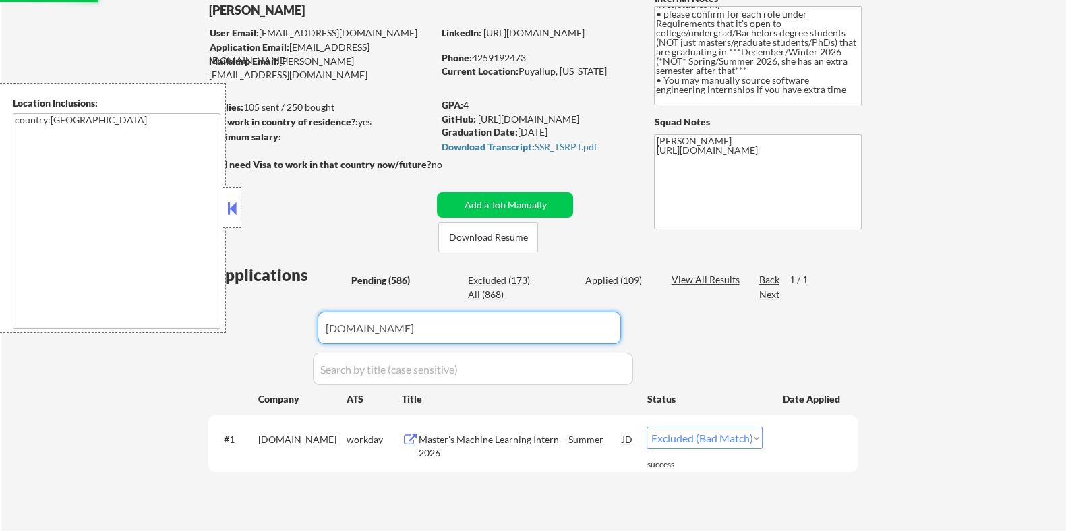
select select ""excluded__bad_match_""
drag, startPoint x: 488, startPoint y: 329, endPoint x: 199, endPoint y: 353, distance: 289.8
click at [201, 351] on div "← Return to /applysquad Mailslurp Inbox Job Search Builder [PERSON_NAME] User E…" at bounding box center [533, 233] width 673 height 574
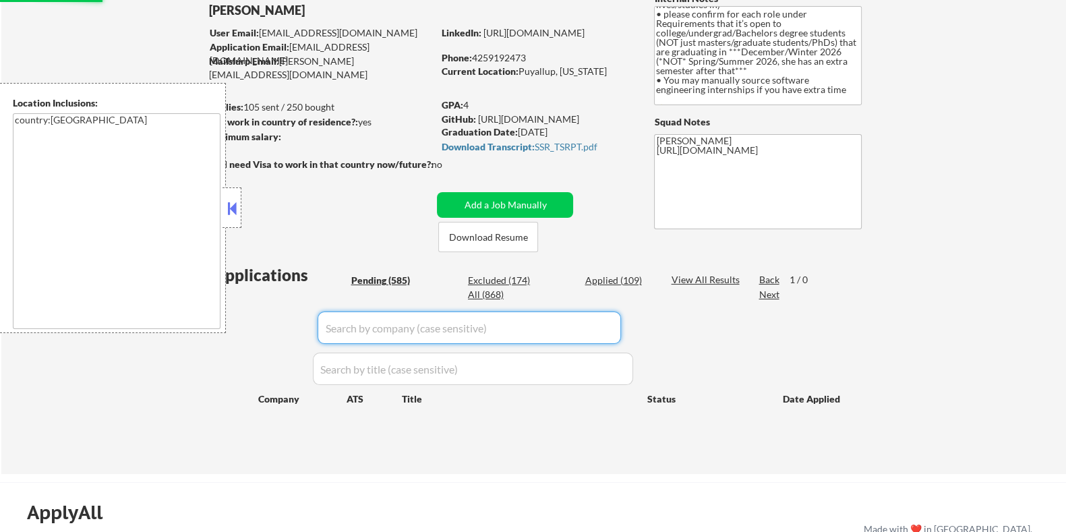
select select ""pending""
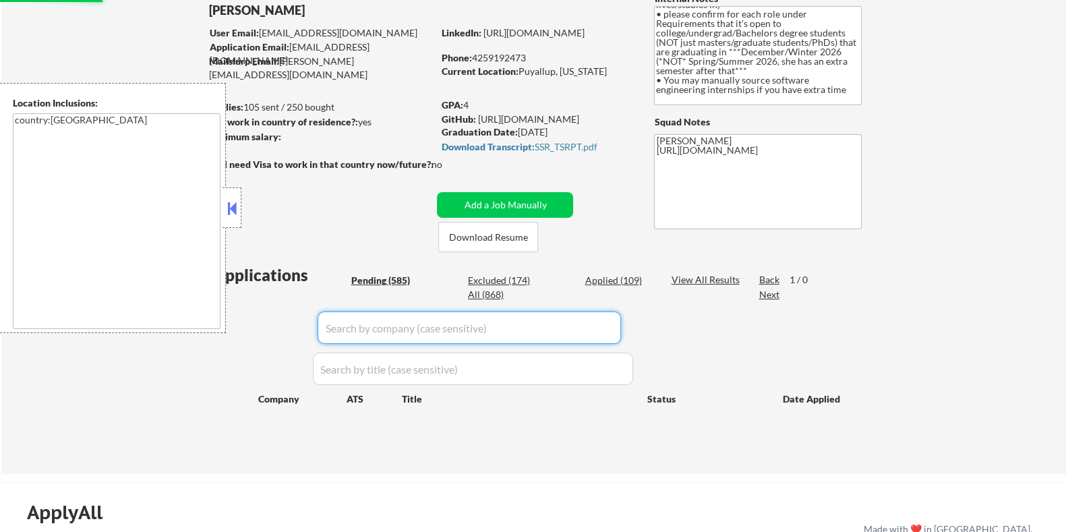
select select ""pending""
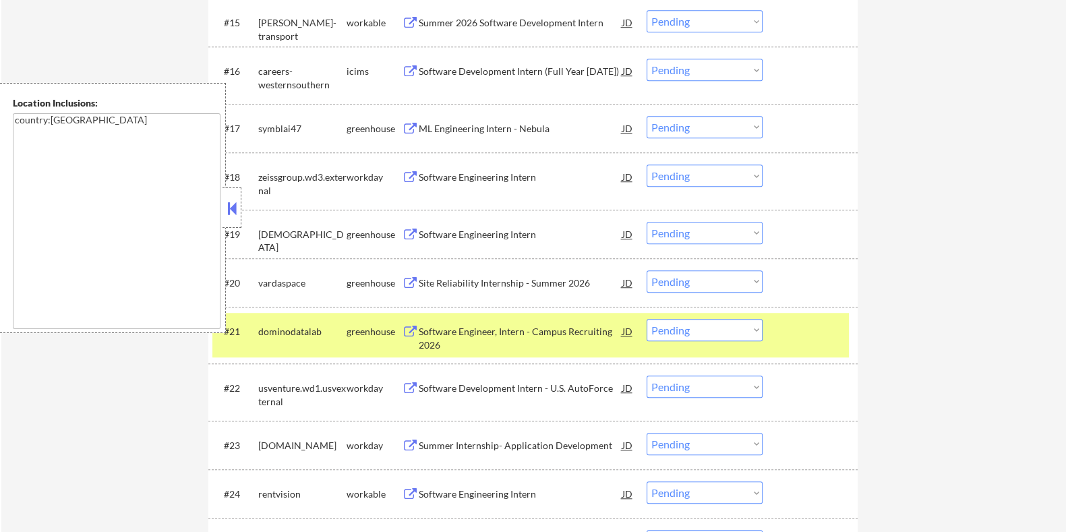
scroll to position [1288, 0]
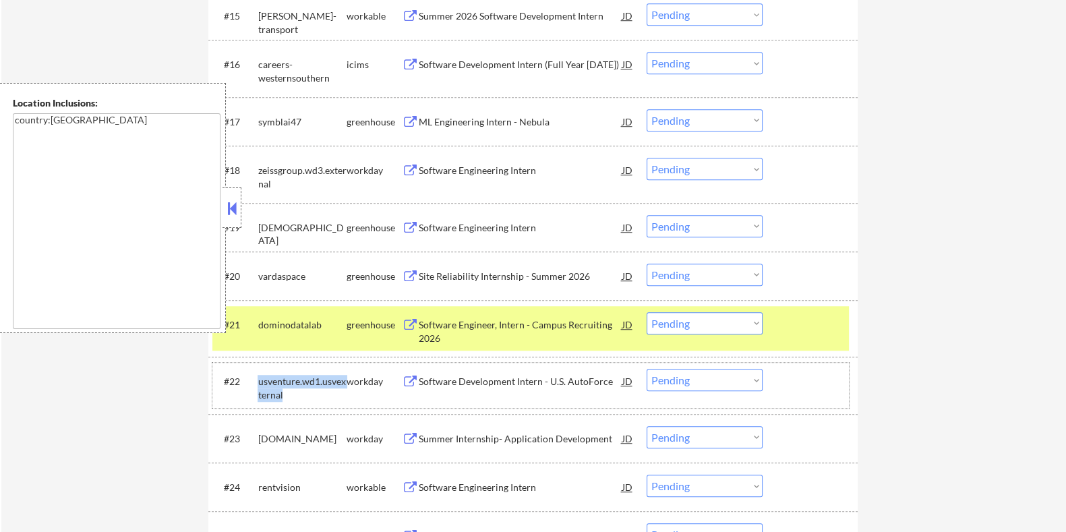
drag, startPoint x: 287, startPoint y: 396, endPoint x: 260, endPoint y: 382, distance: 30.2
click at [260, 382] on div "usventure.wd1.usvexternal" at bounding box center [302, 388] width 88 height 26
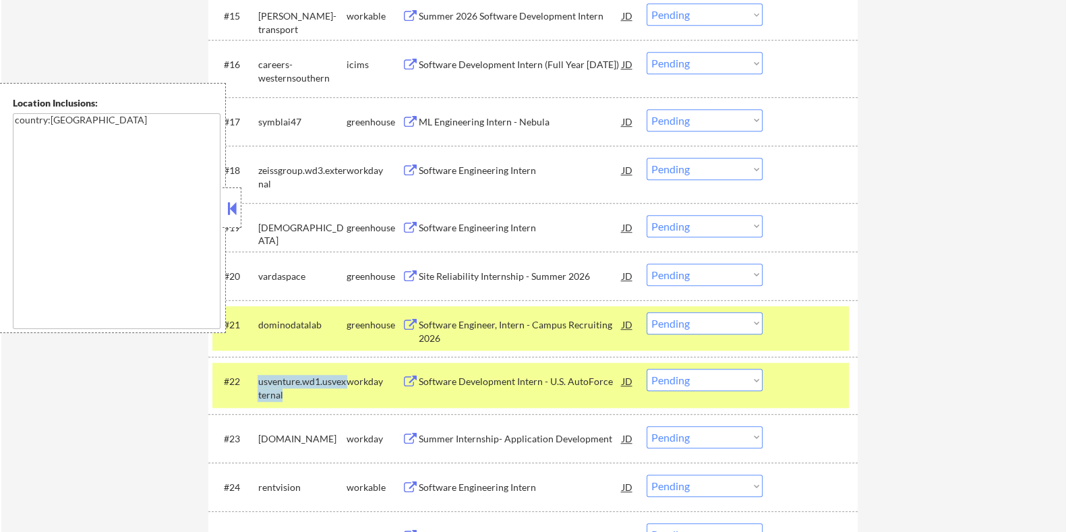
copy div "usventure.wd1.usvexternal"
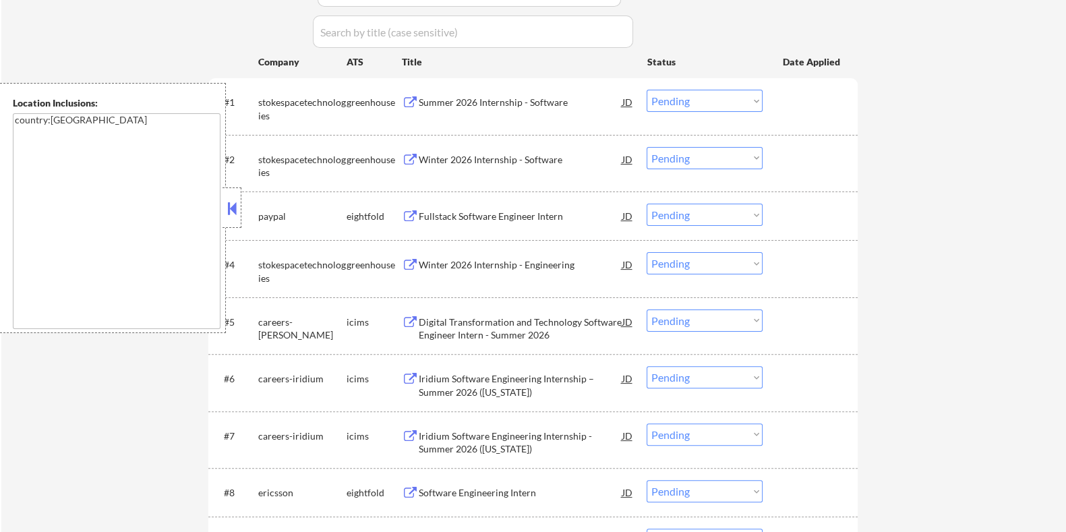
scroll to position [276, 0]
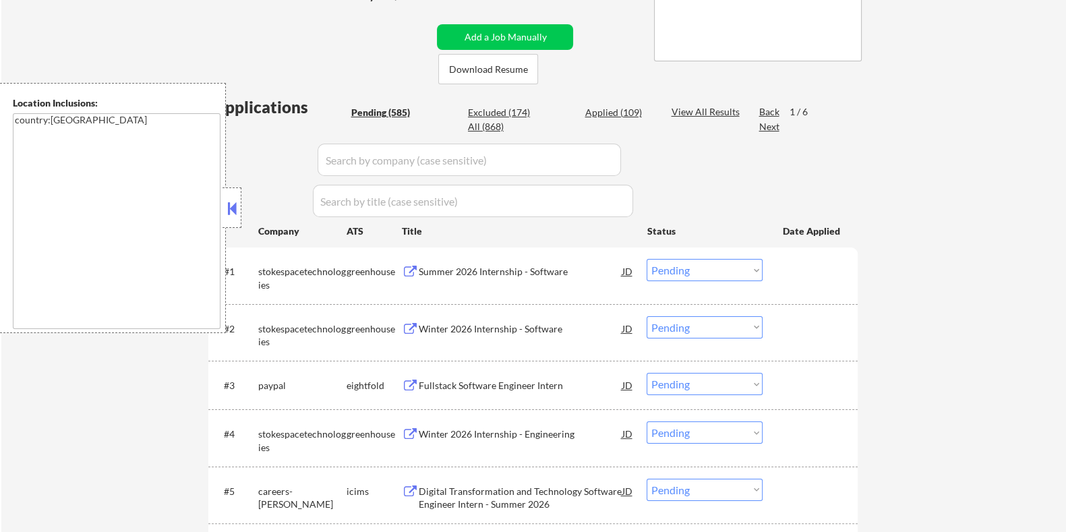
click at [388, 153] on input "input" at bounding box center [470, 160] width 304 height 32
paste input "usventure.wd1.usvexternal"
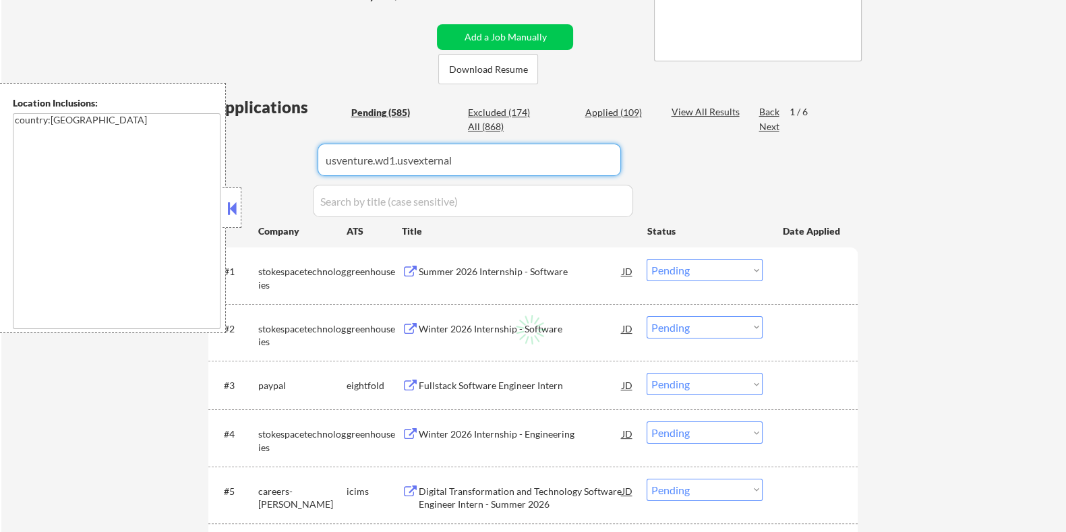
type input "usventure.wd1.usvexternal"
click at [678, 109] on div "View All Results" at bounding box center [707, 111] width 72 height 13
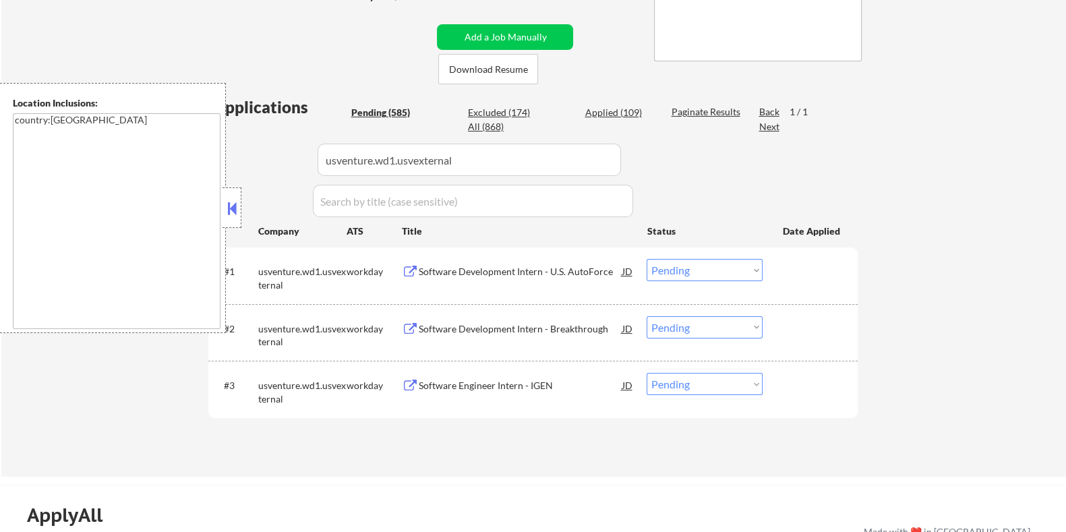
click at [484, 263] on div "Software Development Intern - U.S. AutoForce" at bounding box center [520, 271] width 204 height 24
